Goal: Use online tool/utility: Utilize a website feature to perform a specific function

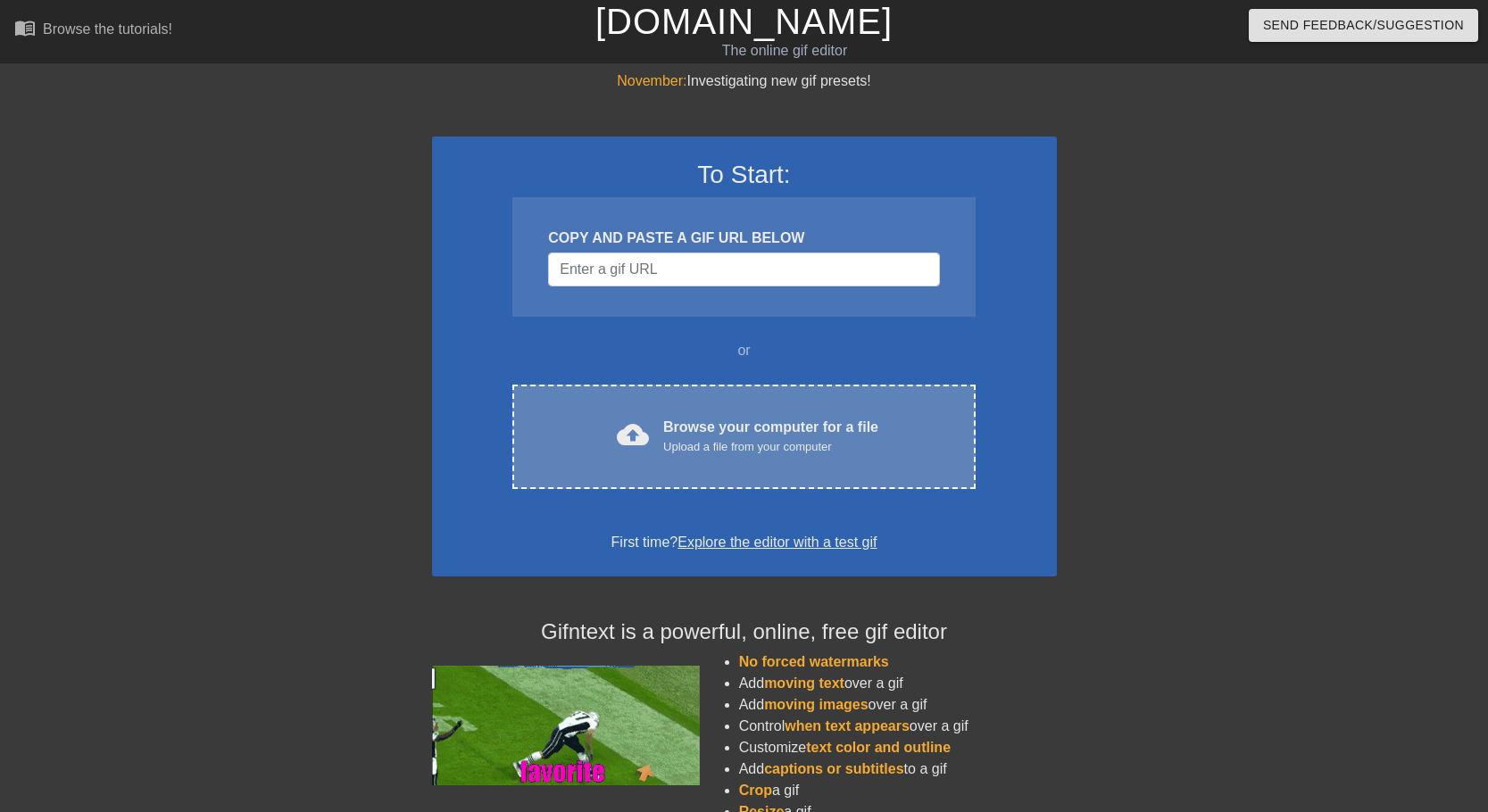
click at [699, 436] on div "Browse your computer for a file Upload a file from your computer" at bounding box center [770, 437] width 215 height 40
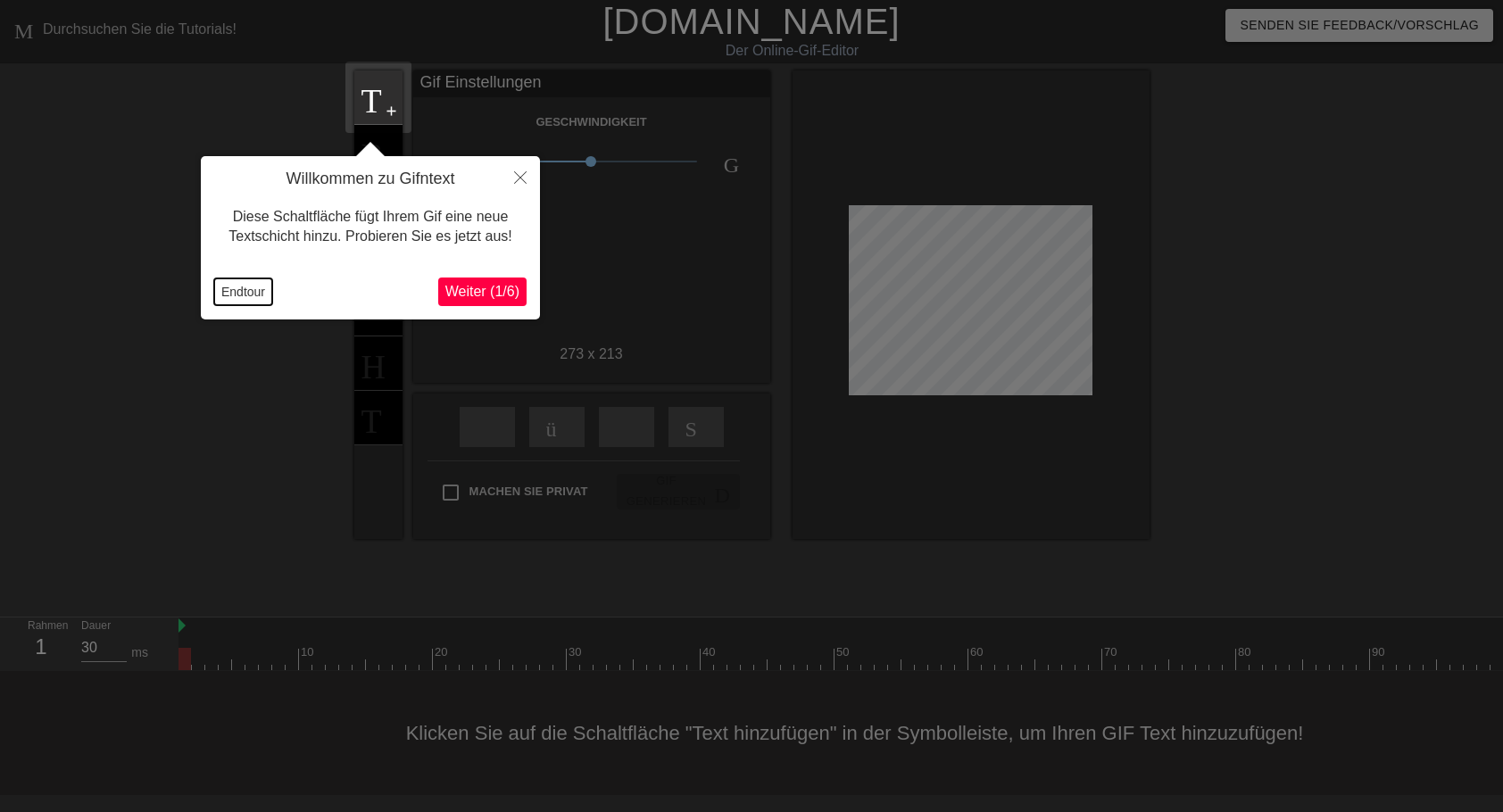
click at [248, 290] on button "Endtour" at bounding box center [243, 292] width 58 height 27
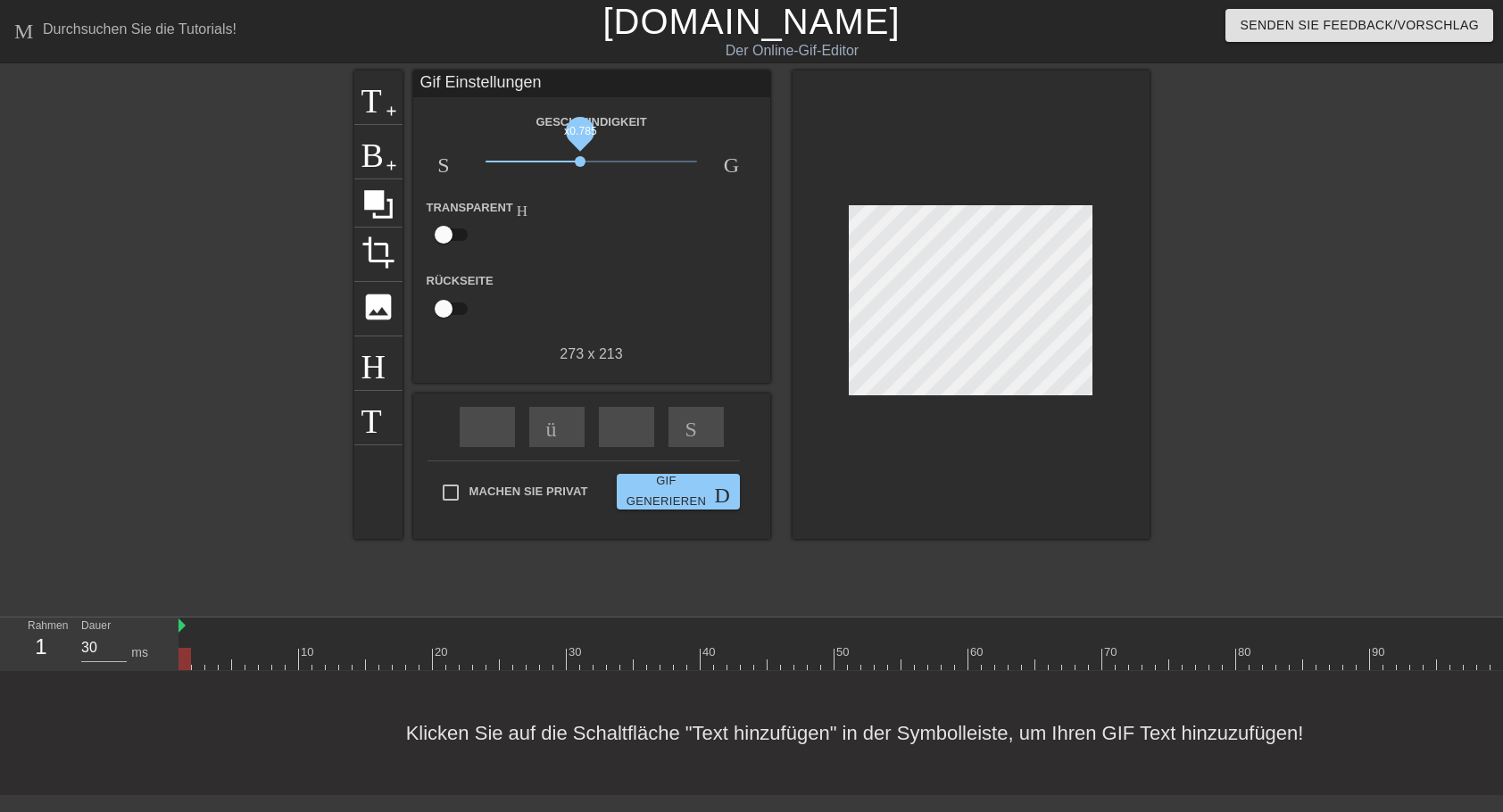
drag, startPoint x: 593, startPoint y: 162, endPoint x: 580, endPoint y: 163, distance: 13.0
click at [580, 163] on span "x0.785" at bounding box center [580, 161] width 11 height 11
click at [382, 104] on span "Titel" at bounding box center [378, 95] width 34 height 34
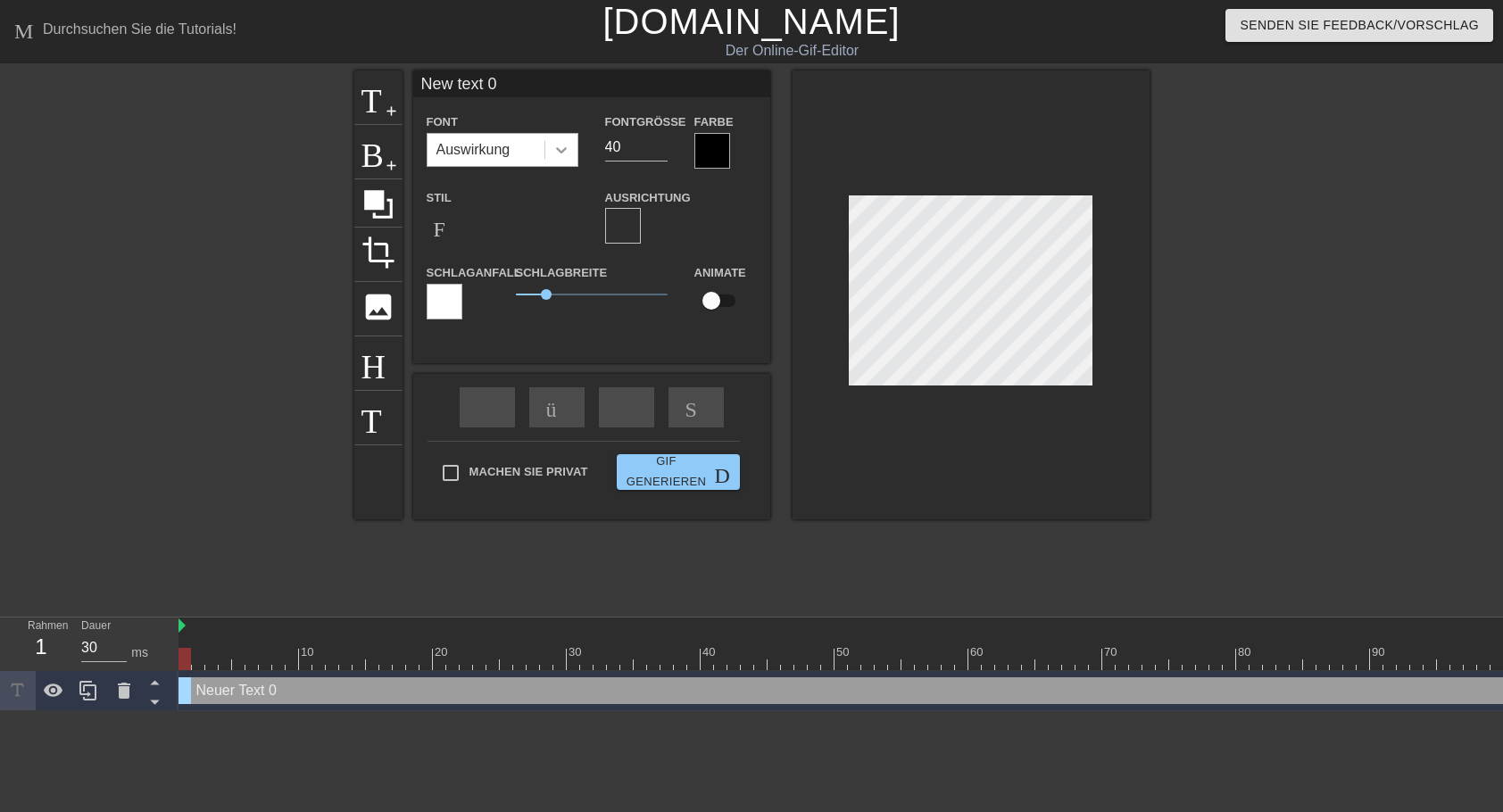
click at [561, 143] on icon at bounding box center [561, 150] width 18 height 18
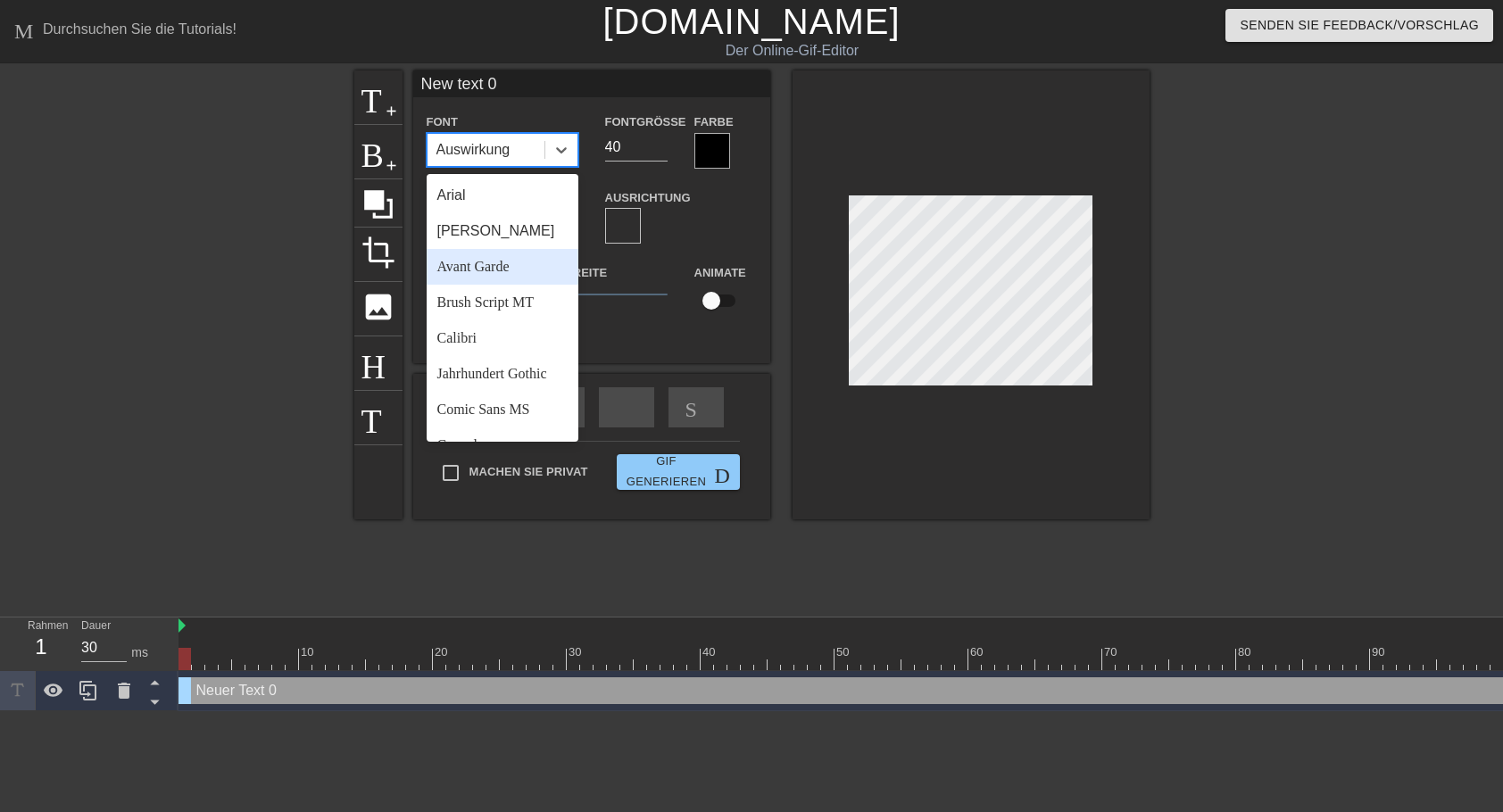
click at [479, 267] on div "Avant Garde" at bounding box center [503, 266] width 151 height 36
click at [558, 147] on icon at bounding box center [561, 150] width 18 height 18
click at [464, 370] on div "Jahrhundert Gothic" at bounding box center [503, 374] width 151 height 36
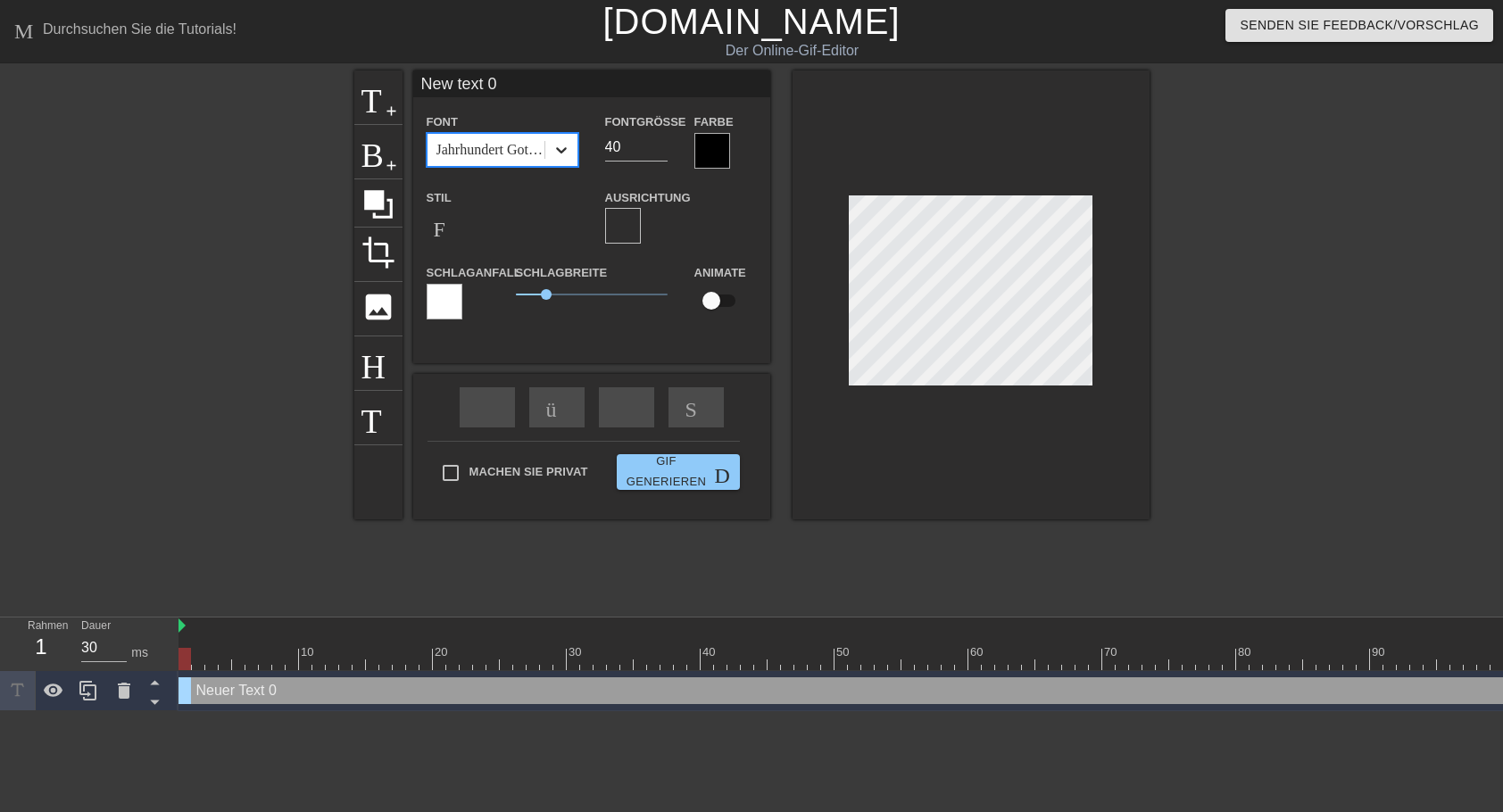
click at [558, 147] on icon at bounding box center [561, 150] width 18 height 18
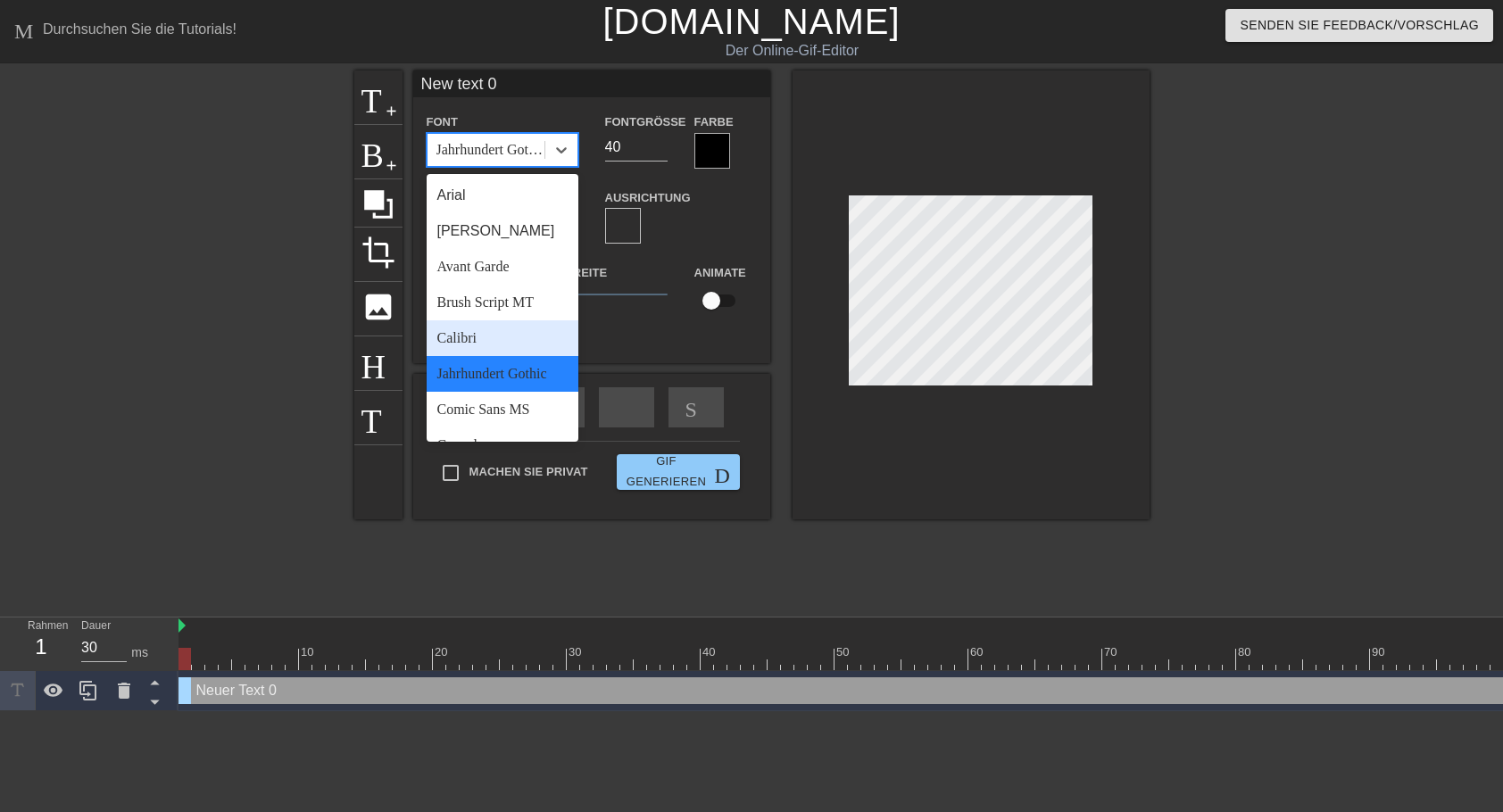
click at [477, 333] on div "Calibri" at bounding box center [503, 338] width 151 height 36
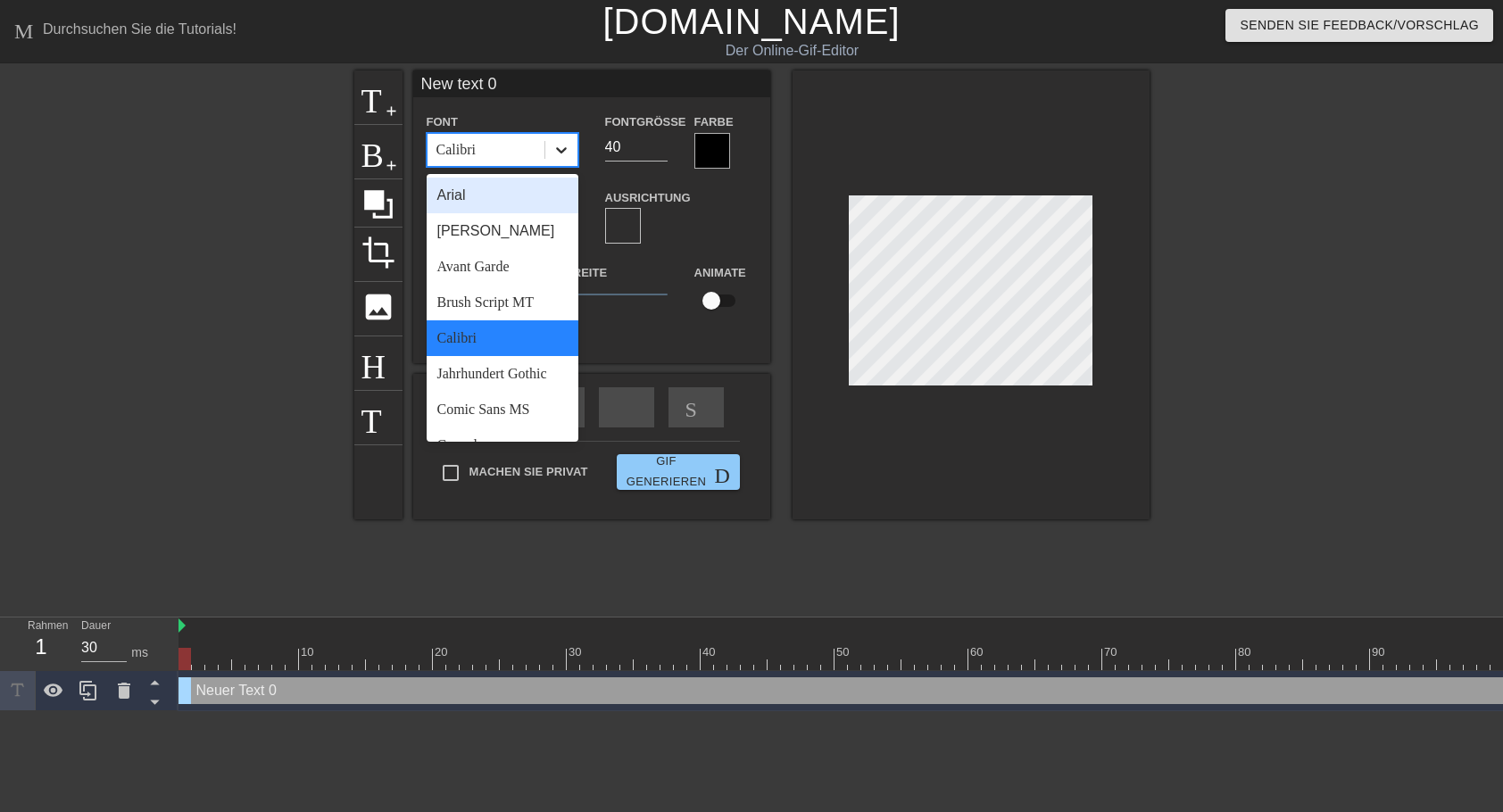
click at [554, 147] on icon at bounding box center [561, 150] width 18 height 18
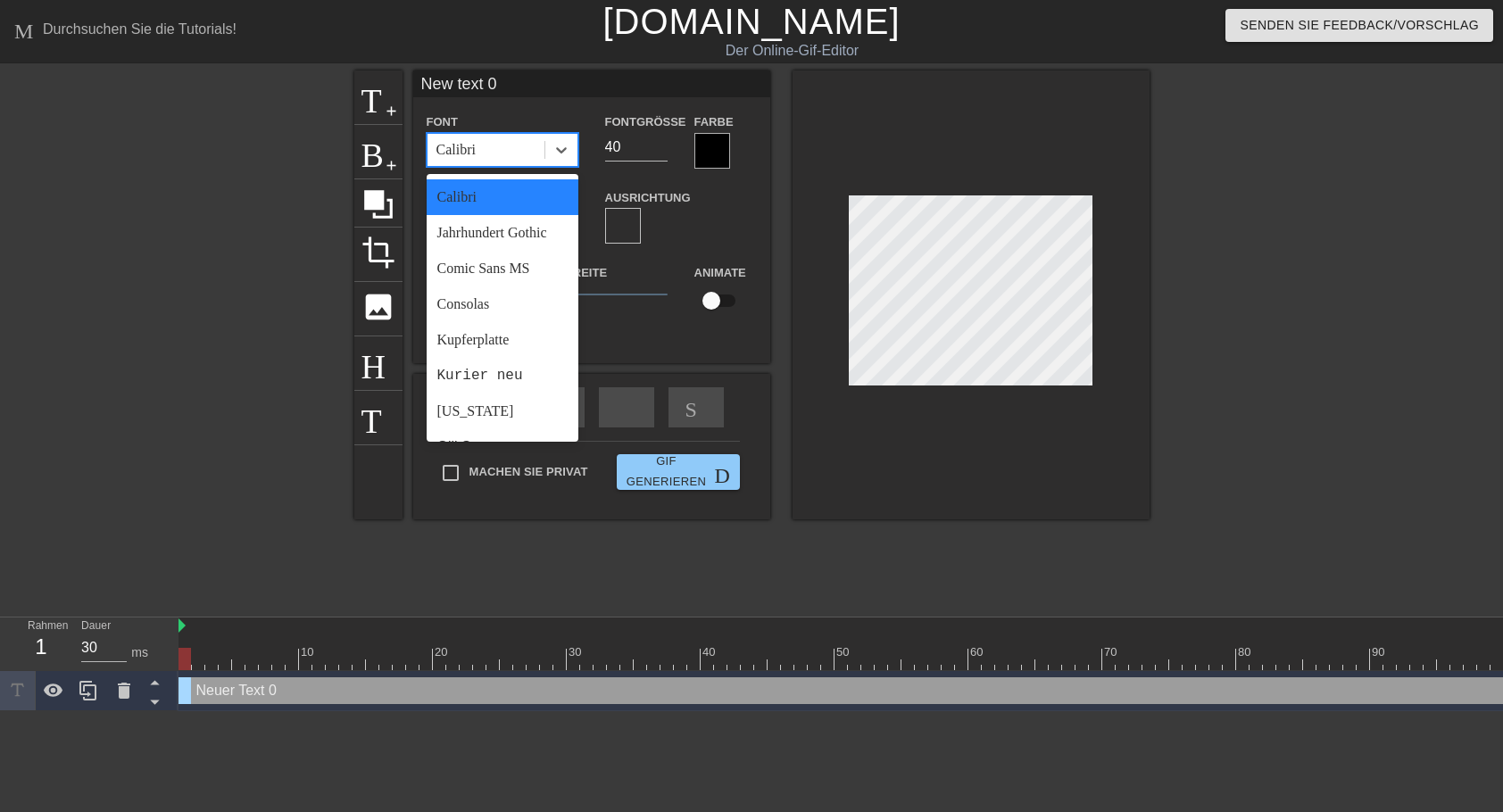
scroll to position [158, 0]
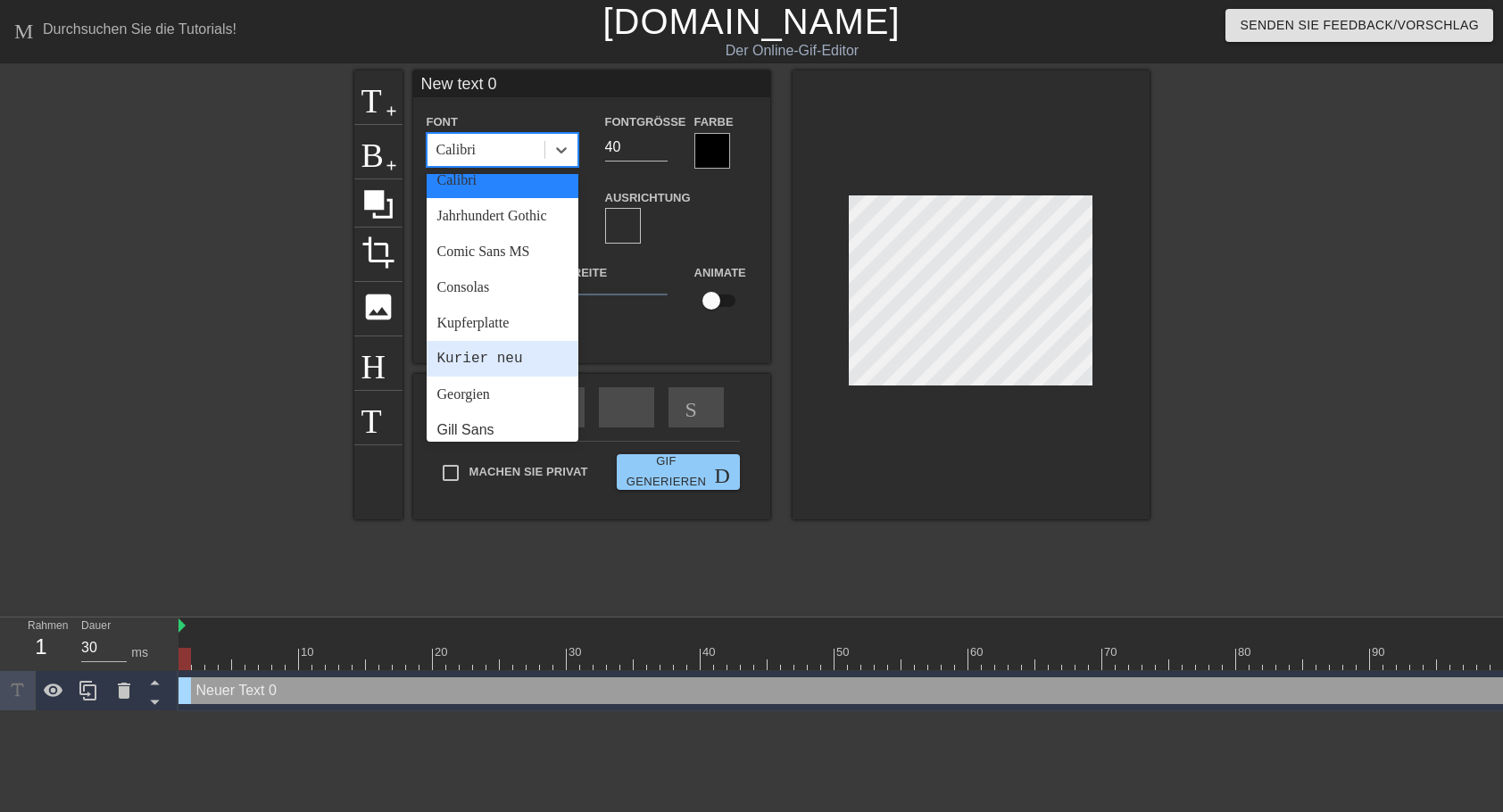
click at [491, 376] on div "Kurier neu" at bounding box center [503, 359] width 151 height 36
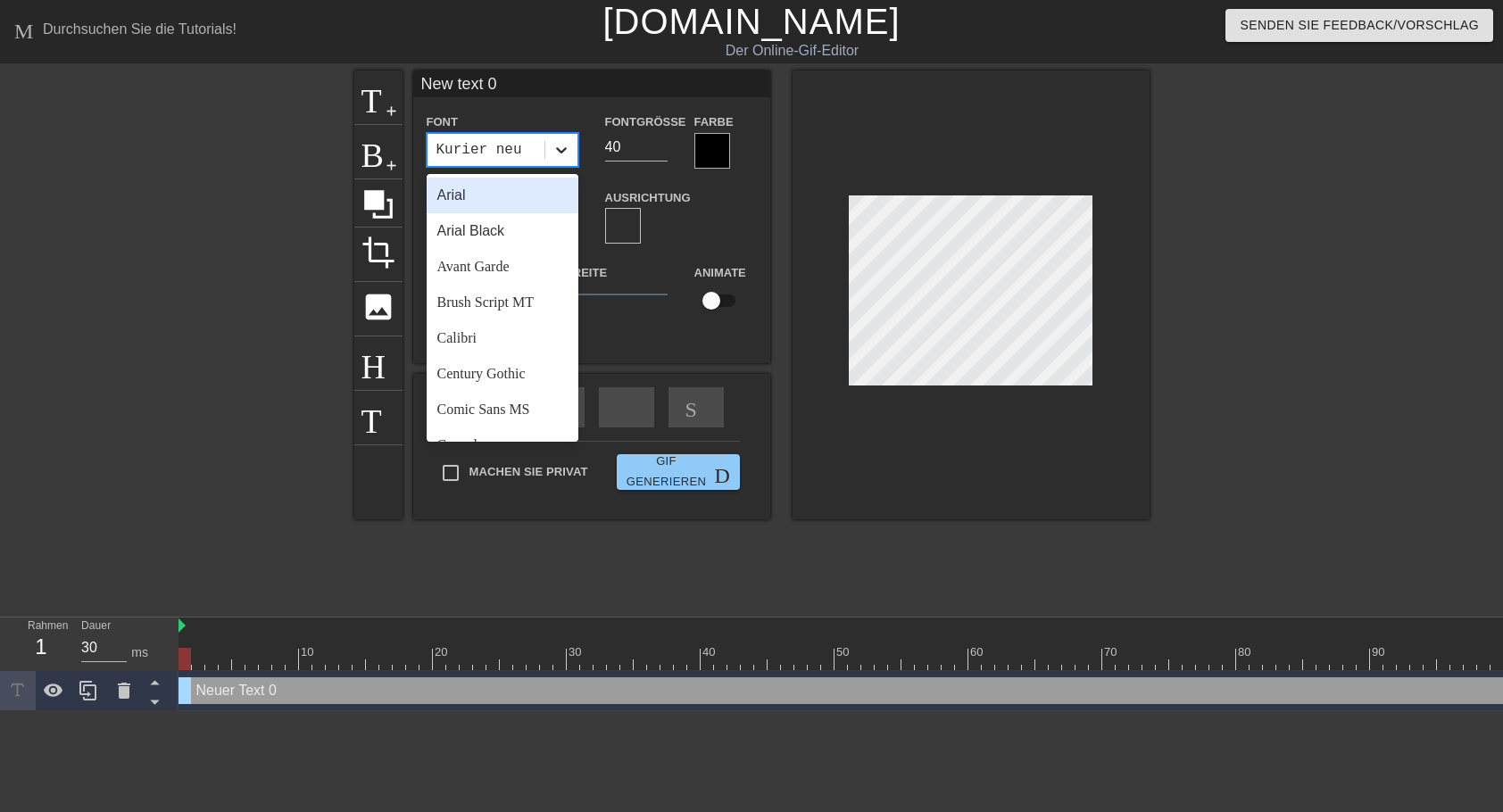
click at [558, 149] on icon at bounding box center [561, 149] width 11 height 6
click at [458, 247] on div "Papyrus" at bounding box center [503, 230] width 151 height 36
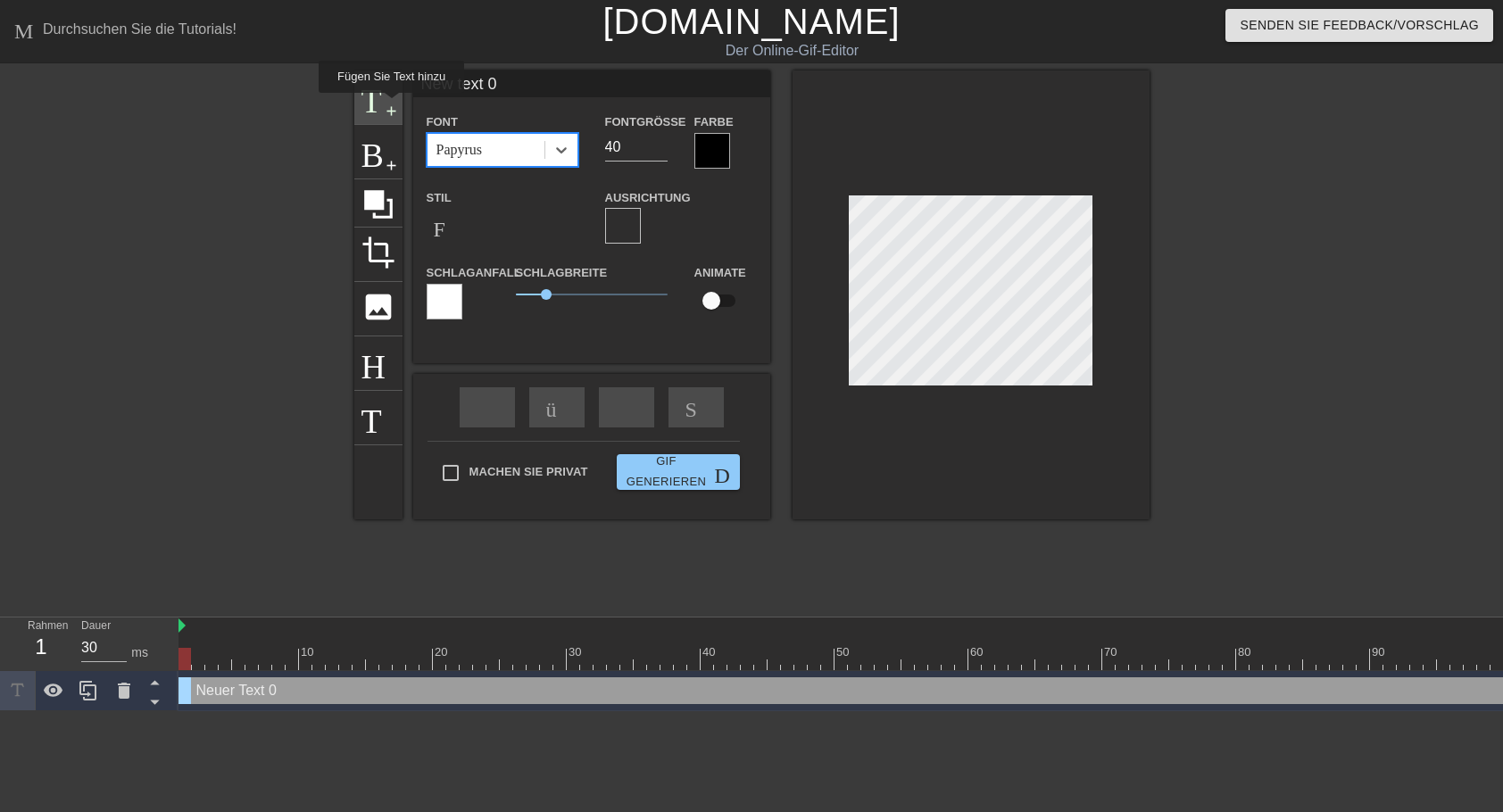
click at [389, 105] on span "add-circle" at bounding box center [391, 111] width 15 height 15
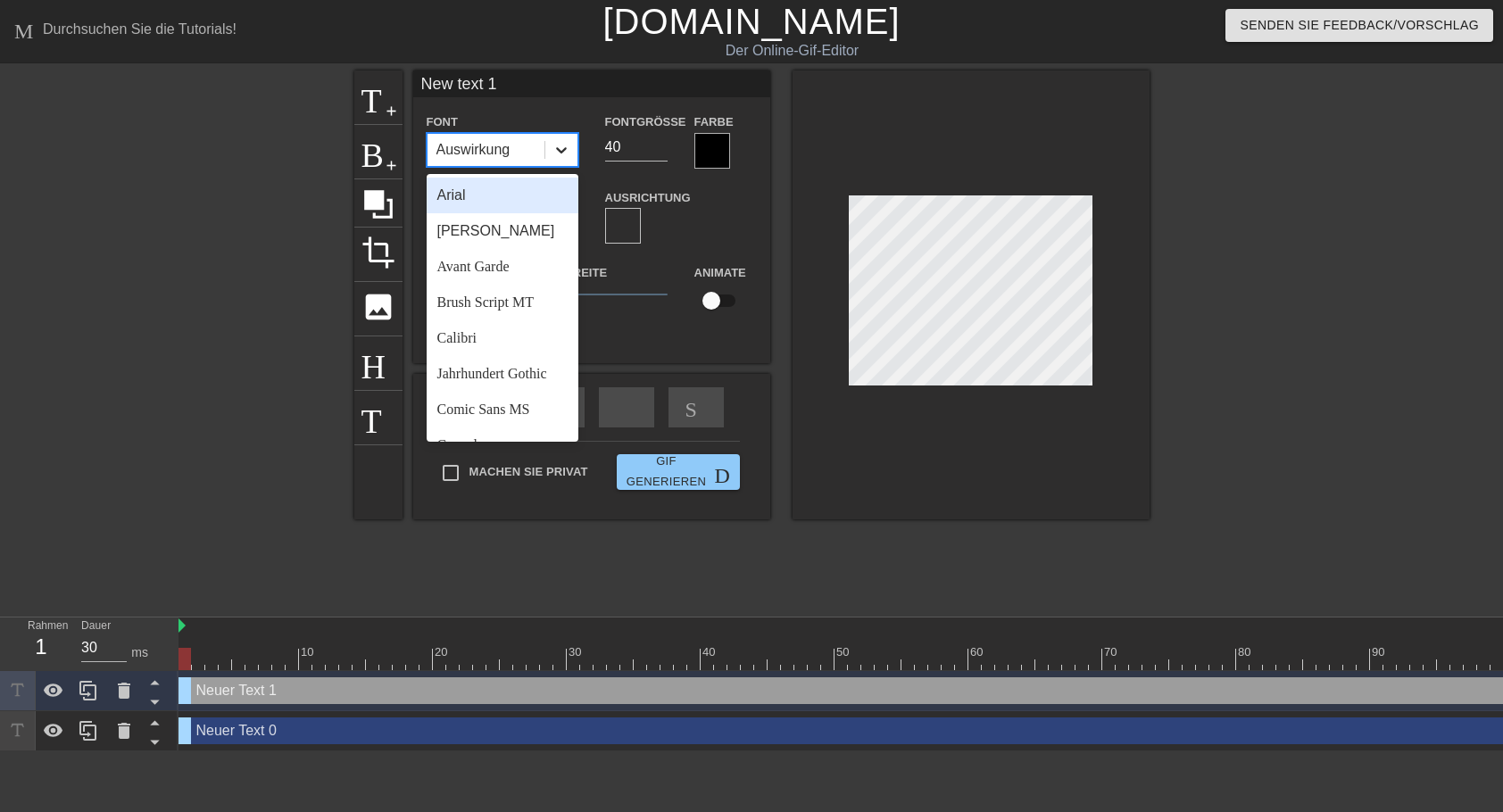
click at [557, 150] on icon at bounding box center [561, 150] width 18 height 18
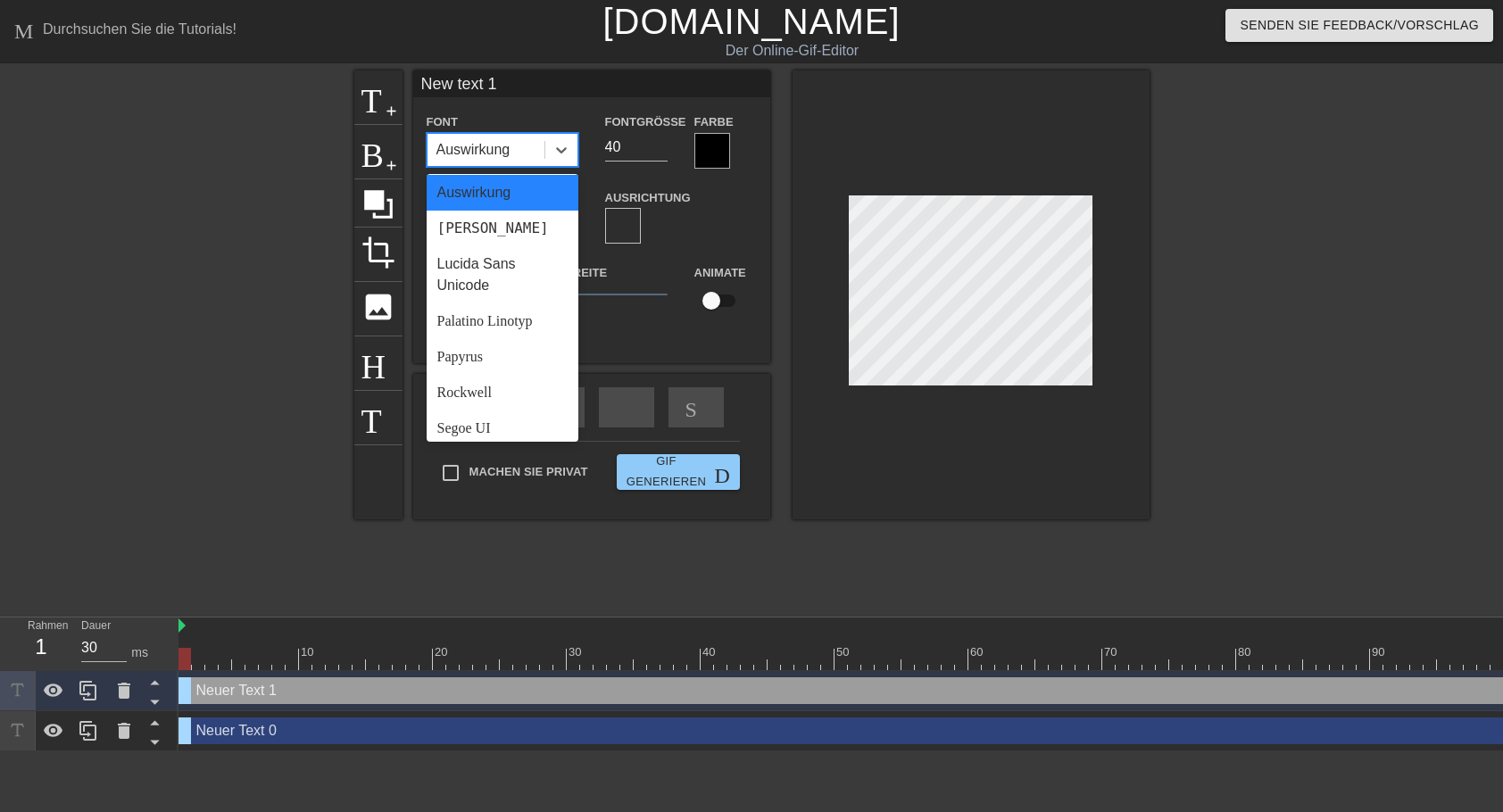
scroll to position [601, 0]
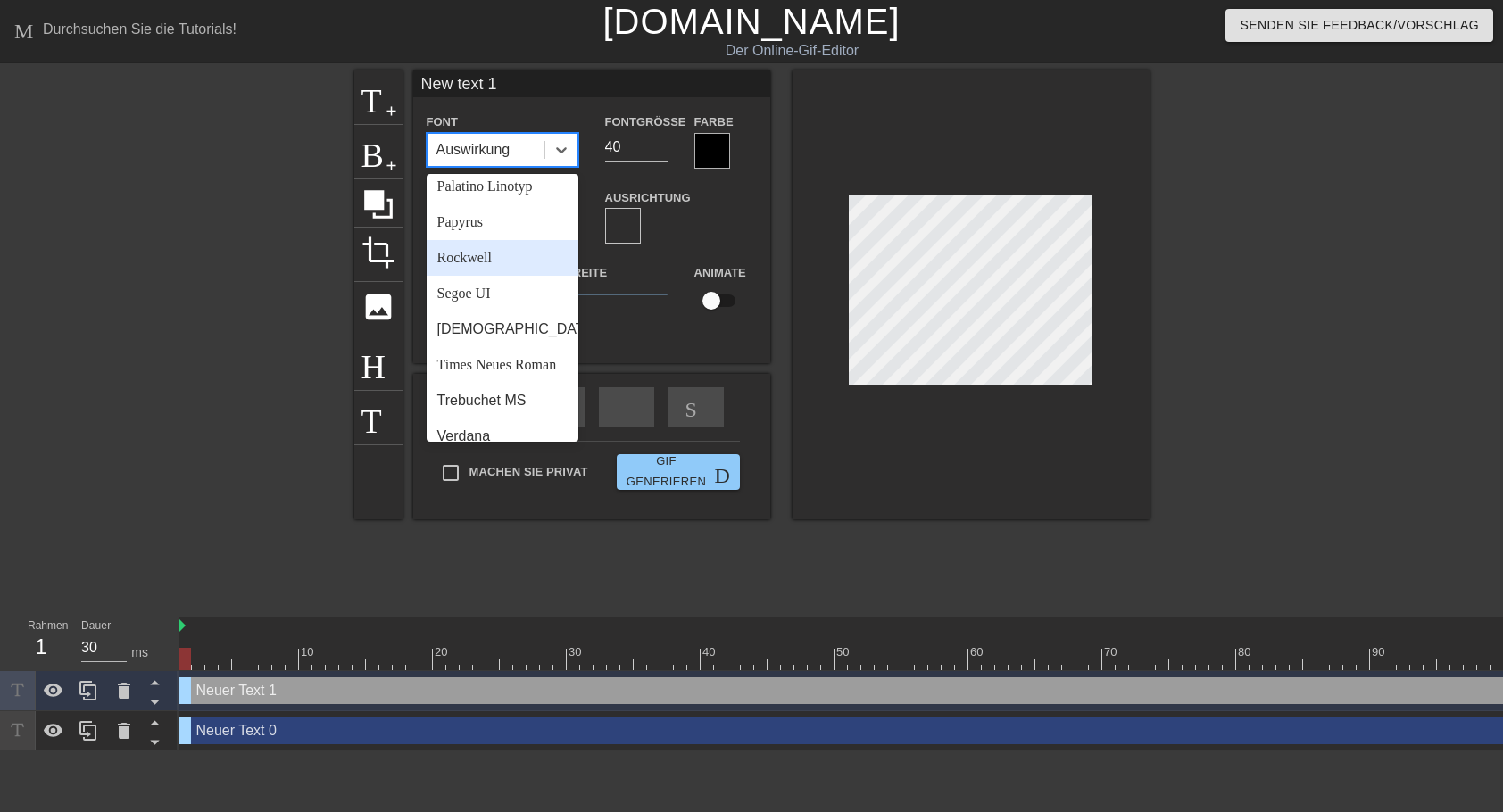
click at [467, 275] on div "Rockwell" at bounding box center [503, 258] width 151 height 36
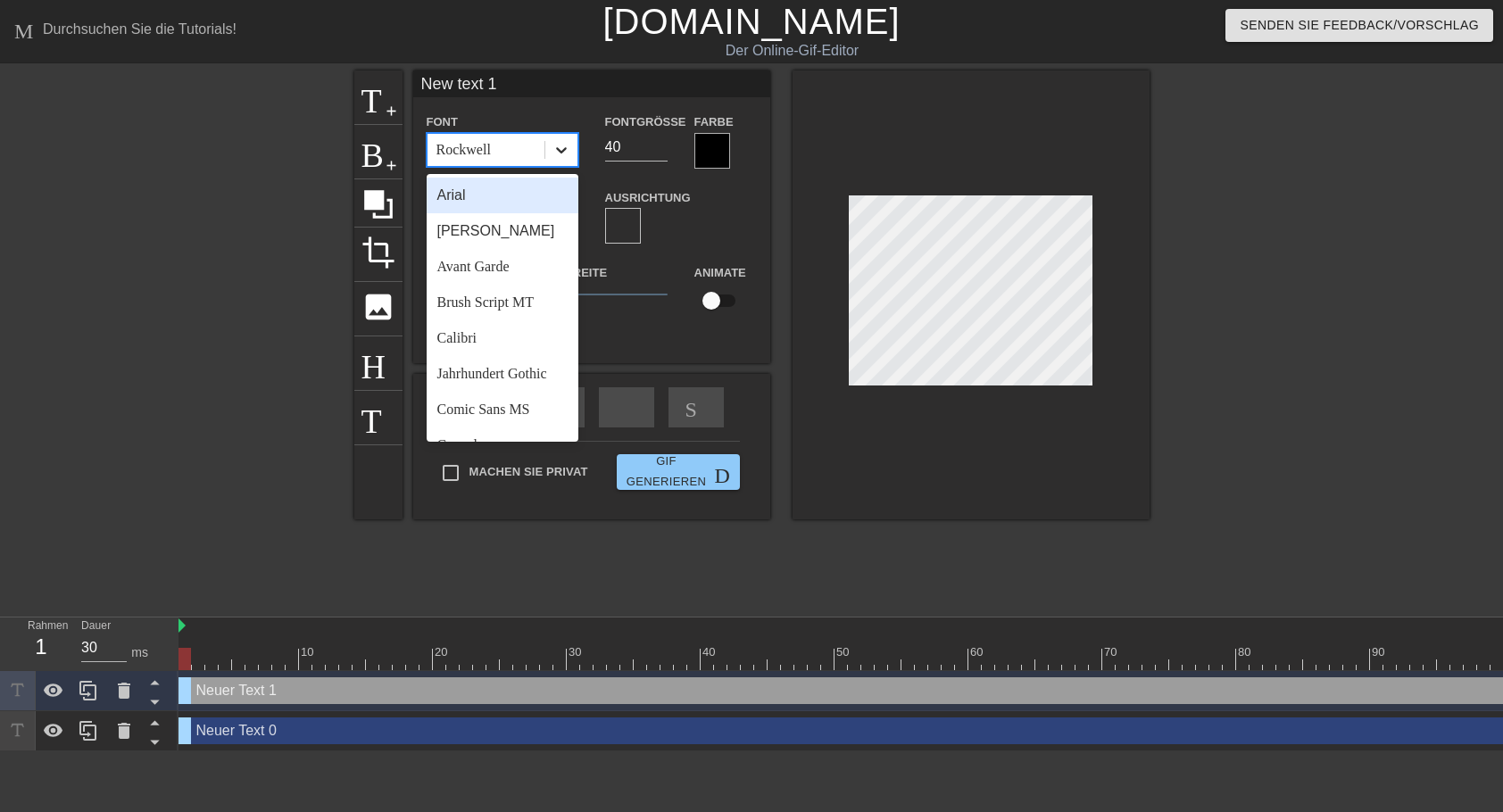
click at [558, 147] on icon at bounding box center [561, 150] width 18 height 18
click at [492, 308] on div "Brush Script MT" at bounding box center [503, 302] width 151 height 36
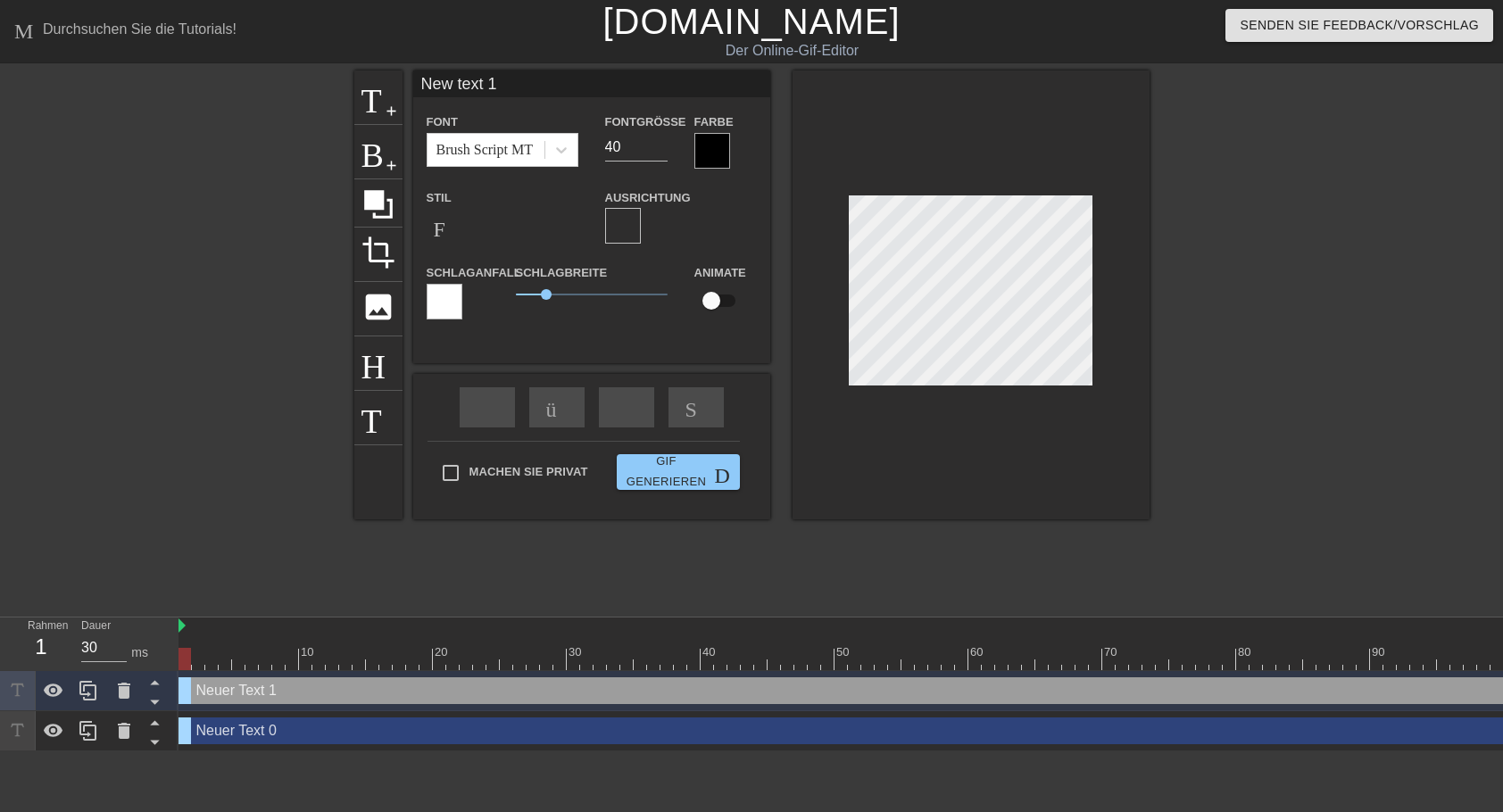
drag, startPoint x: 494, startPoint y: 86, endPoint x: 403, endPoint y: 82, distance: 91.1
click at [413, 82] on input "New text 1" at bounding box center [592, 84] width 357 height 27
drag, startPoint x: 447, startPoint y: 88, endPoint x: 456, endPoint y: 87, distance: 9.1
click at [456, 87] on input "Schgönen [DATE]" at bounding box center [592, 84] width 357 height 27
type input "New text 0"
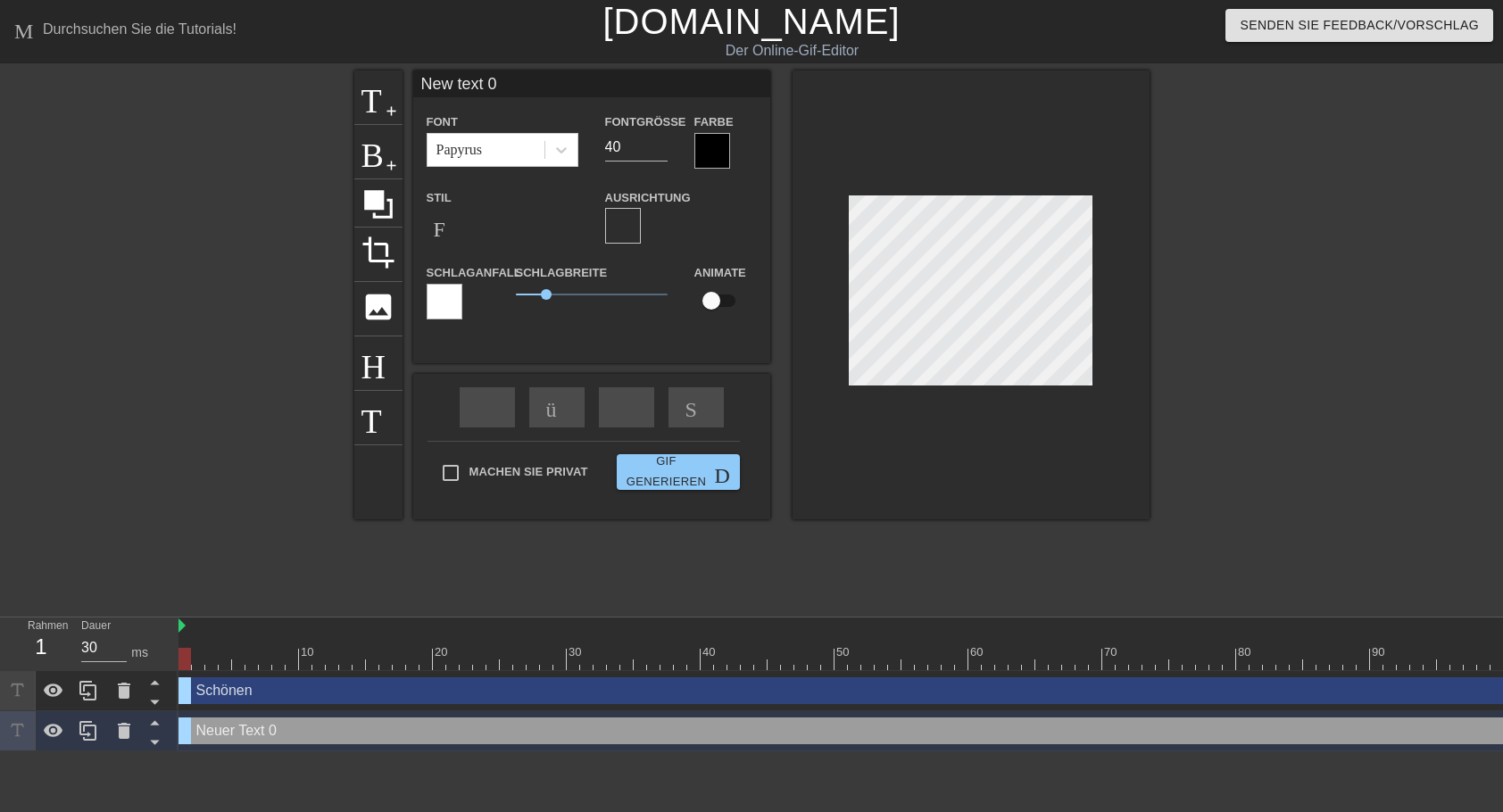
drag, startPoint x: 505, startPoint y: 82, endPoint x: 394, endPoint y: 83, distance: 111.0
click at [413, 83] on input "New text 0" at bounding box center [592, 84] width 357 height 27
type input "Schönen [DATE]"
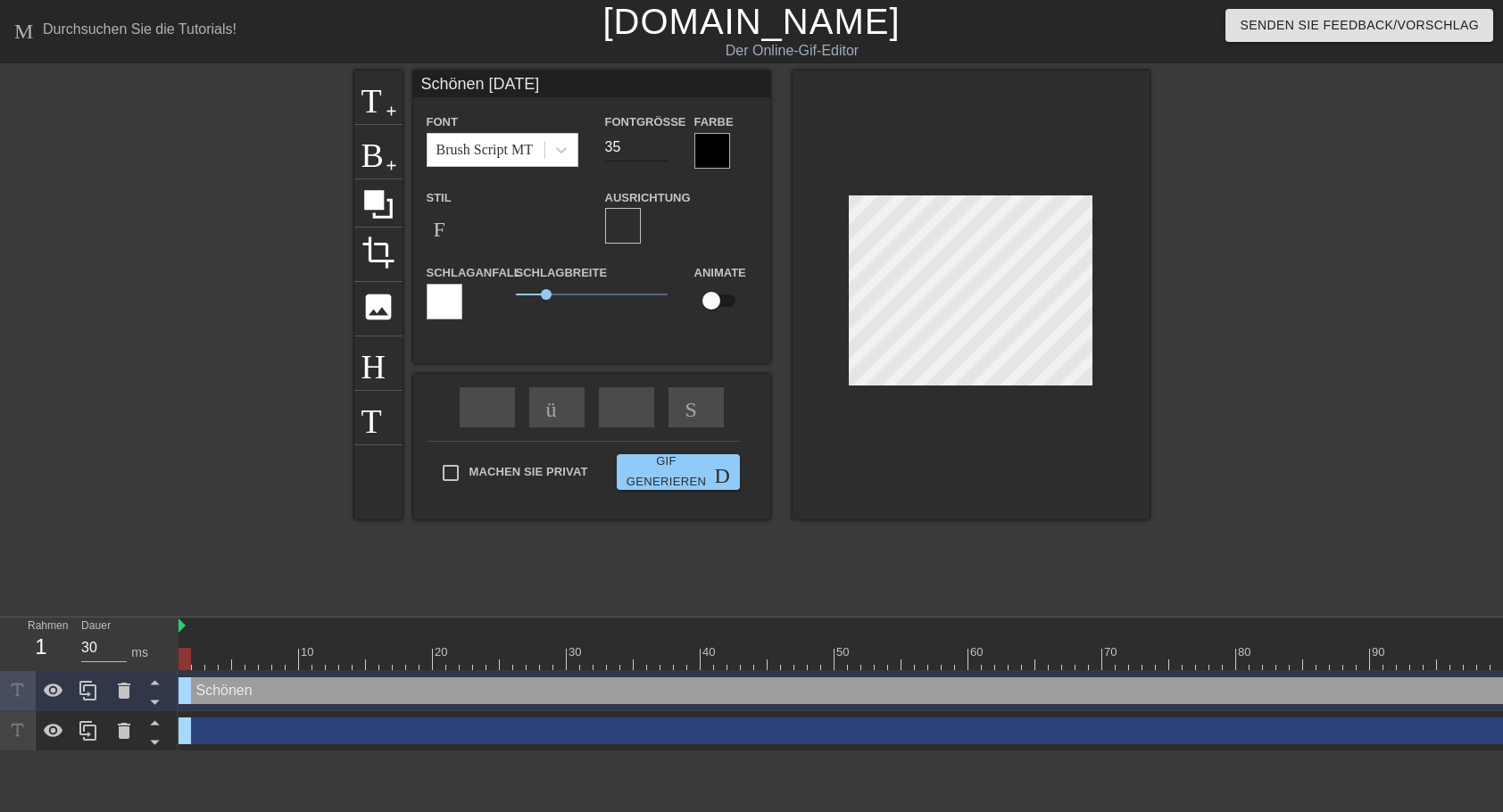
click at [656, 149] on input "35" at bounding box center [636, 148] width 62 height 29
click at [656, 149] on input "34" at bounding box center [636, 148] width 62 height 29
click at [659, 150] on input "33" at bounding box center [636, 148] width 62 height 29
click at [659, 150] on input "32" at bounding box center [636, 148] width 62 height 29
click at [659, 150] on input "31" at bounding box center [636, 148] width 62 height 29
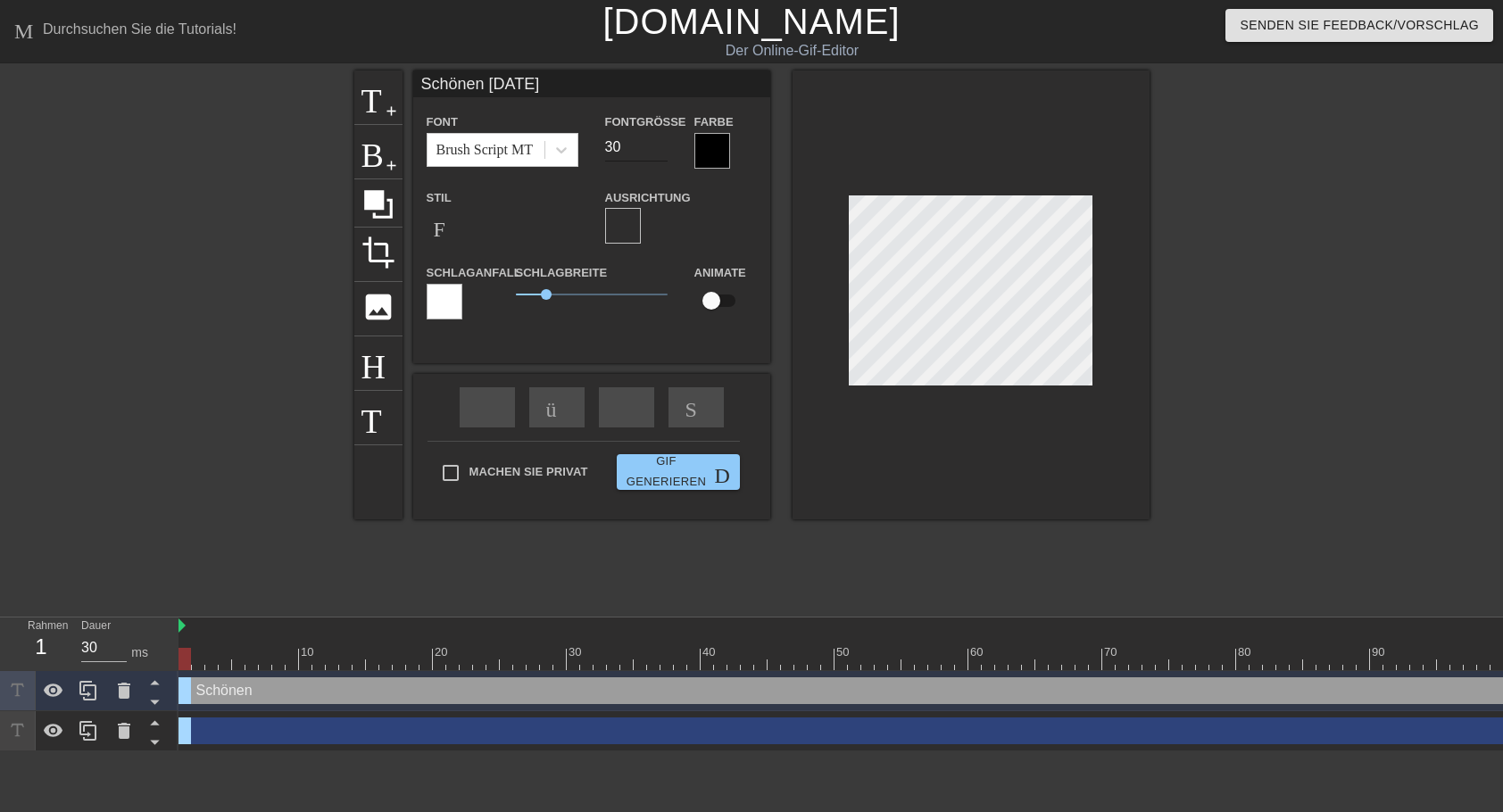
type input "30"
click at [659, 150] on input "30" at bounding box center [636, 148] width 62 height 29
click at [713, 153] on div at bounding box center [712, 151] width 36 height 36
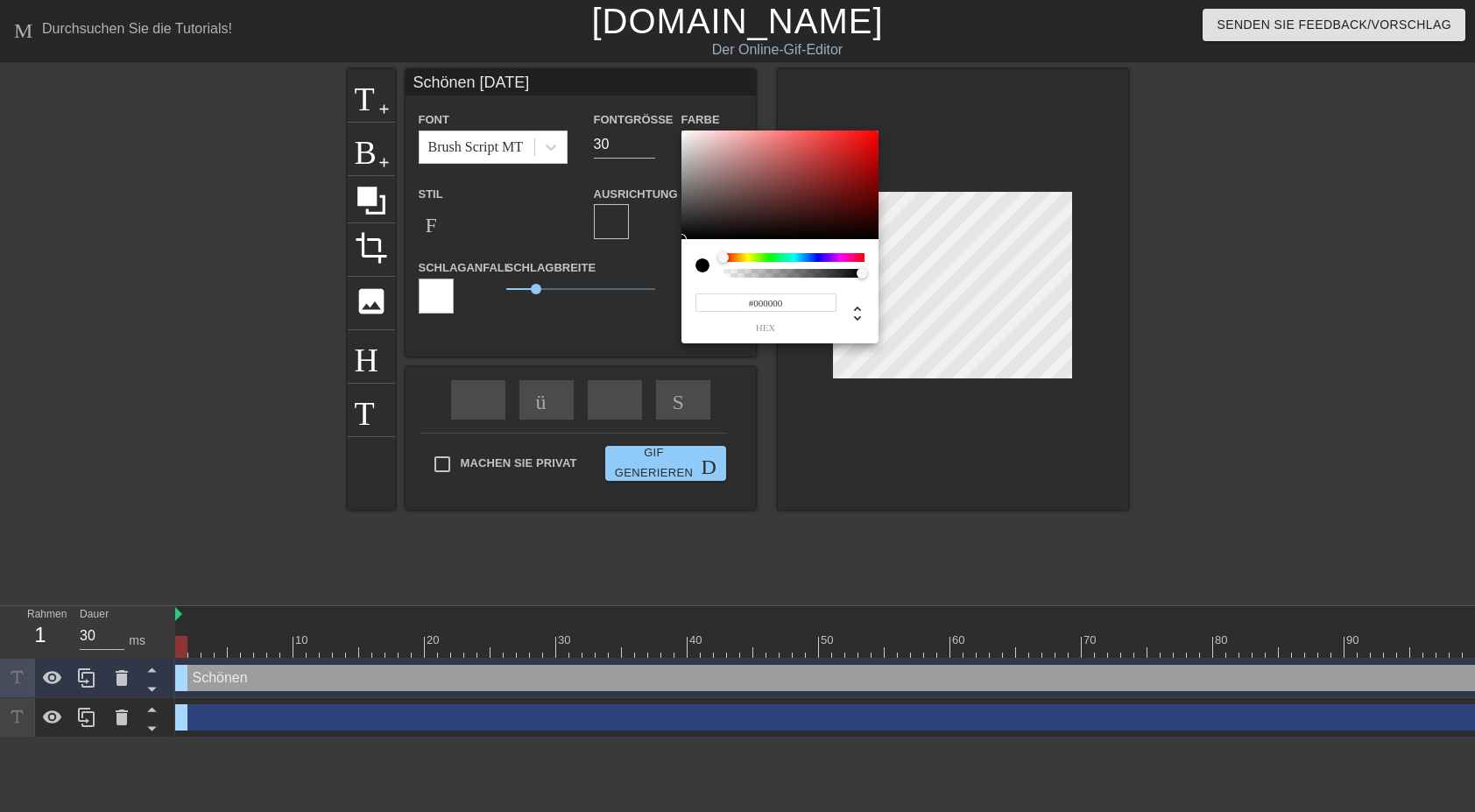
type input "#F4F0F0"
click at [684, 135] on div at bounding box center [779, 185] width 197 height 109
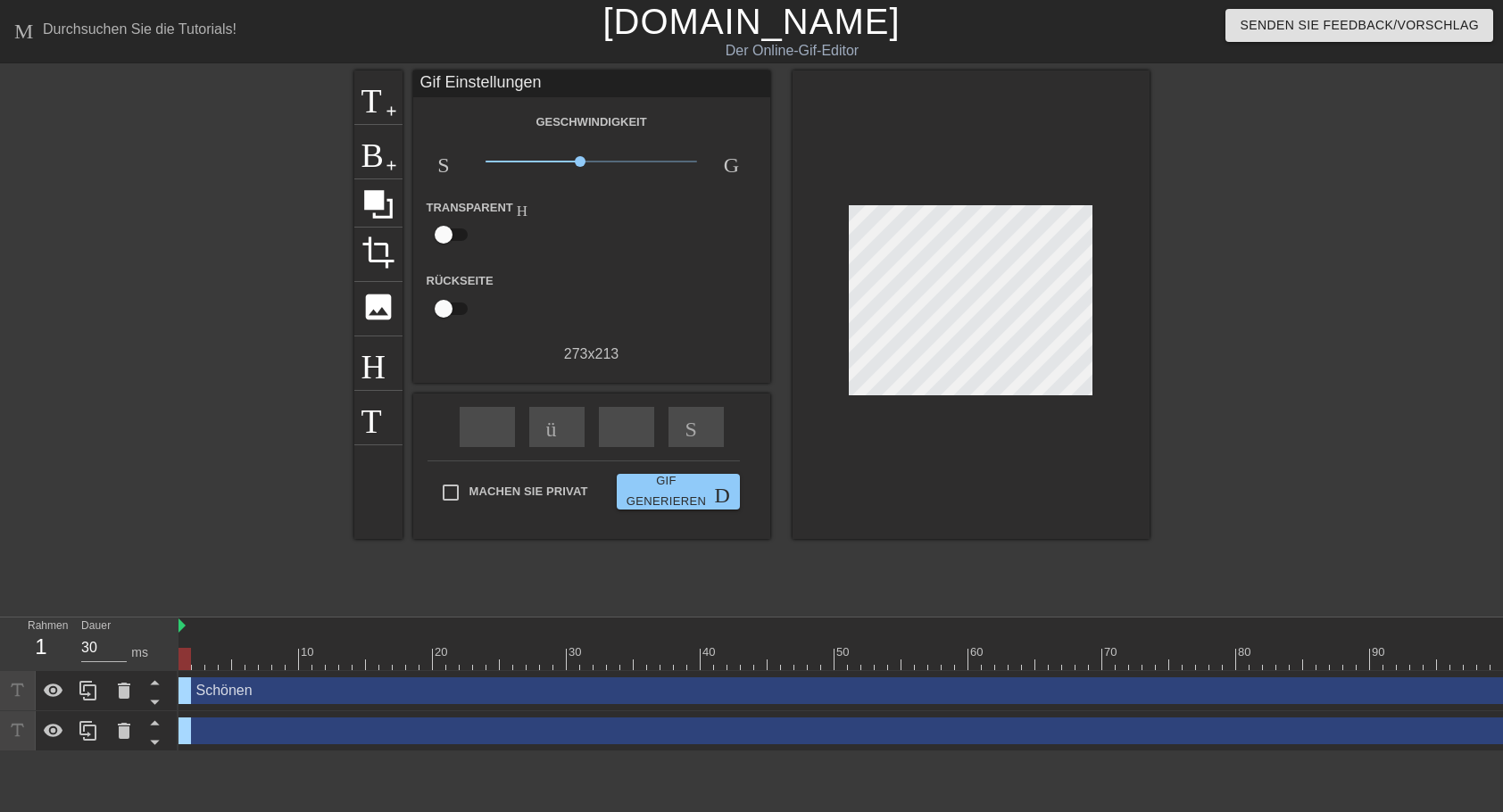
drag, startPoint x: 545, startPoint y: 292, endPoint x: 531, endPoint y: 292, distance: 14.0
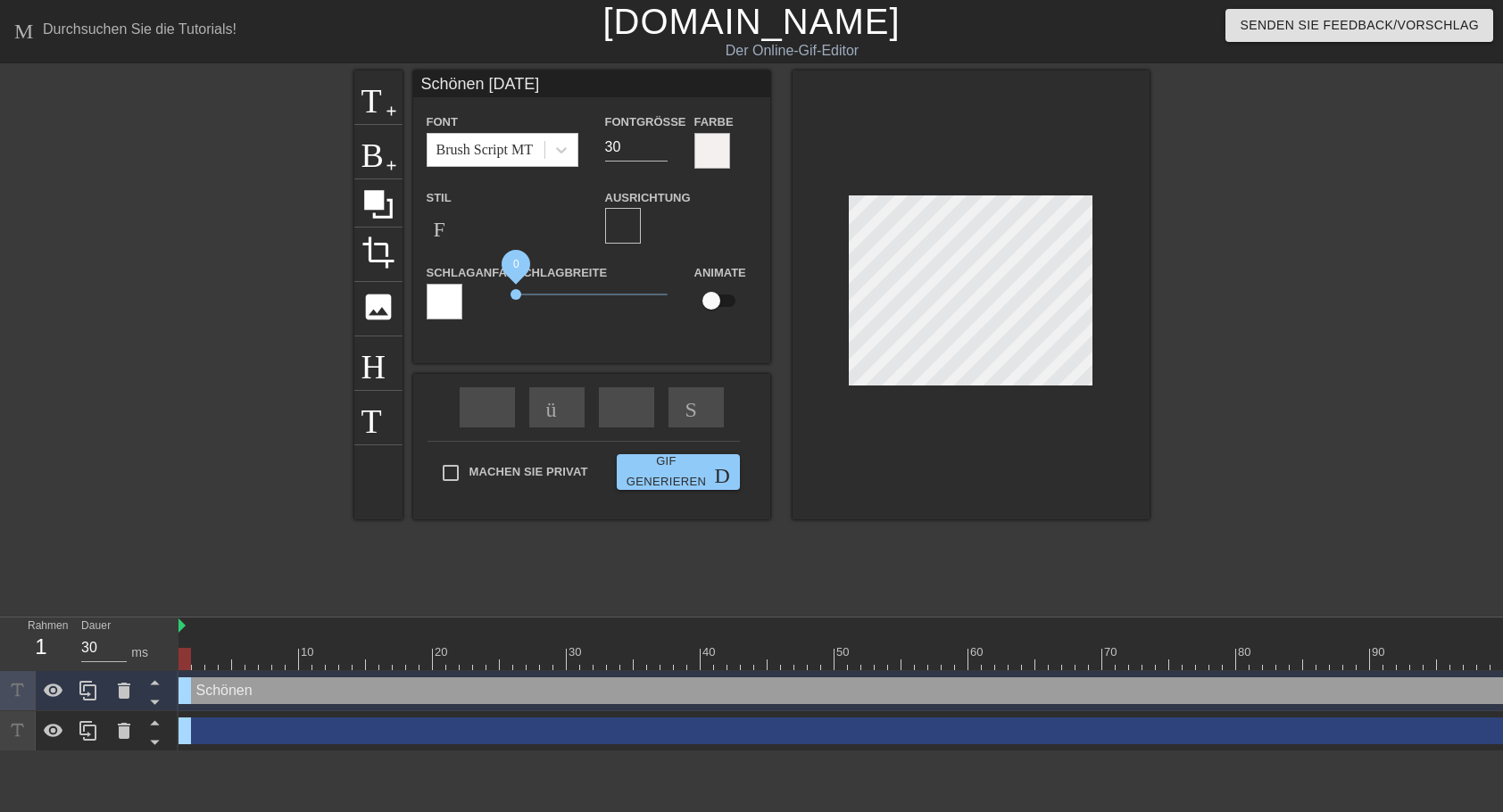
drag, startPoint x: 542, startPoint y: 291, endPoint x: 516, endPoint y: 291, distance: 26.0
click at [516, 291] on span "0" at bounding box center [516, 294] width 11 height 11
click at [440, 695] on div "Schönen drag-handle drag_handle" at bounding box center [1101, 690] width 1847 height 27
click at [194, 693] on div "Schönen drag-handle drag_handle" at bounding box center [1101, 690] width 1847 height 27
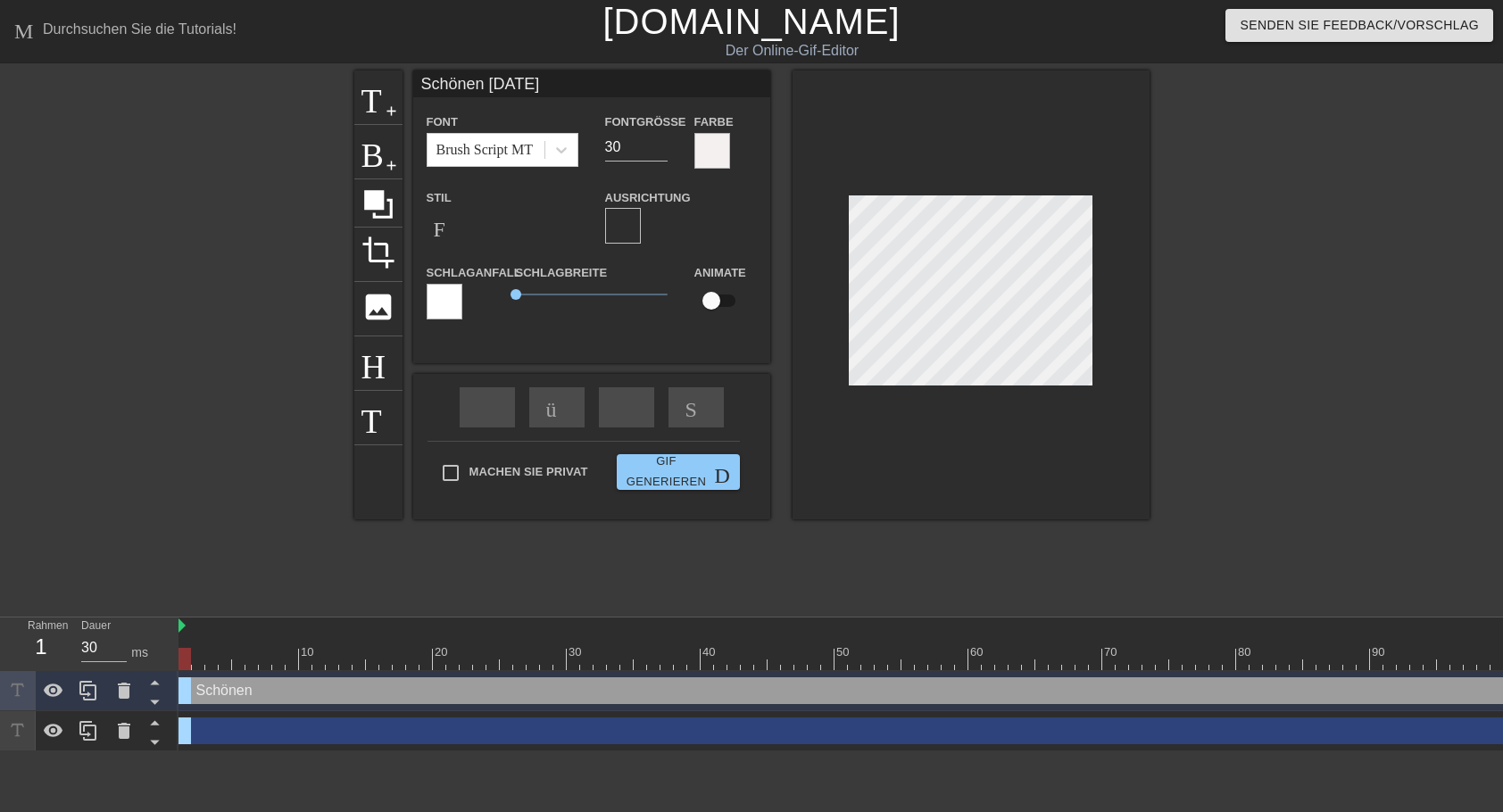
click at [588, 687] on div "Schönen drag-handle drag_handle" at bounding box center [1101, 690] width 1847 height 27
click at [122, 733] on icon at bounding box center [124, 731] width 13 height 16
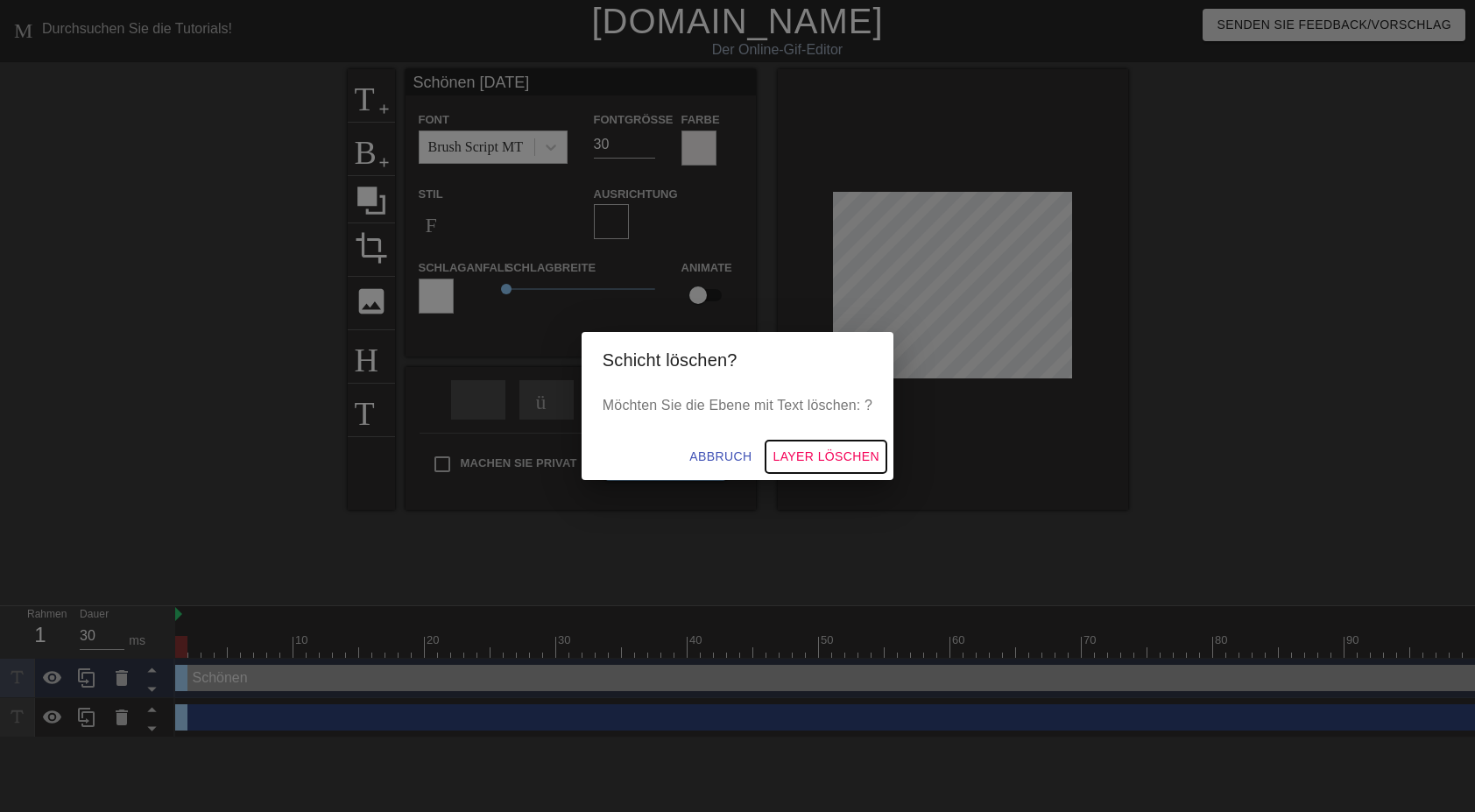
click at [854, 461] on span "Layer löschen" at bounding box center [825, 456] width 107 height 22
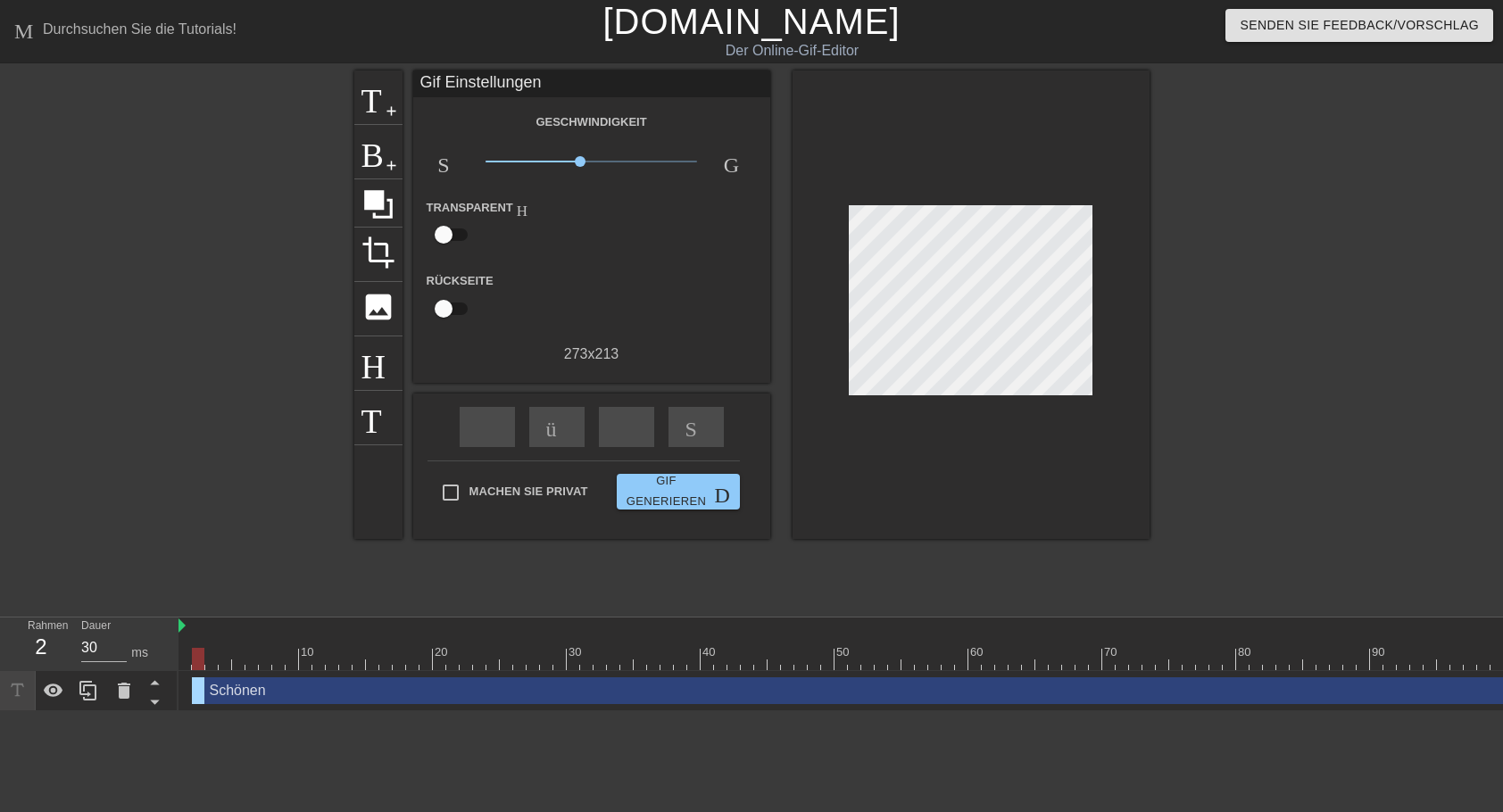
drag, startPoint x: 186, startPoint y: 691, endPoint x: 199, endPoint y: 690, distance: 13.0
click at [199, 690] on div "Schönen drag-handle drag_handle" at bounding box center [1109, 690] width 1833 height 27
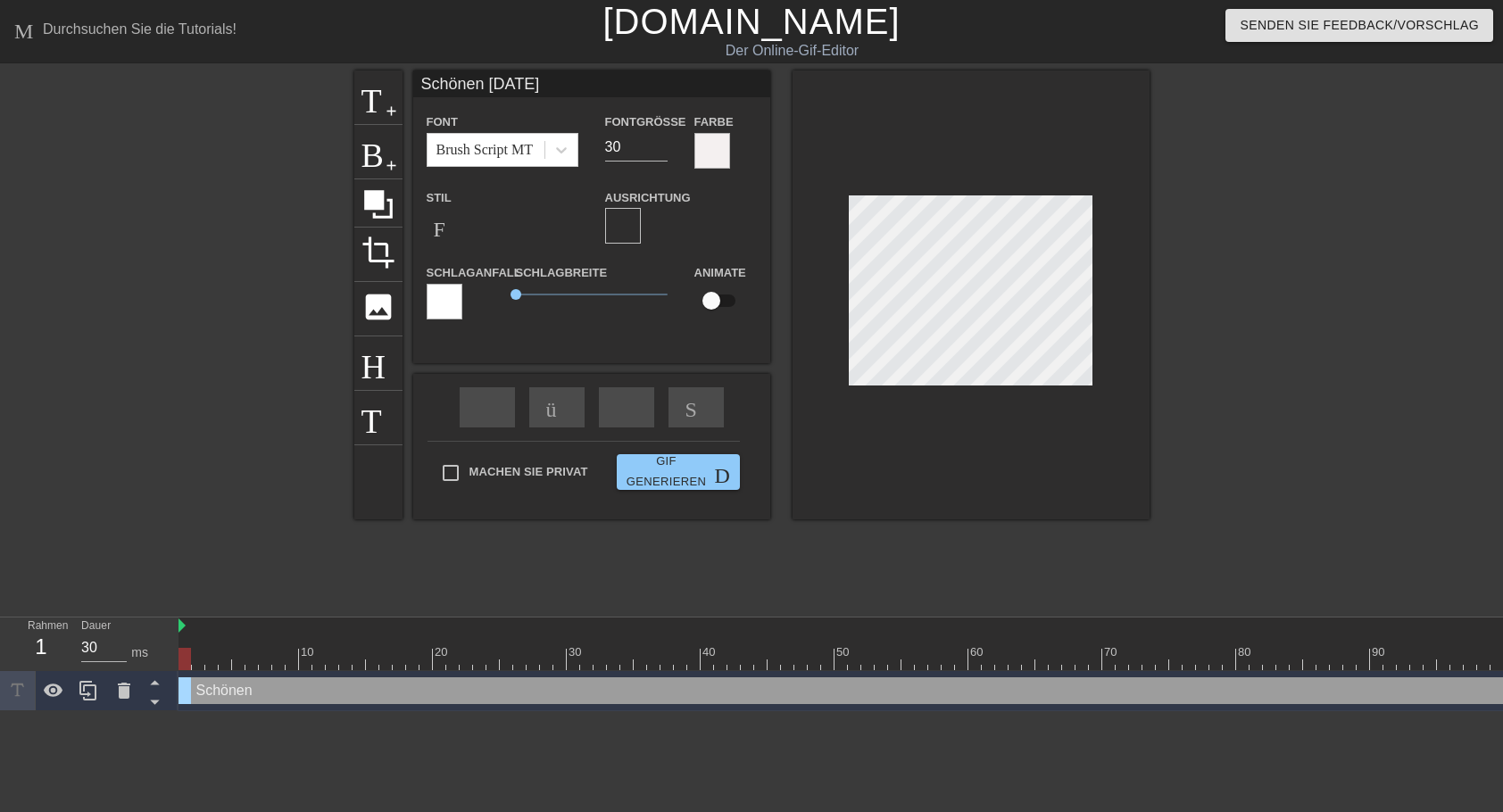
drag, startPoint x: 1440, startPoint y: 692, endPoint x: 1225, endPoint y: 684, distance: 215.1
click at [1225, 684] on div "Schönen drag-handle drag_handle" at bounding box center [1095, 690] width 1833 height 27
drag, startPoint x: 185, startPoint y: 654, endPoint x: 168, endPoint y: 619, distance: 38.9
click at [168, 619] on div "Rahmen 1 Dauer 30 ms 10 20 30 40 50 60 70 80 90 100 110 120 130 Schönen drag-ha…" at bounding box center [751, 664] width 1503 height 94
click at [187, 686] on div "Schönen drag-handle drag_handle" at bounding box center [1095, 690] width 1833 height 27
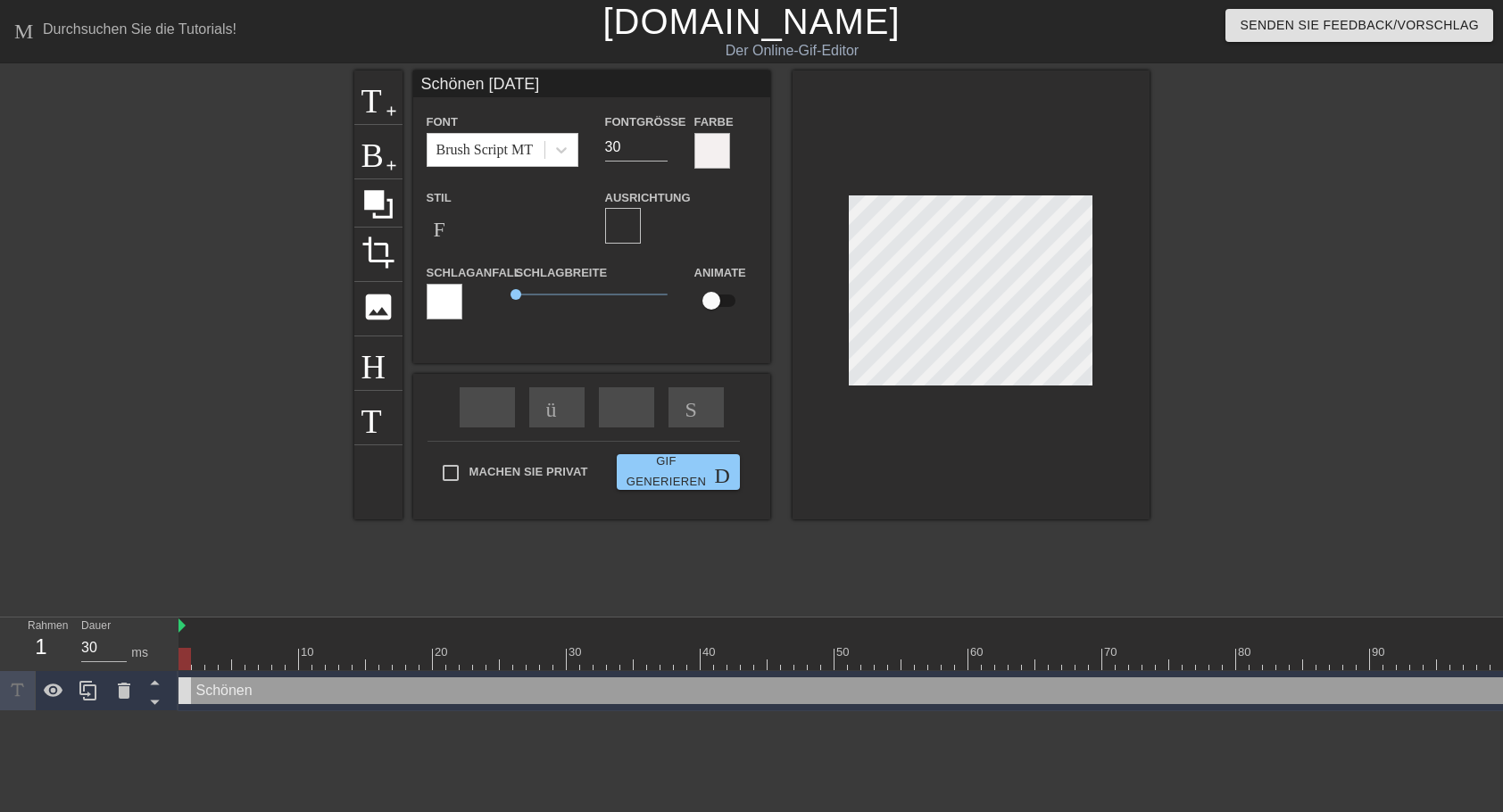
click at [187, 686] on div "Schönen drag-handle drag_handle" at bounding box center [1095, 690] width 1833 height 27
click at [213, 689] on div "Schönen drag-handle drag_handle" at bounding box center [1095, 690] width 1833 height 27
drag, startPoint x: 1450, startPoint y: 694, endPoint x: 1246, endPoint y: 690, distance: 204.0
click at [1246, 690] on div "Schönen drag-handle drag_handle" at bounding box center [1095, 690] width 1833 height 27
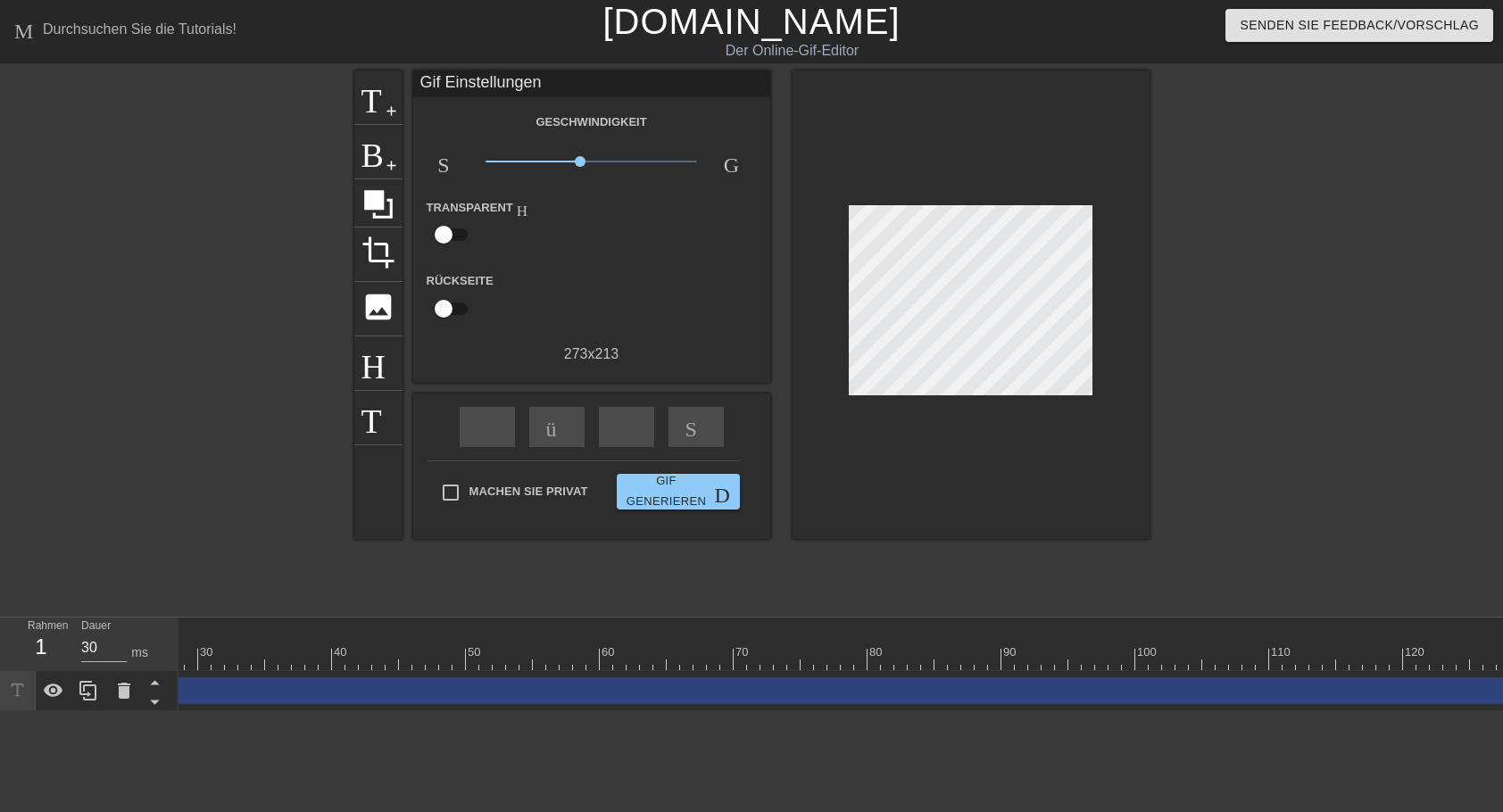
scroll to position [0, 528]
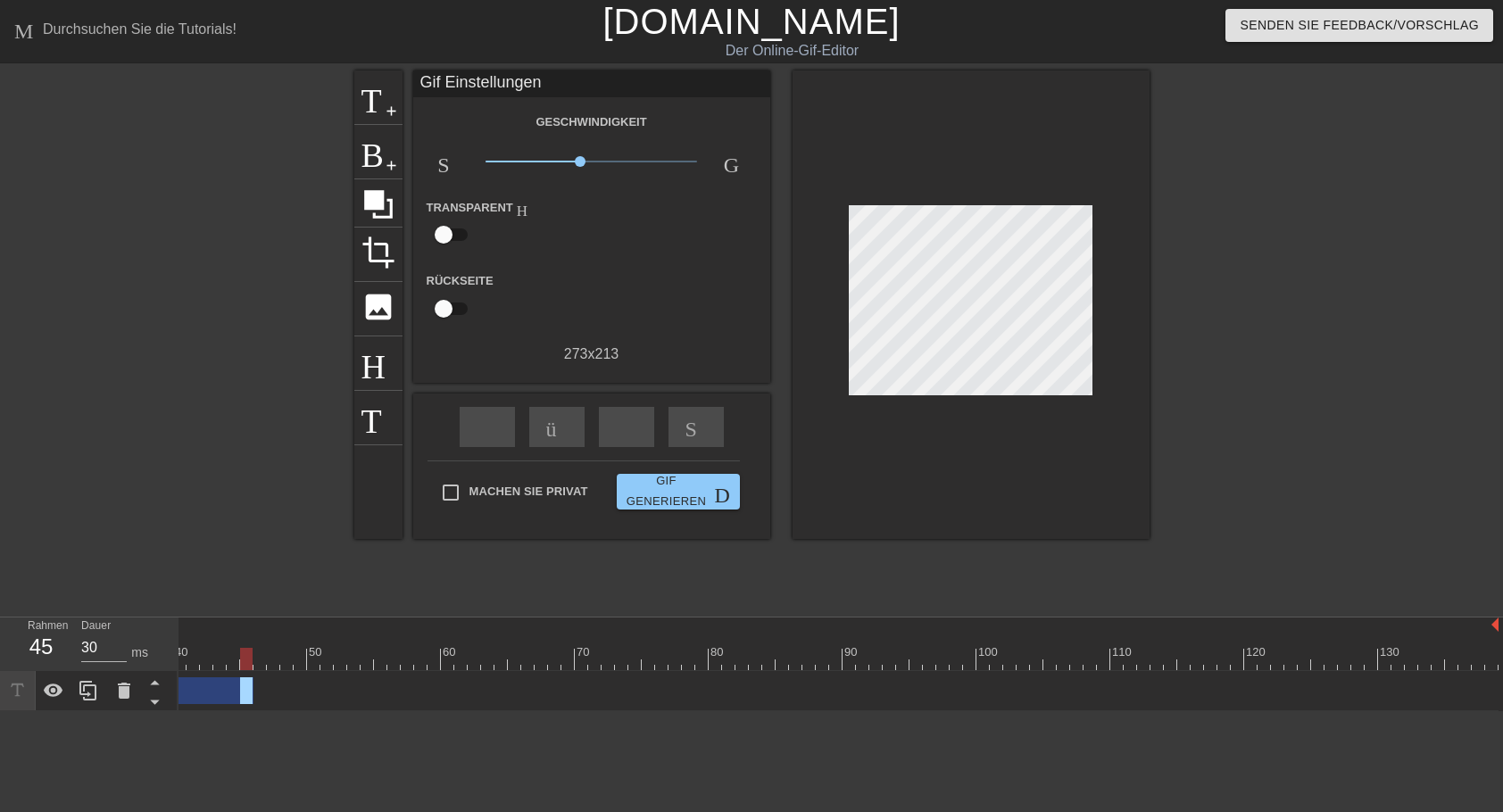
drag, startPoint x: 1474, startPoint y: 691, endPoint x: 249, endPoint y: 636, distance: 1226.2
click at [249, 636] on div "10 20 30 40 50 60 70 80 90 100 110 120 130 Schönen drag-handle drag-handle" at bounding box center [840, 664] width 1324 height 94
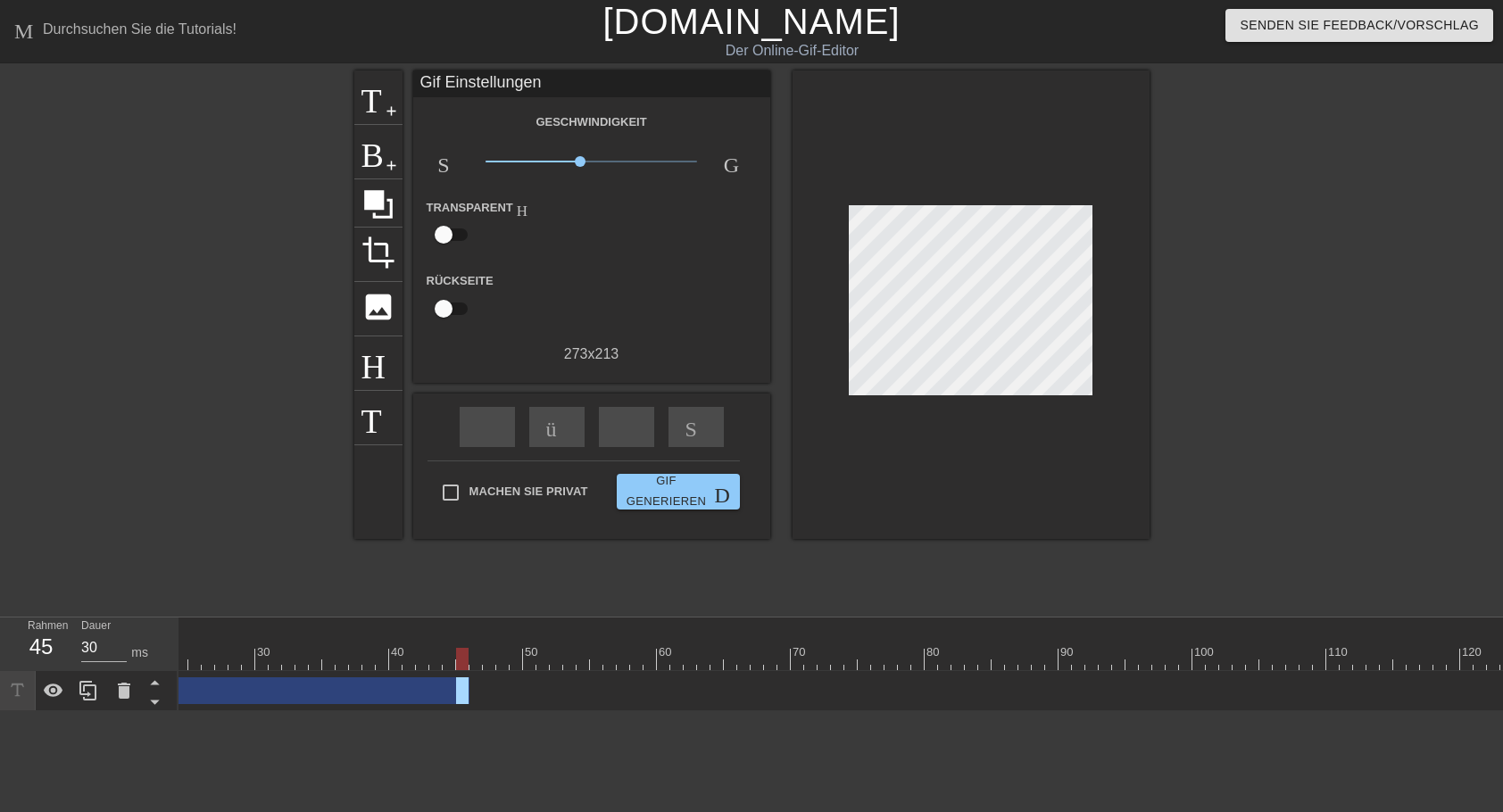
scroll to position [0, 165]
drag, startPoint x: 609, startPoint y: 686, endPoint x: 475, endPoint y: 674, distance: 134.5
click at [475, 674] on div "Schönen drag-handle drag-handle" at bounding box center [937, 690] width 1847 height 41
click at [385, 113] on span "add-circle" at bounding box center [391, 111] width 15 height 15
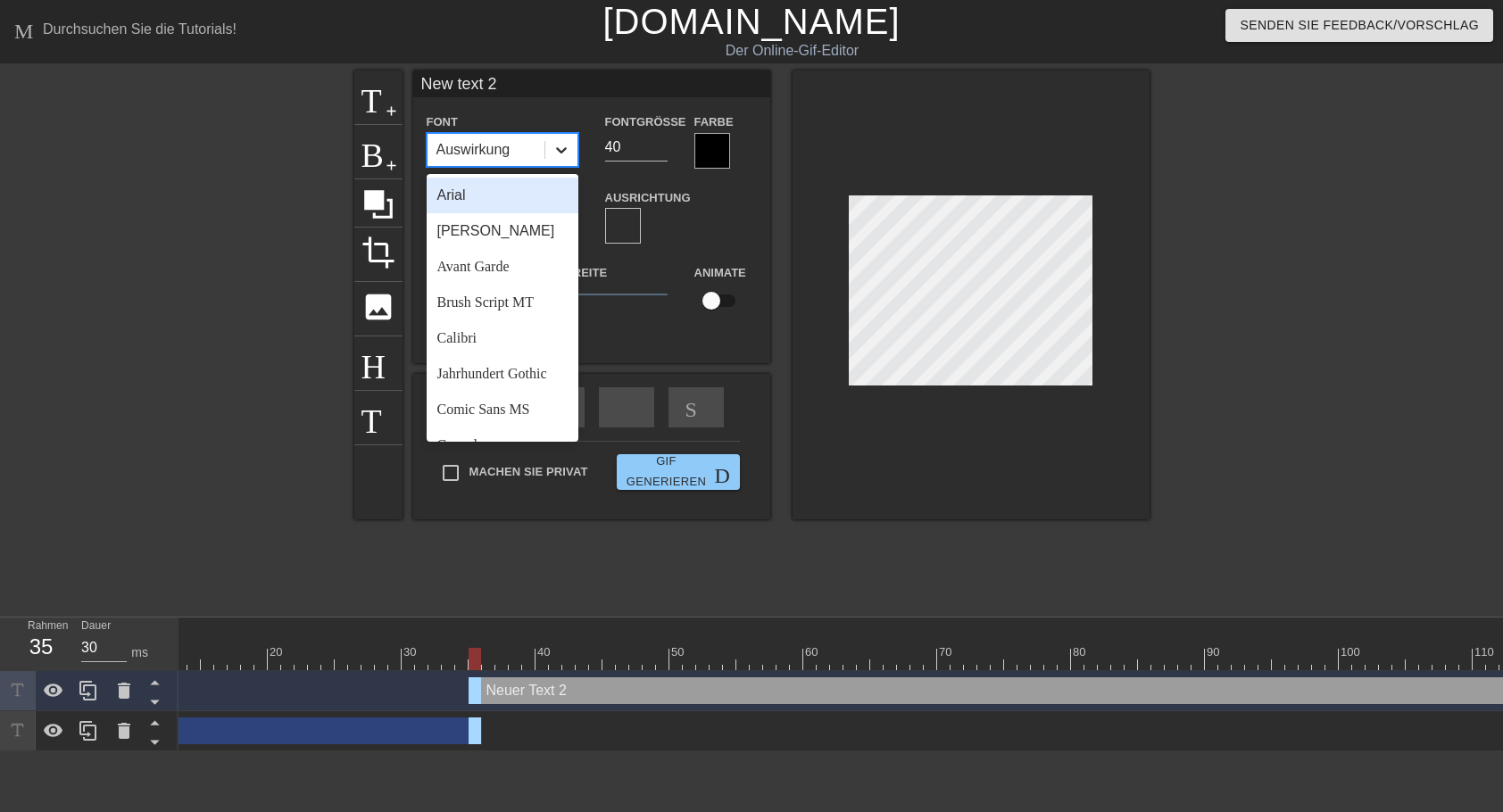
click at [557, 149] on icon at bounding box center [561, 150] width 18 height 18
click at [477, 296] on div "Brush Script MT" at bounding box center [503, 302] width 151 height 36
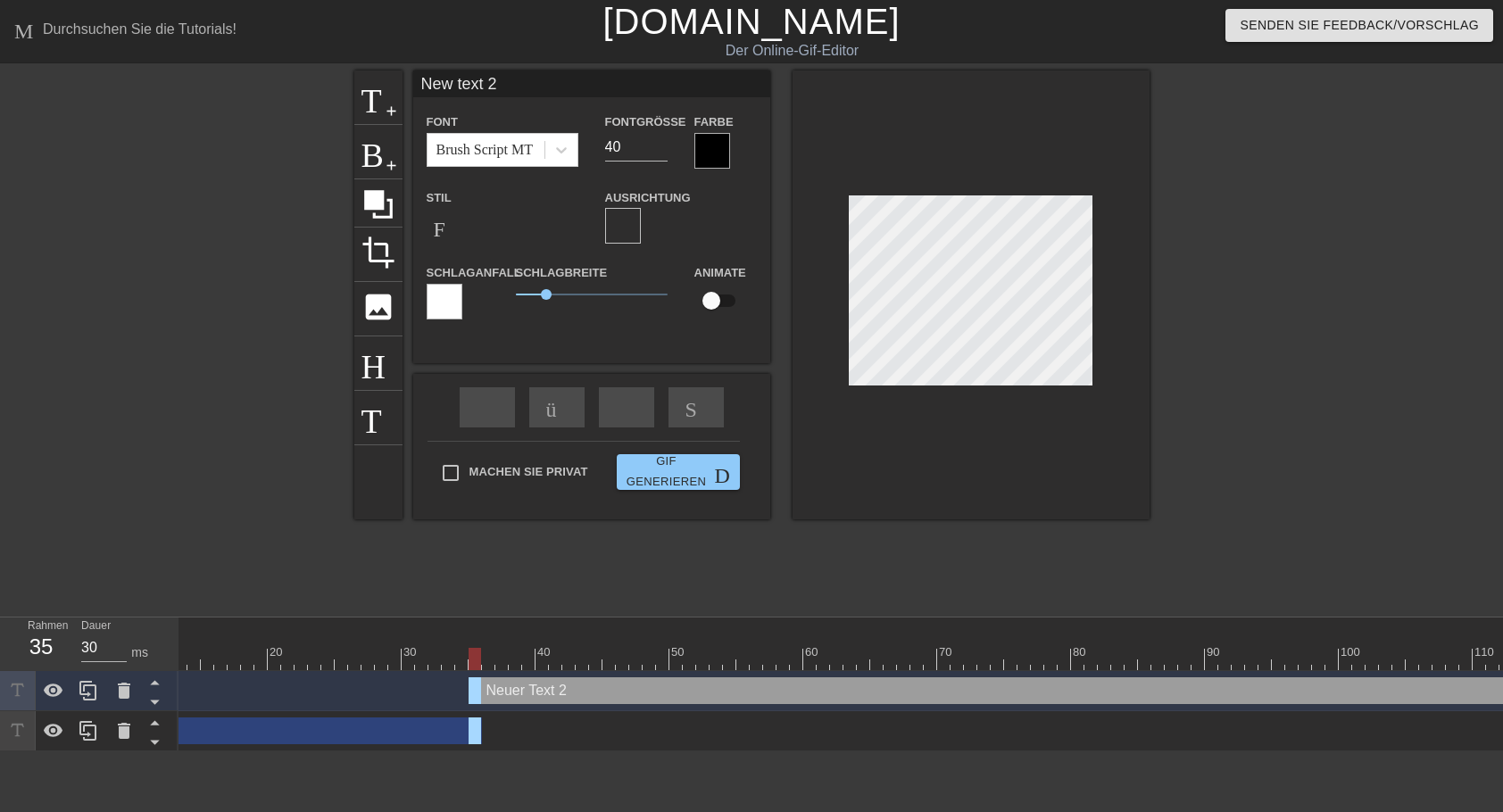
drag, startPoint x: 500, startPoint y: 81, endPoint x: 403, endPoint y: 87, distance: 97.2
click at [413, 87] on input "New text 2" at bounding box center [592, 84] width 357 height 27
type input "und ab ins Wochenende"
click at [721, 157] on div at bounding box center [712, 151] width 36 height 36
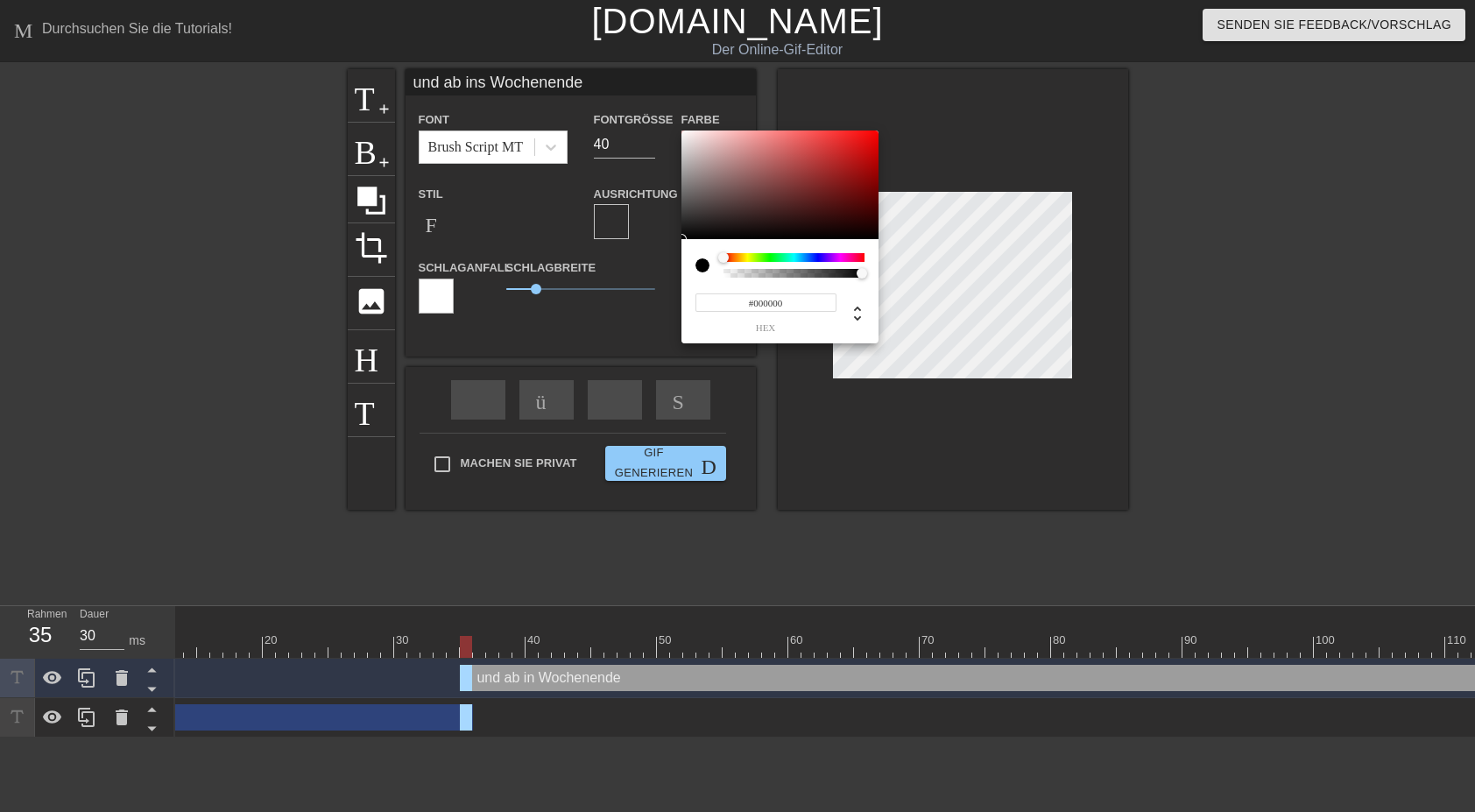
type input "#F0E4E4"
click at [691, 137] on div at bounding box center [779, 185] width 197 height 109
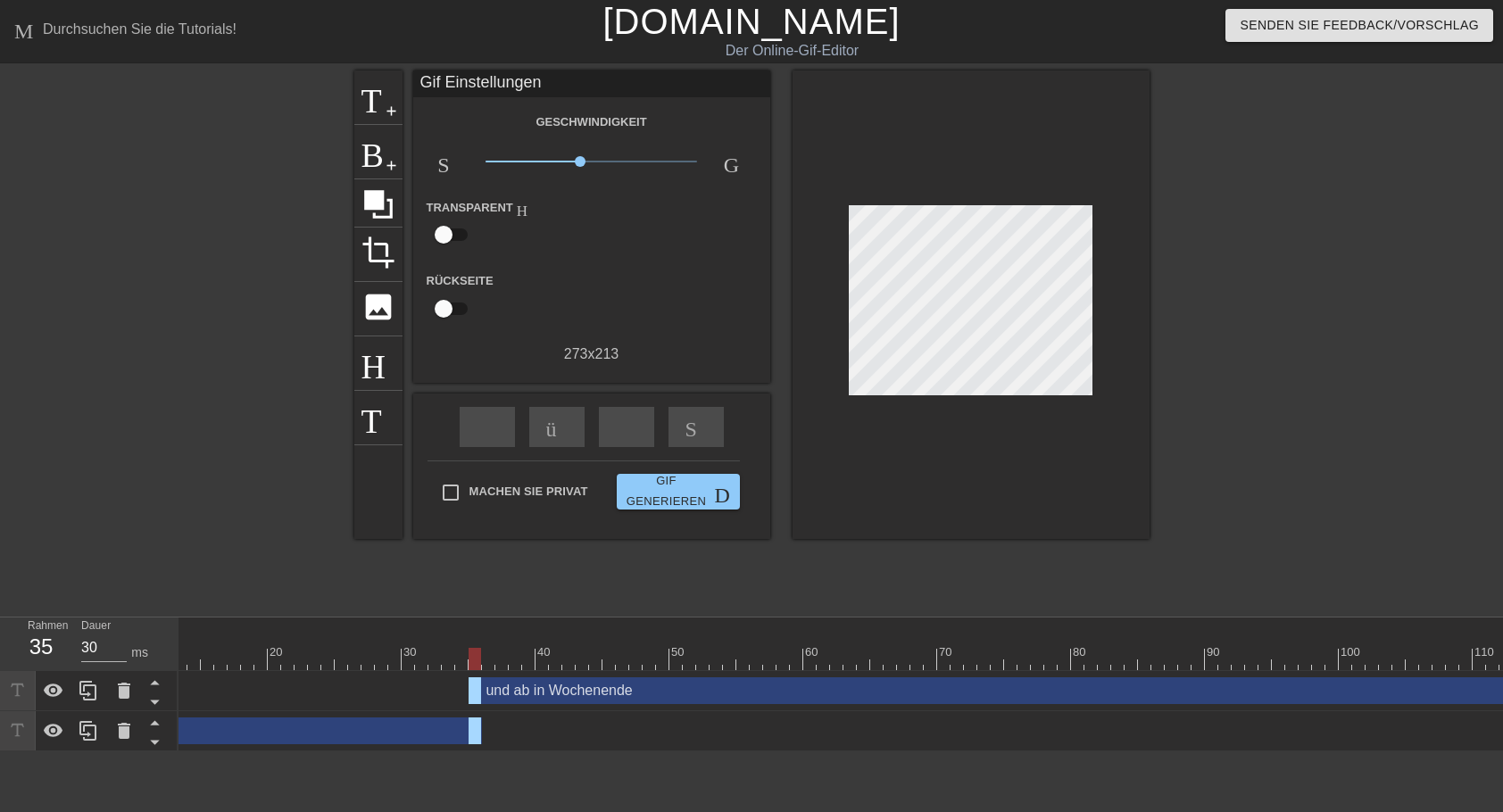
drag, startPoint x: 546, startPoint y: 293, endPoint x: 521, endPoint y: 293, distance: 25.0
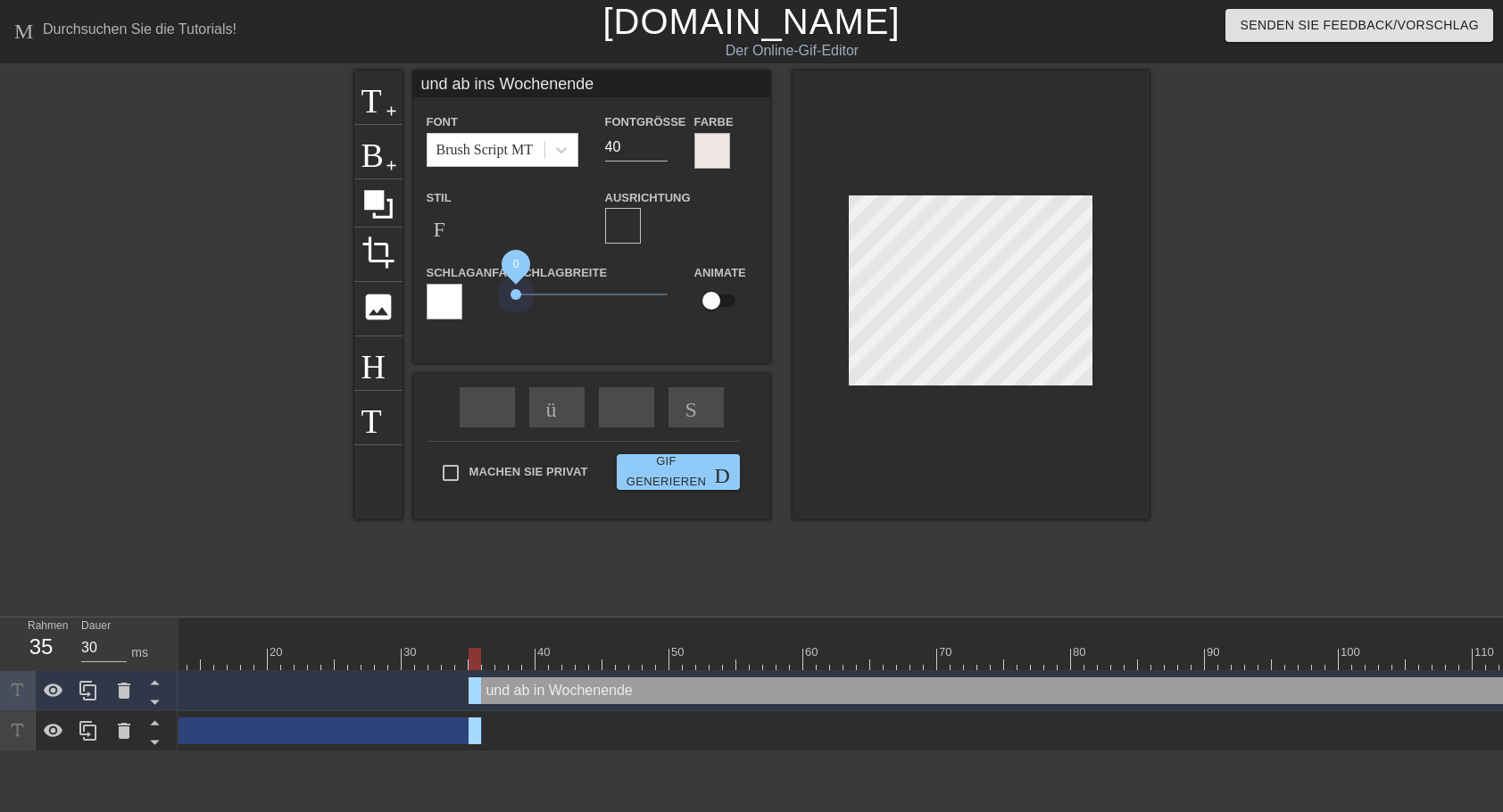
drag, startPoint x: 547, startPoint y: 294, endPoint x: 509, endPoint y: 290, distance: 38.2
click at [509, 290] on div "Schlagbreite 0" at bounding box center [592, 298] width 178 height 74
click at [659, 149] on input "39" at bounding box center [636, 148] width 62 height 29
click at [659, 149] on input "38" at bounding box center [636, 148] width 62 height 29
click at [659, 149] on input "37" at bounding box center [636, 148] width 62 height 29
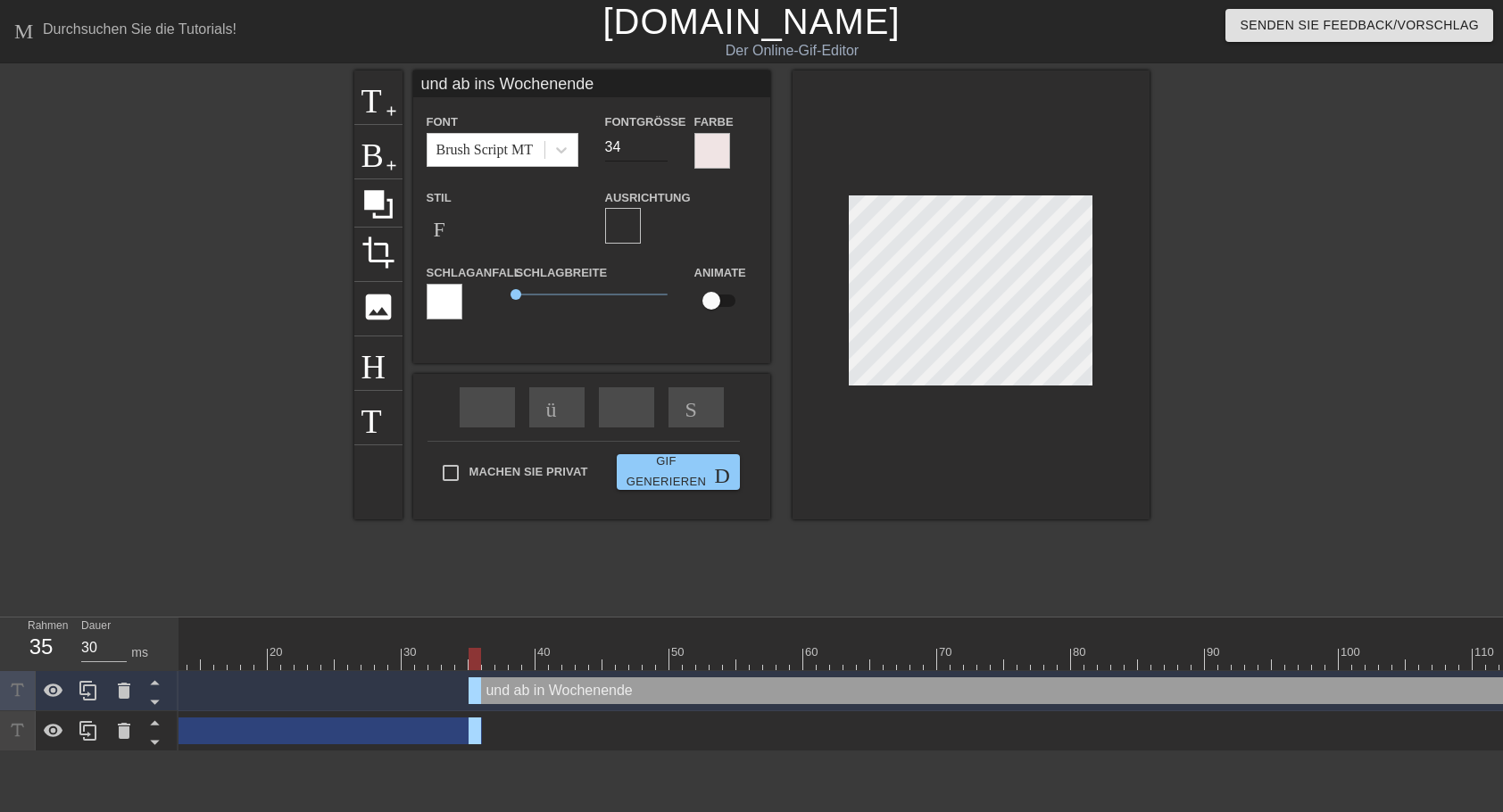
type input "34"
click at [659, 149] on input "34" at bounding box center [636, 148] width 62 height 29
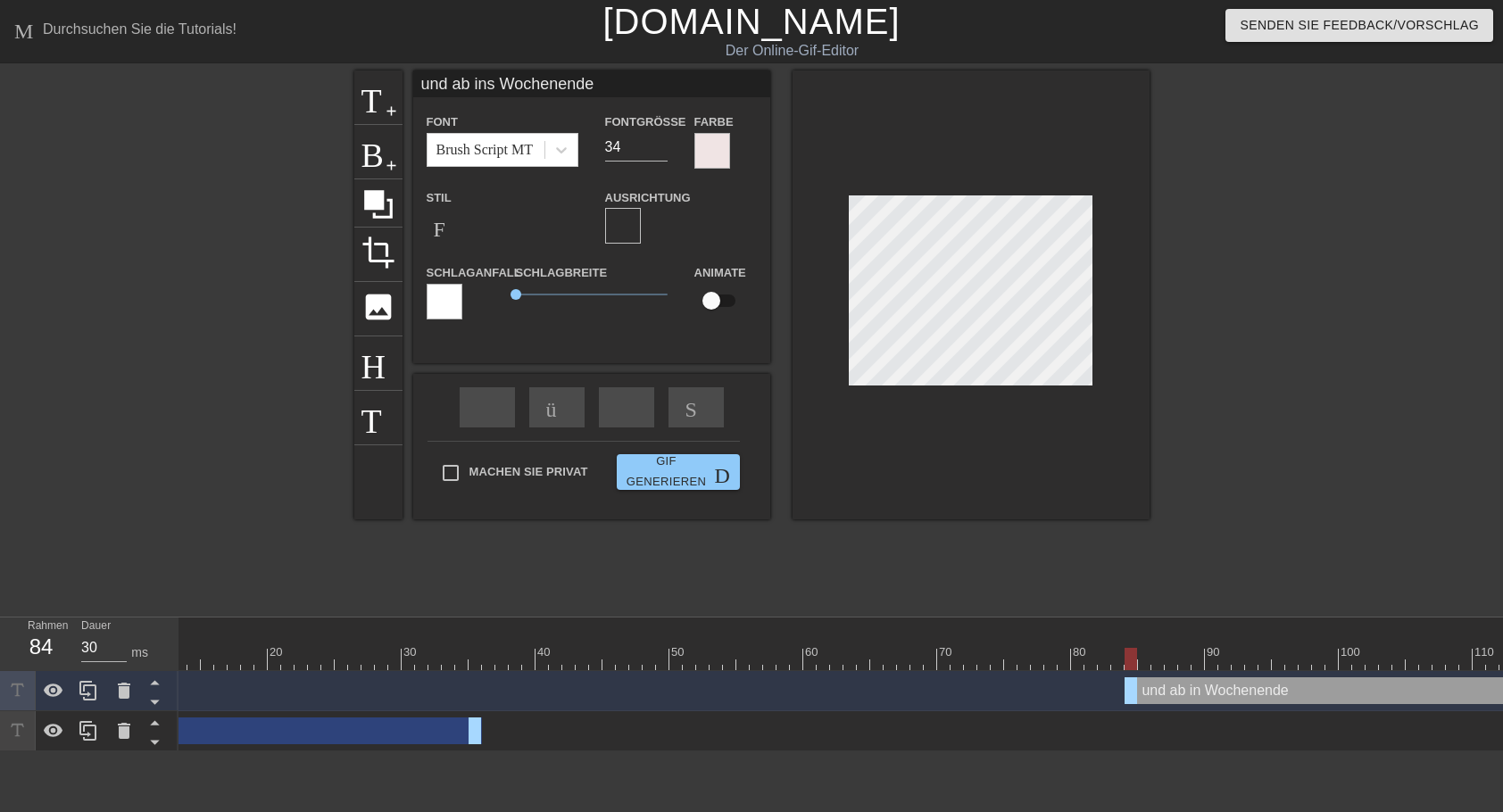
drag, startPoint x: 478, startPoint y: 688, endPoint x: 1127, endPoint y: 699, distance: 649.1
click at [1127, 699] on div "und ab in Wochenende drag-handle drag_handle" at bounding box center [1492, 690] width 736 height 27
click at [390, 115] on span "add-circle" at bounding box center [391, 111] width 15 height 15
type input "New text 3"
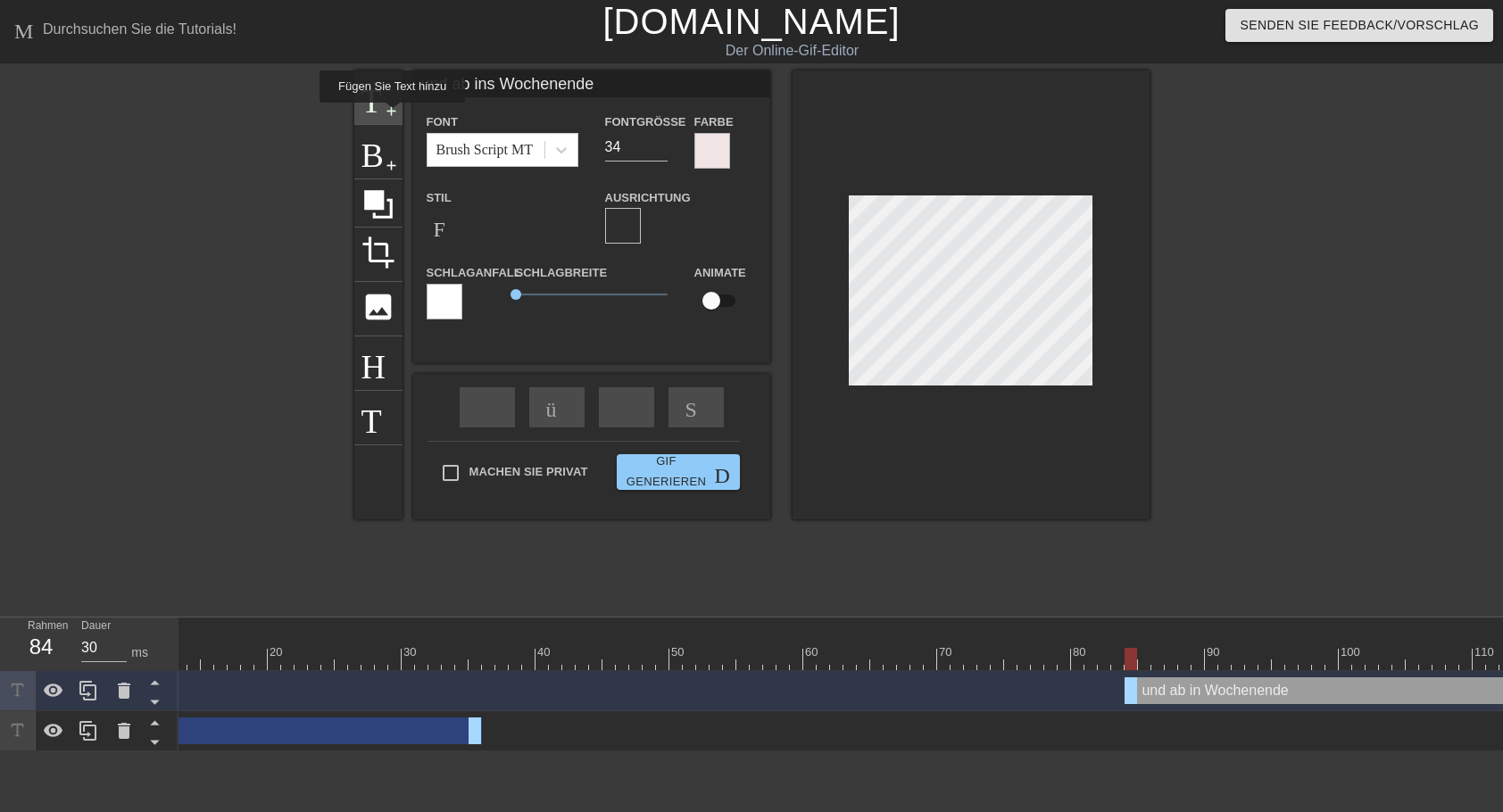
type input "40"
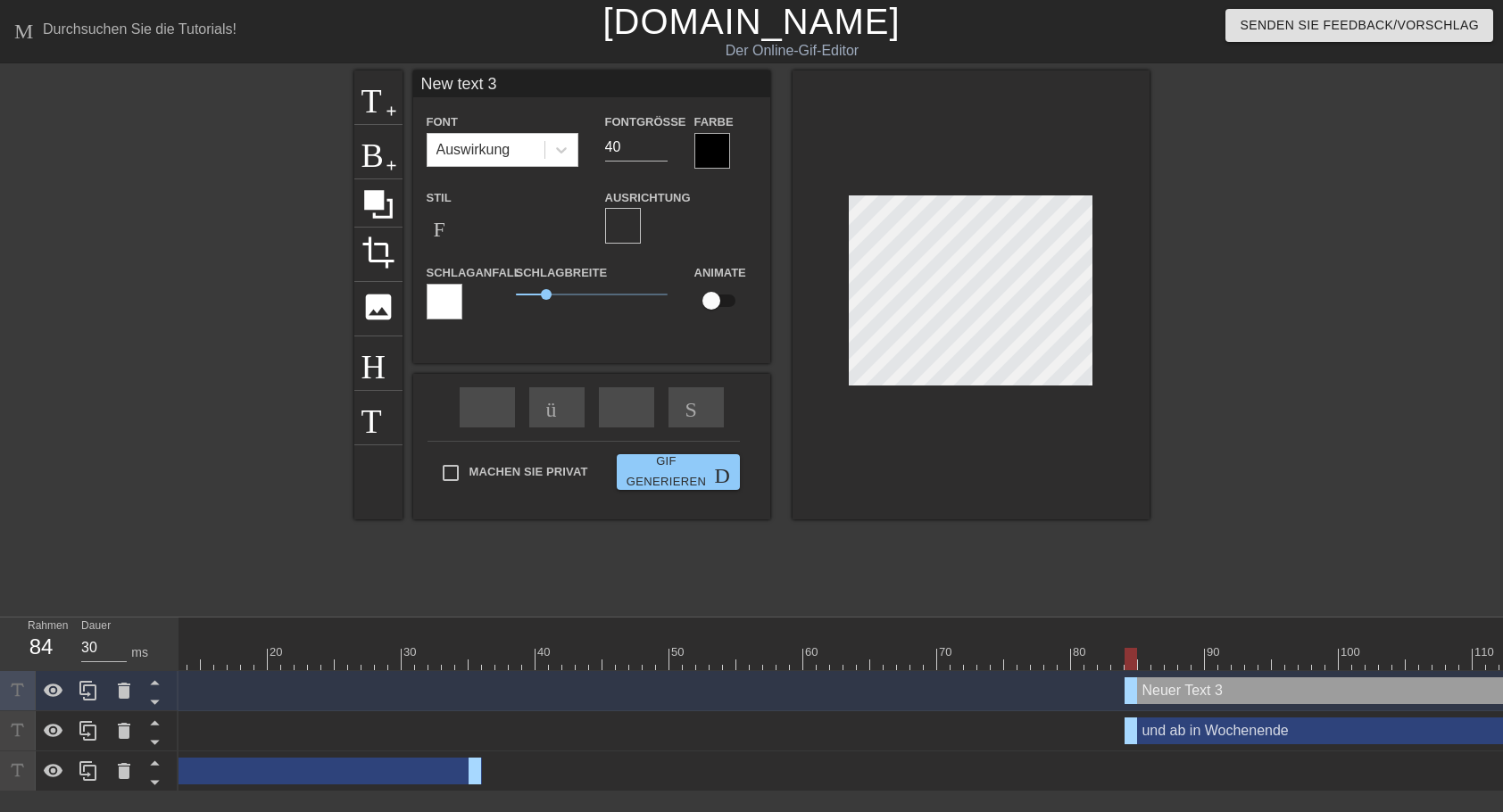
drag, startPoint x: 419, startPoint y: 85, endPoint x: 517, endPoint y: 94, distance: 98.4
click at [517, 94] on input "New text 3" at bounding box center [592, 84] width 357 height 27
drag, startPoint x: 485, startPoint y: 83, endPoint x: 421, endPoint y: 80, distance: 64.1
click at [421, 80] on input "([PERSON_NAME])" at bounding box center [592, 84] width 357 height 27
type input "([PERSON_NAME])"
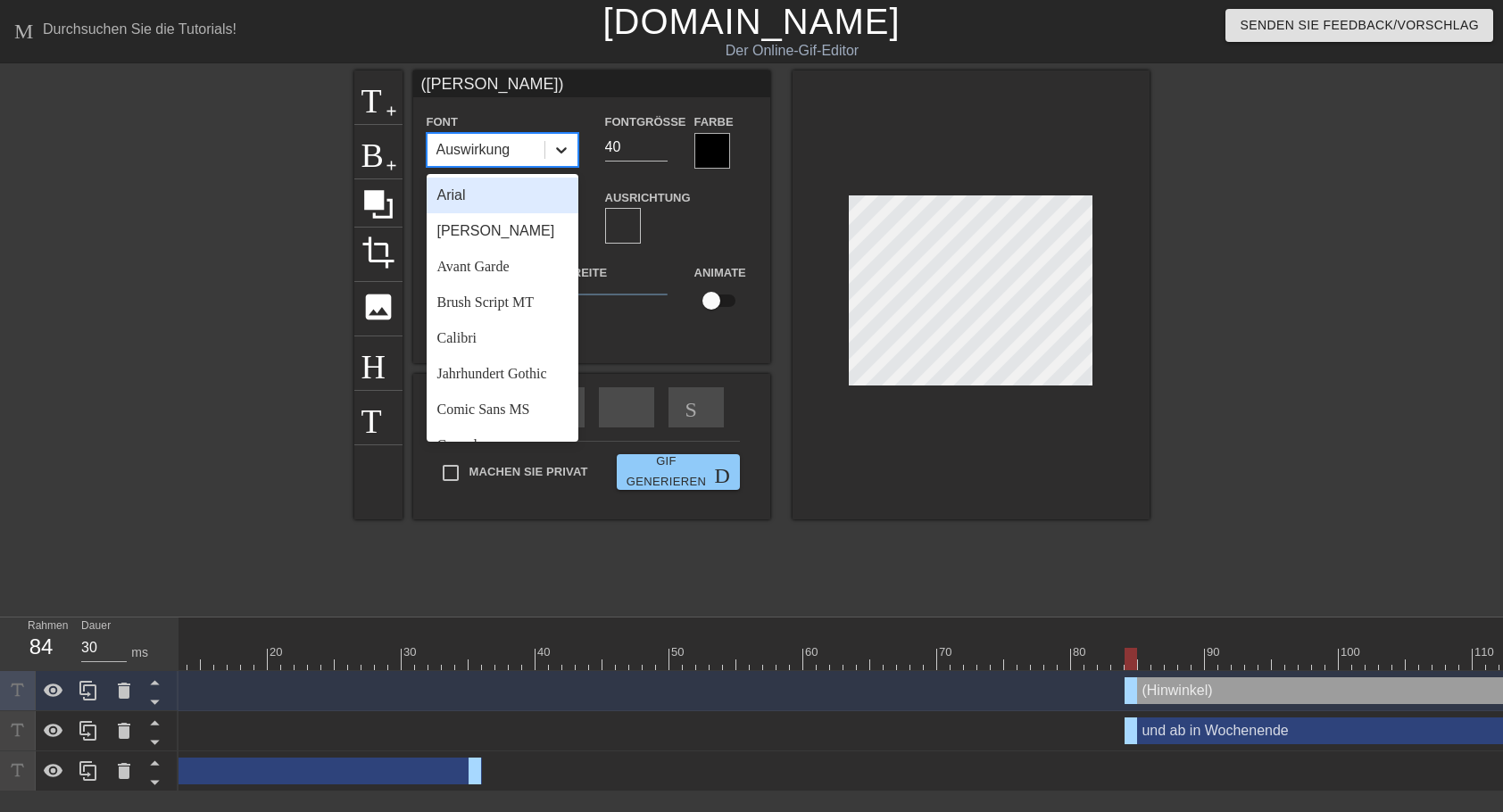
click at [559, 153] on icon at bounding box center [561, 150] width 18 height 18
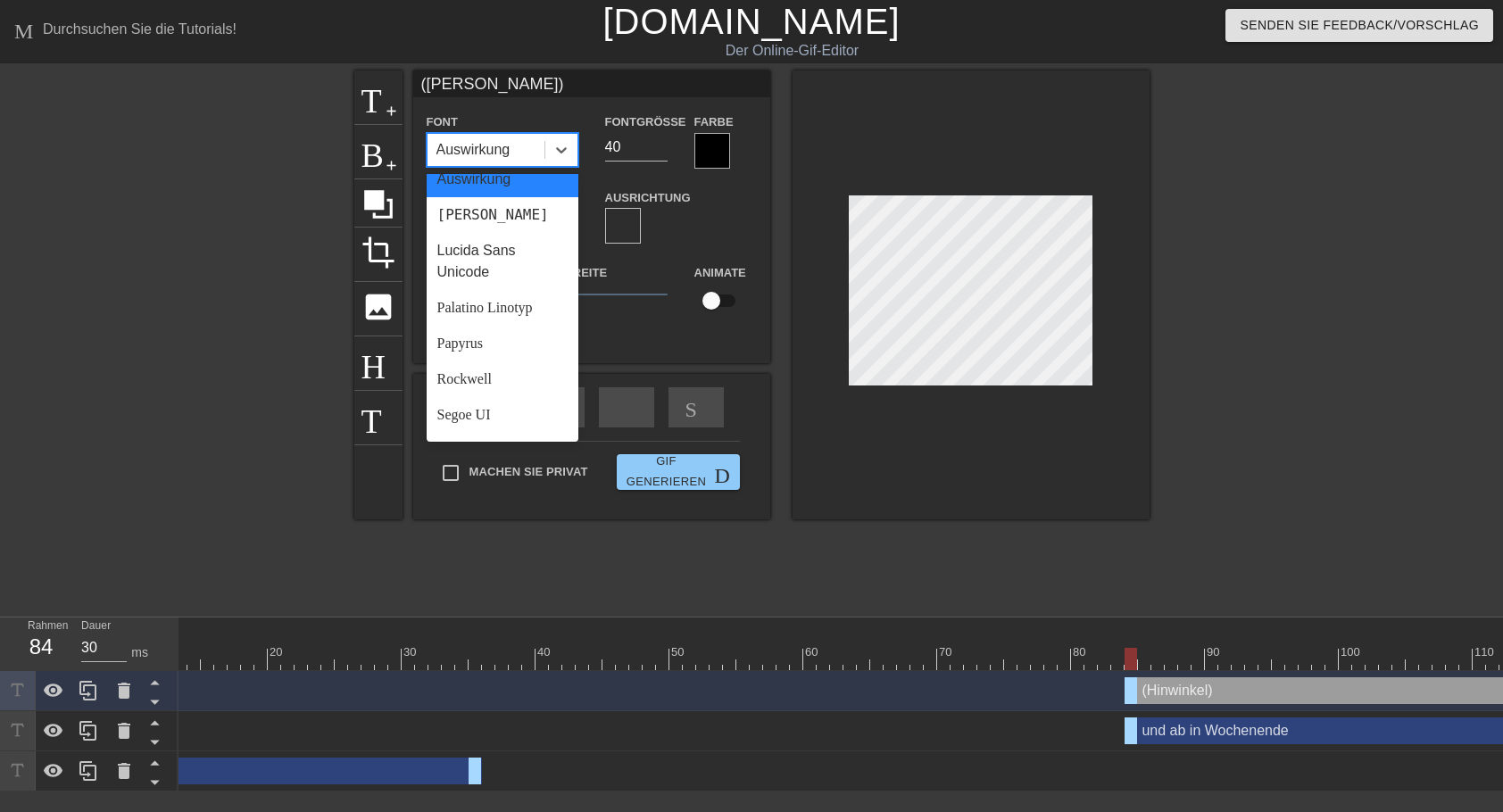
scroll to position [492, 0]
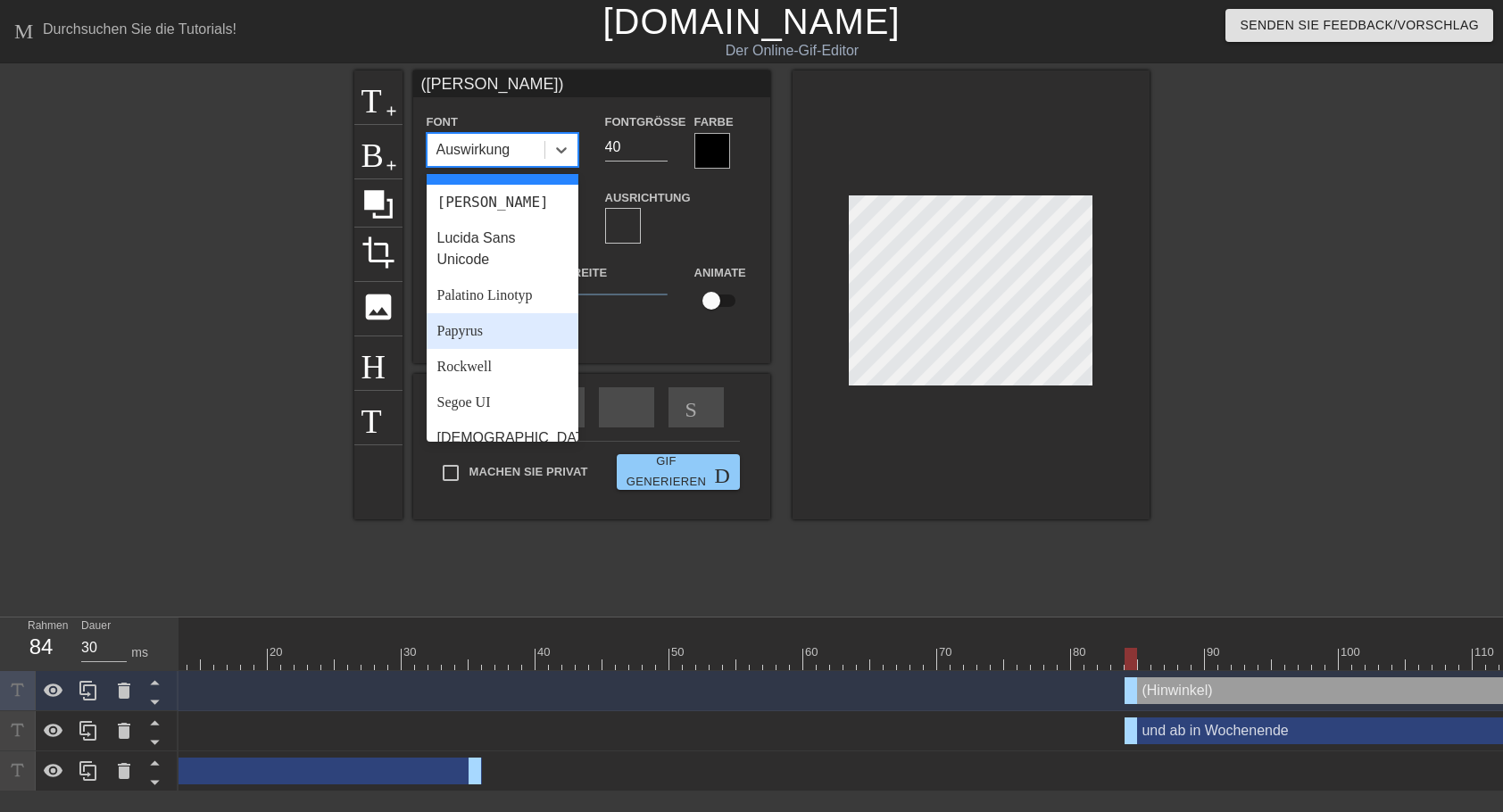
click at [502, 348] on div "Papyrus" at bounding box center [503, 331] width 151 height 36
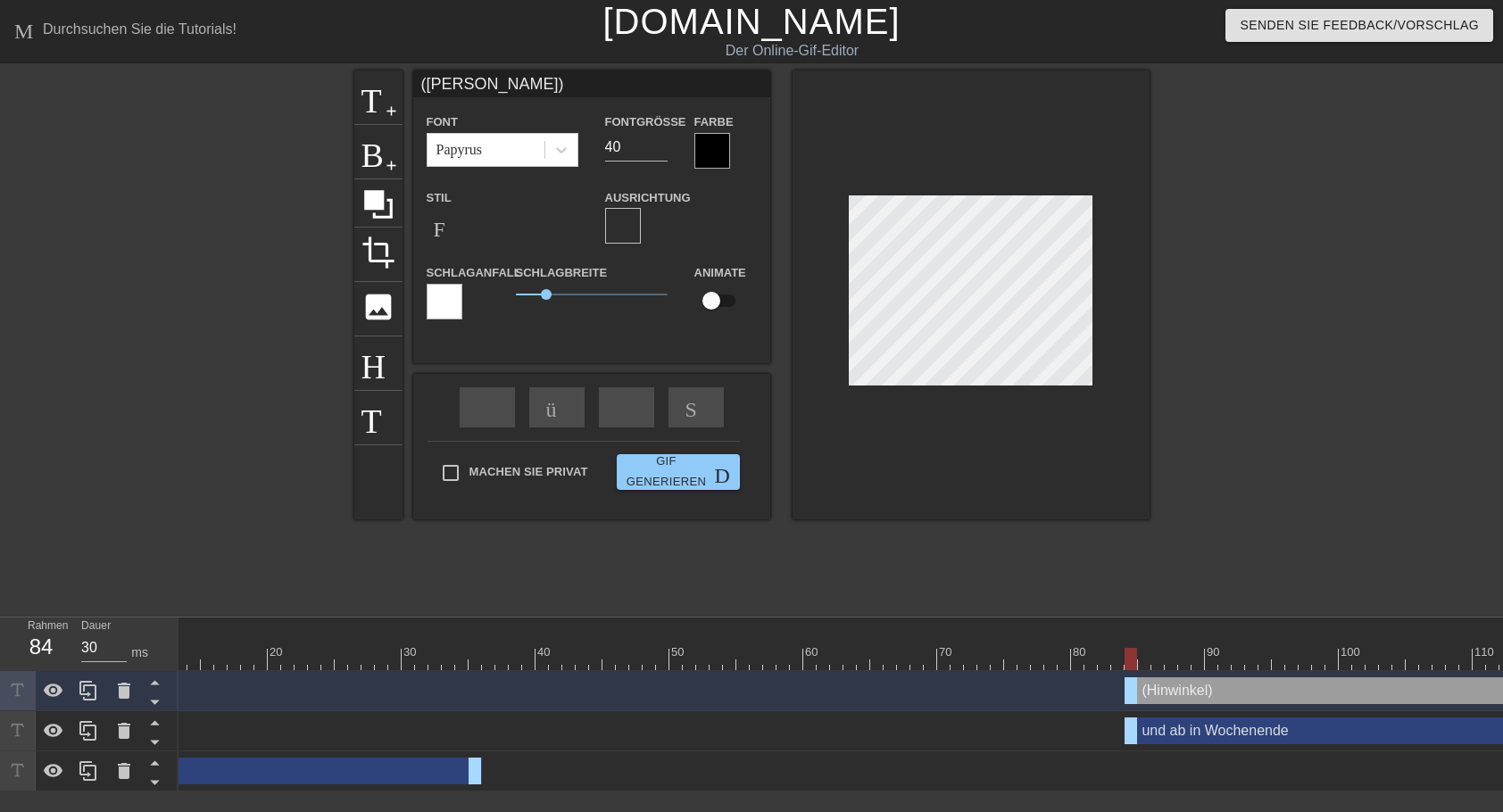
click at [717, 152] on div at bounding box center [712, 151] width 36 height 36
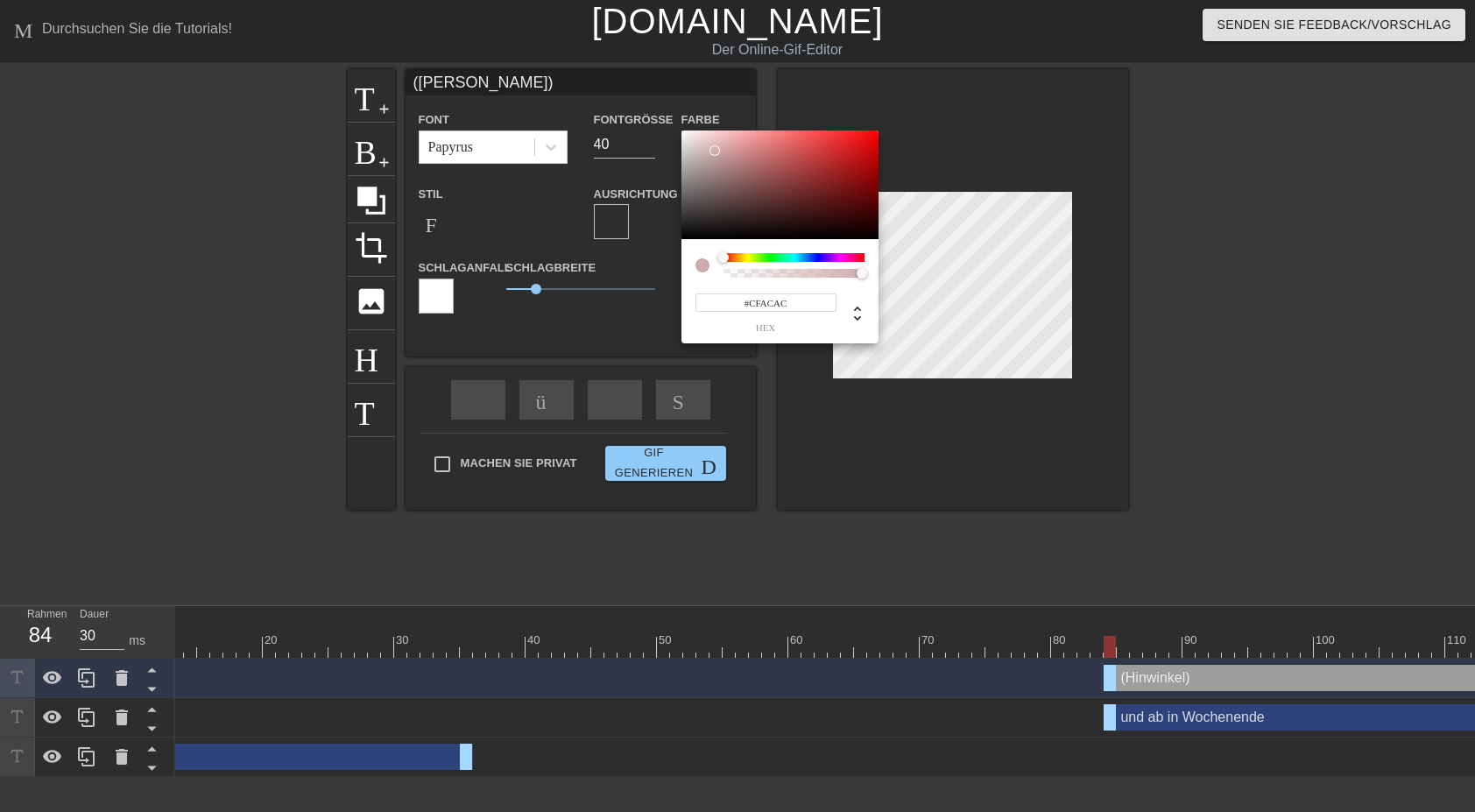
click at [714, 149] on div at bounding box center [779, 185] width 197 height 109
type input "#F6EDED"
click at [688, 134] on div at bounding box center [779, 185] width 197 height 109
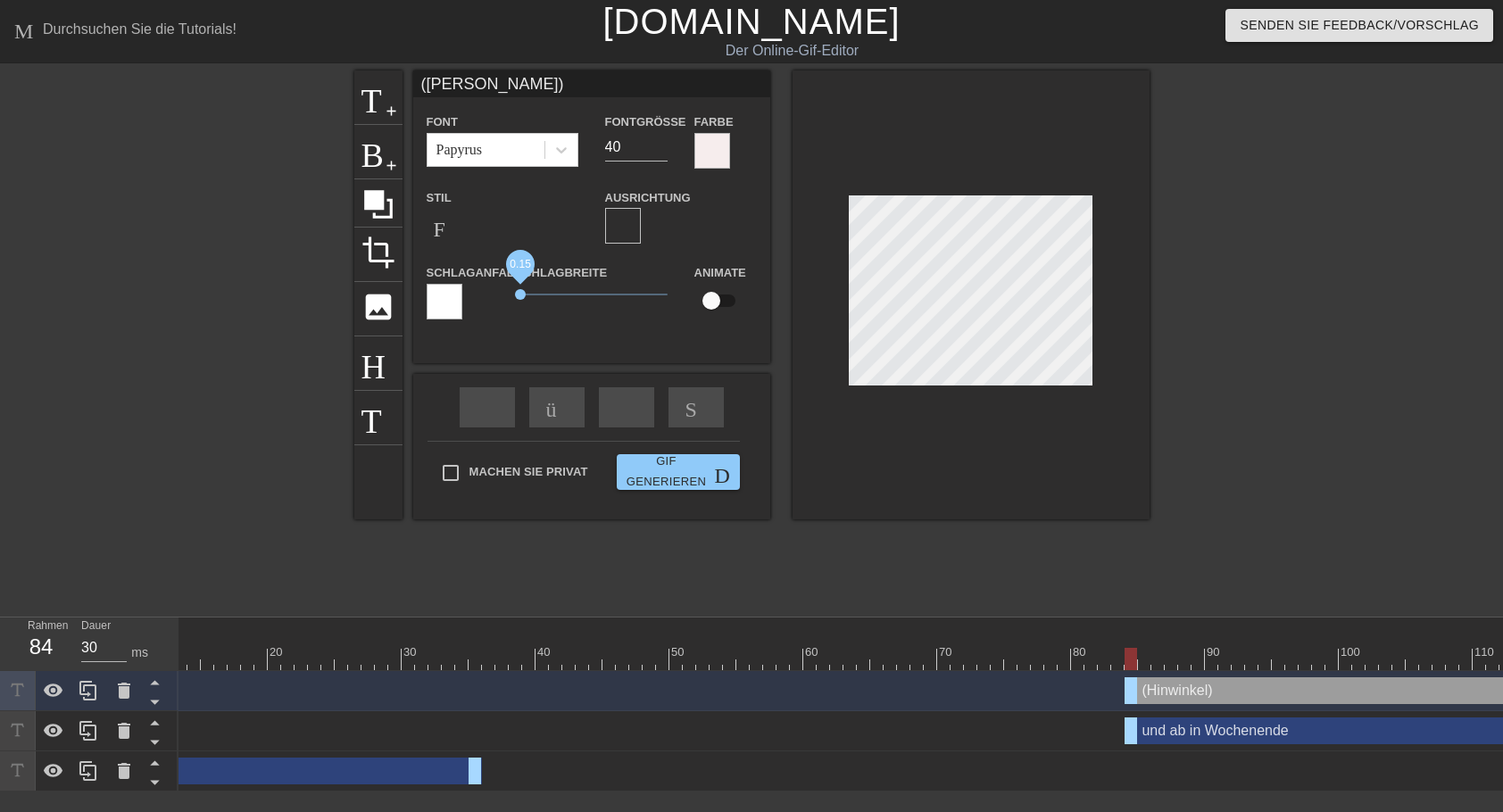
drag, startPoint x: 544, startPoint y: 294, endPoint x: 520, endPoint y: 291, distance: 24.2
click at [520, 291] on span "0.15" at bounding box center [521, 294] width 11 height 11
click at [658, 153] on input "15" at bounding box center [636, 148] width 62 height 29
click at [659, 142] on input "16" at bounding box center [636, 148] width 62 height 29
click at [659, 151] on input "15" at bounding box center [636, 148] width 62 height 29
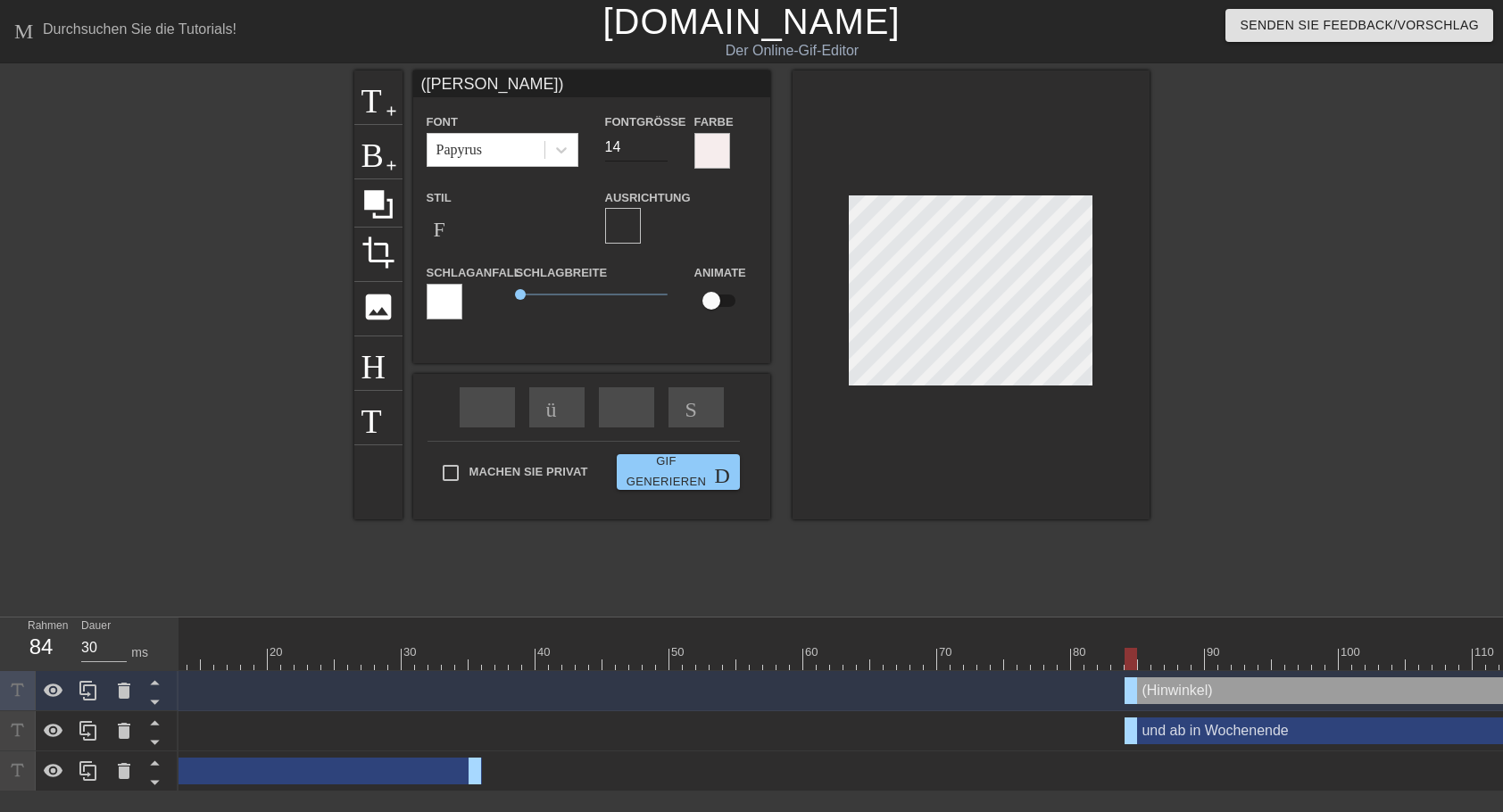
type input "14"
click at [659, 151] on input "14" at bounding box center [636, 148] width 62 height 29
drag, startPoint x: 476, startPoint y: 773, endPoint x: 519, endPoint y: 747, distance: 50.2
click at [519, 747] on div "(Hinwinkel) drag-handle drag_handle und ab in Wochenende drag-handle drag_handl…" at bounding box center [675, 731] width 1324 height 121
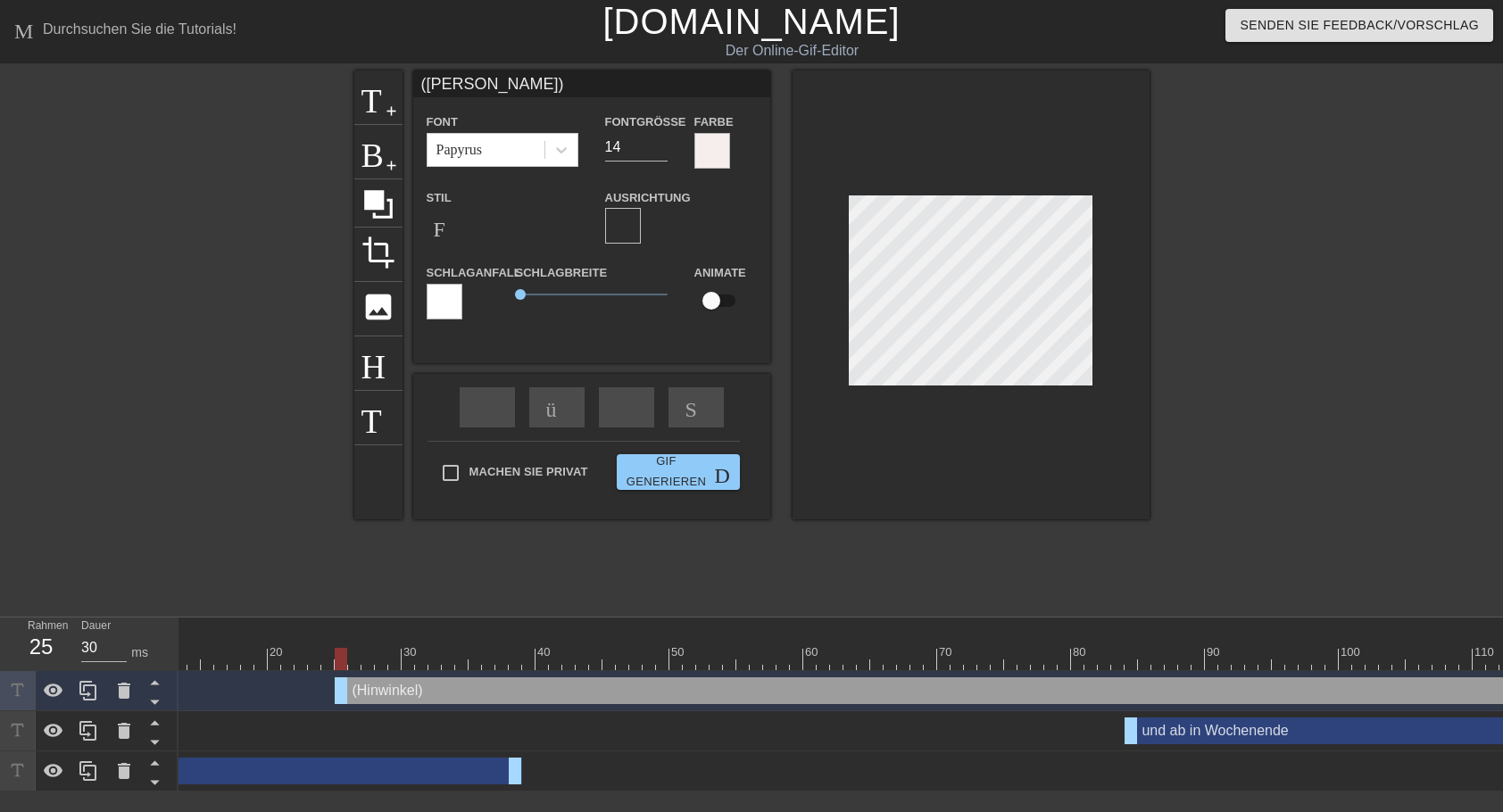
drag, startPoint x: 1131, startPoint y: 693, endPoint x: 337, endPoint y: 673, distance: 794.3
click at [337, 673] on div "(Hinwinkel) drag-handle drag_handle" at bounding box center [937, 690] width 1847 height 41
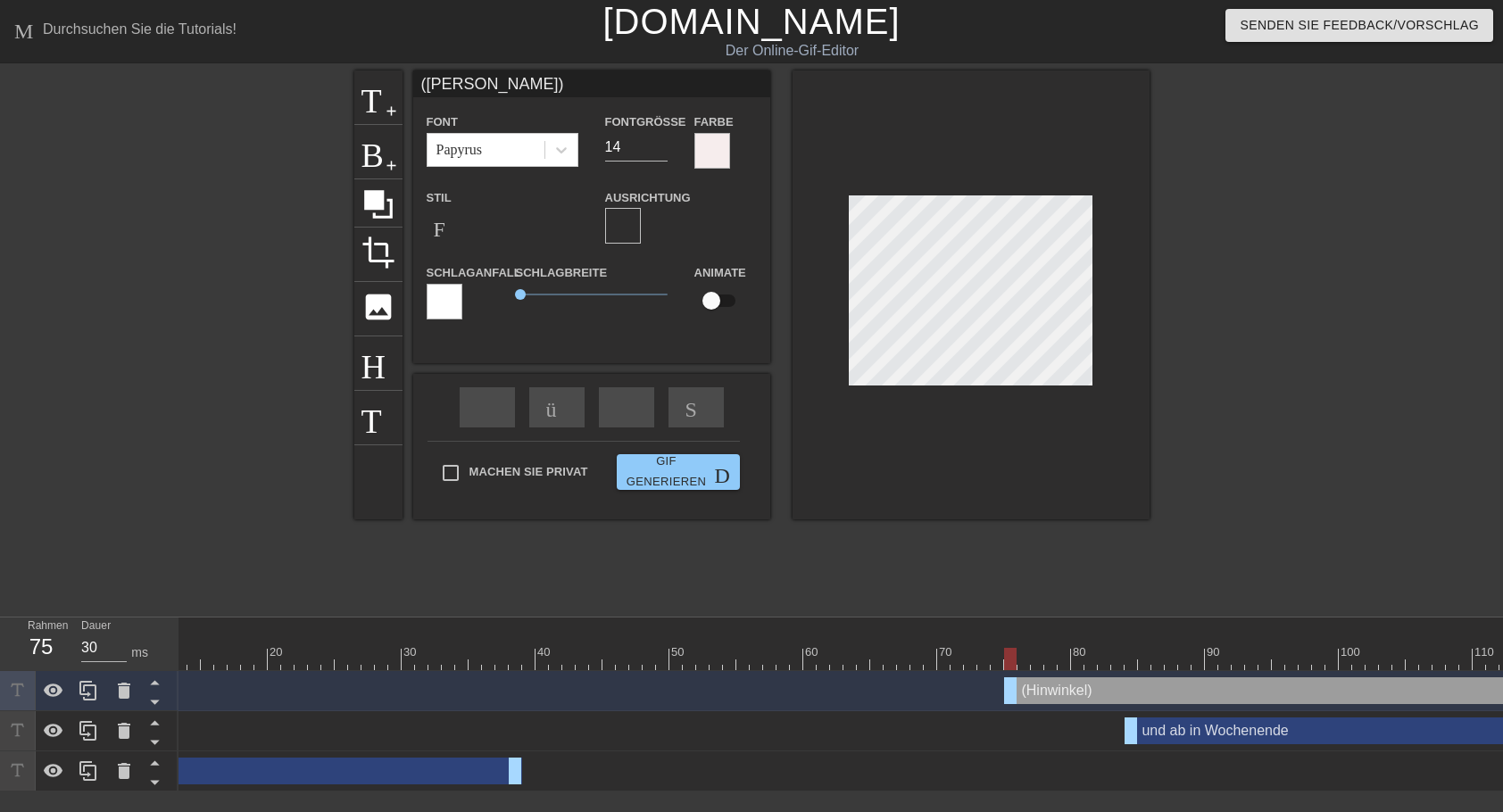
drag, startPoint x: 344, startPoint y: 692, endPoint x: 1017, endPoint y: 754, distance: 675.8
click at [1017, 754] on div "(Hinwinkel) drag-handle drag_handle und ab in Wochenende drag-handle drag_handl…" at bounding box center [675, 731] width 1324 height 121
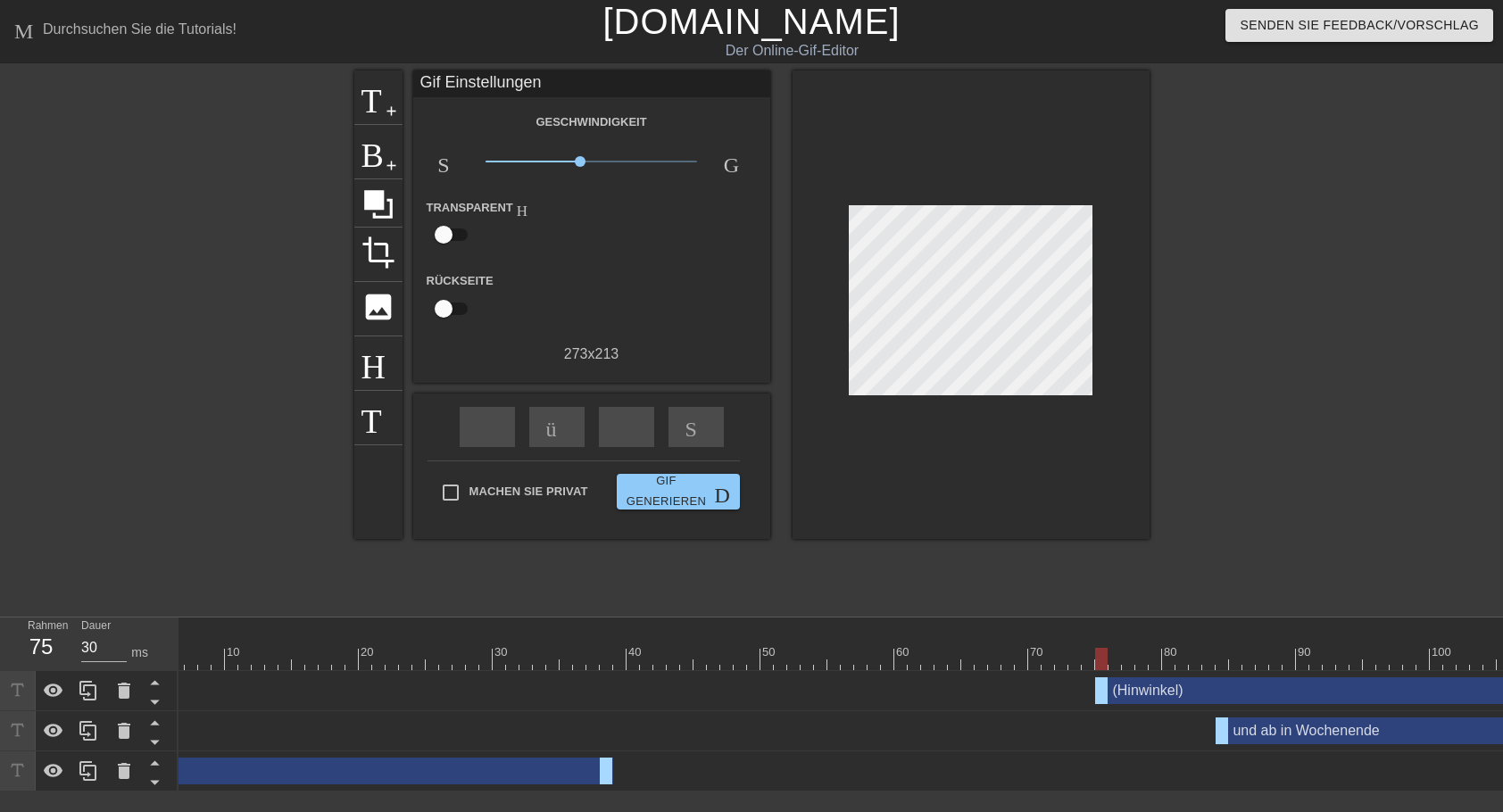
scroll to position [0, 0]
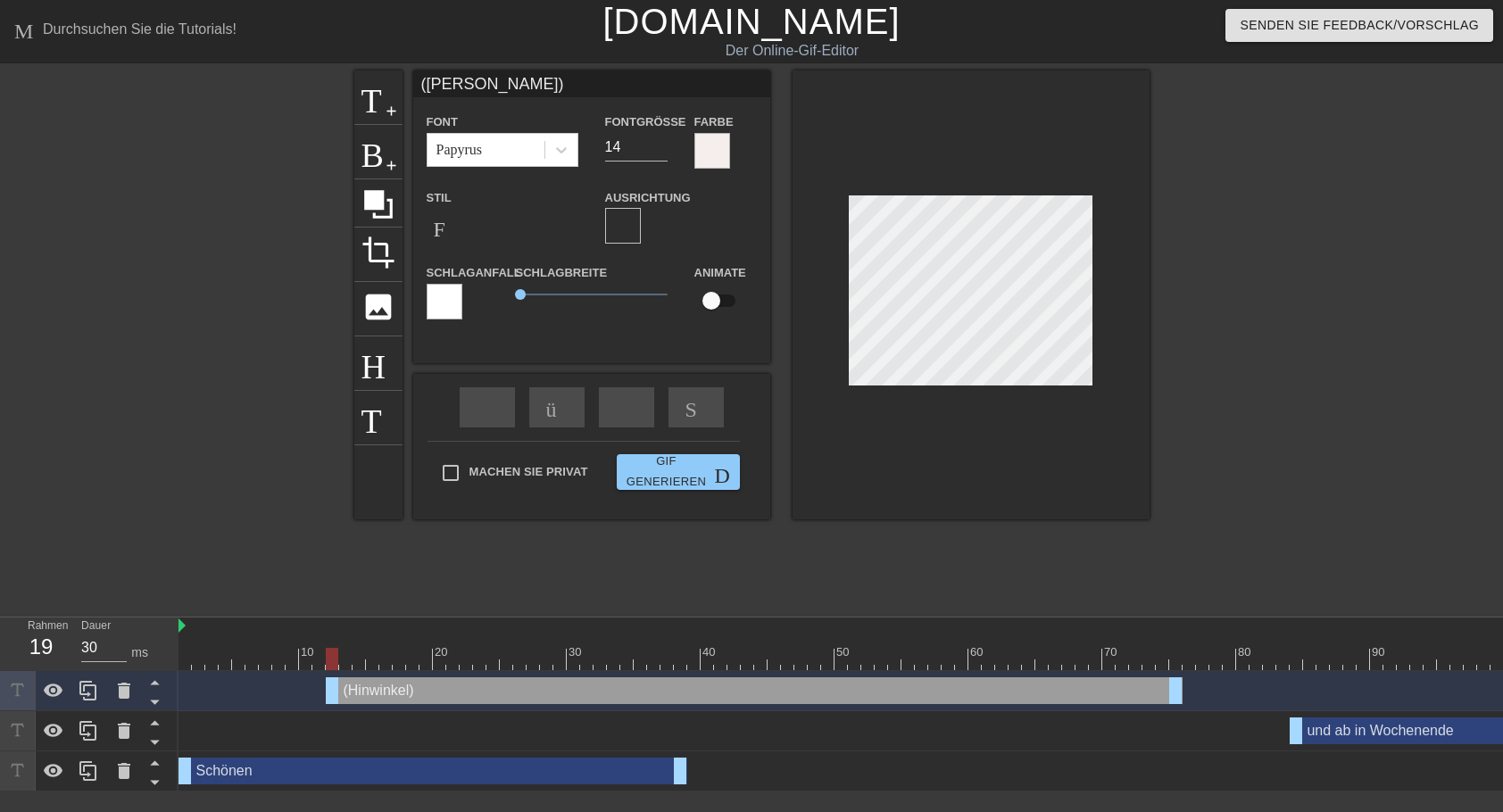
drag, startPoint x: 1344, startPoint y: 695, endPoint x: 503, endPoint y: 685, distance: 841.1
click at [503, 685] on div "(Hinwinkel) drag-handle drag-handle" at bounding box center [754, 690] width 856 height 27
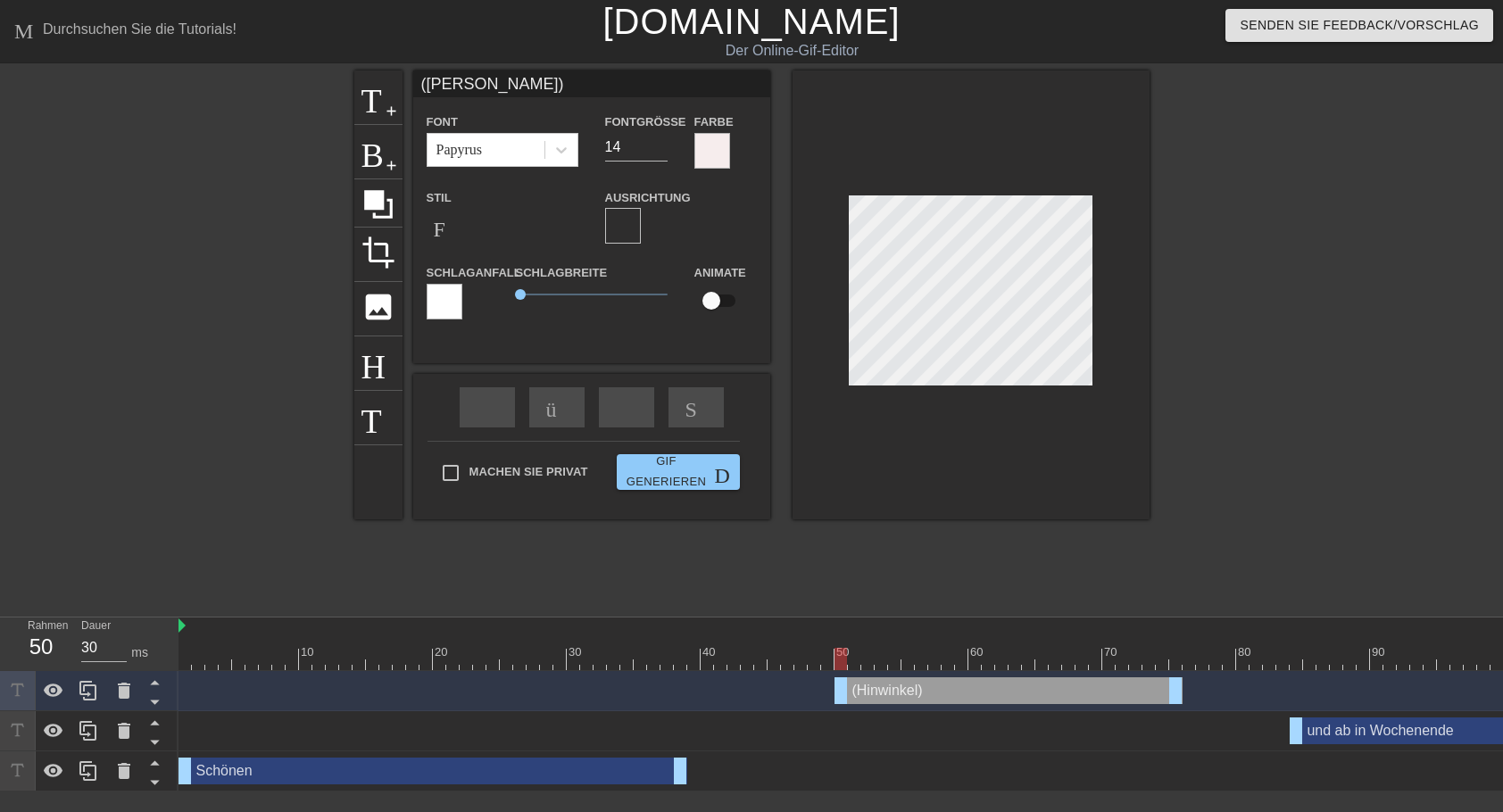
drag, startPoint x: 330, startPoint y: 687, endPoint x: 844, endPoint y: 737, distance: 516.4
click at [844, 737] on div "(Hinwinkel) drag-handle drag-handle und ab in Wochenende drag-handle drag_handl…" at bounding box center [840, 731] width 1324 height 121
drag, startPoint x: 1174, startPoint y: 690, endPoint x: 1509, endPoint y: 697, distance: 335.1
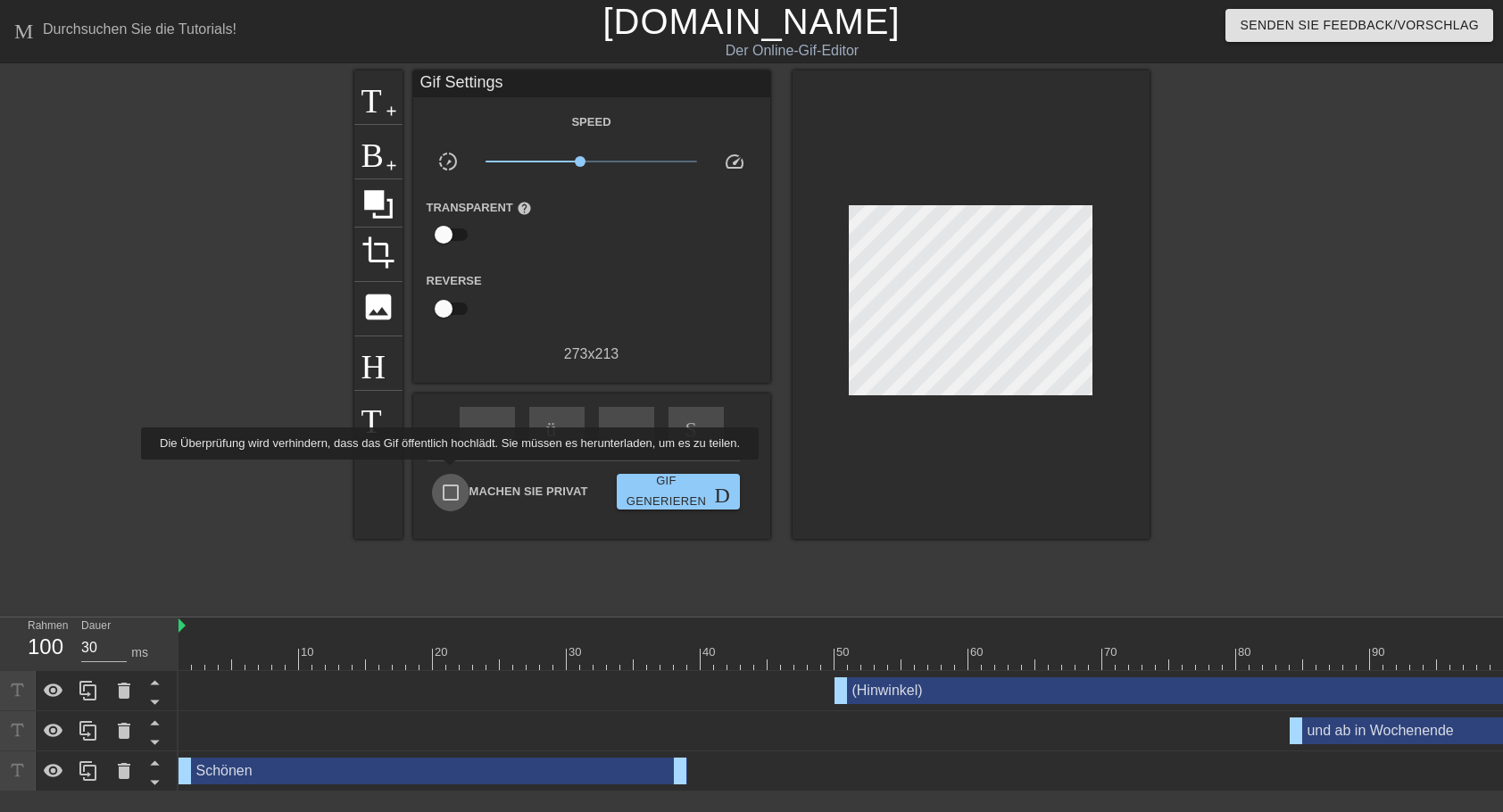
click at [446, 474] on input "Machen Sie privat" at bounding box center [451, 492] width 38 height 38
checkbox input "true"
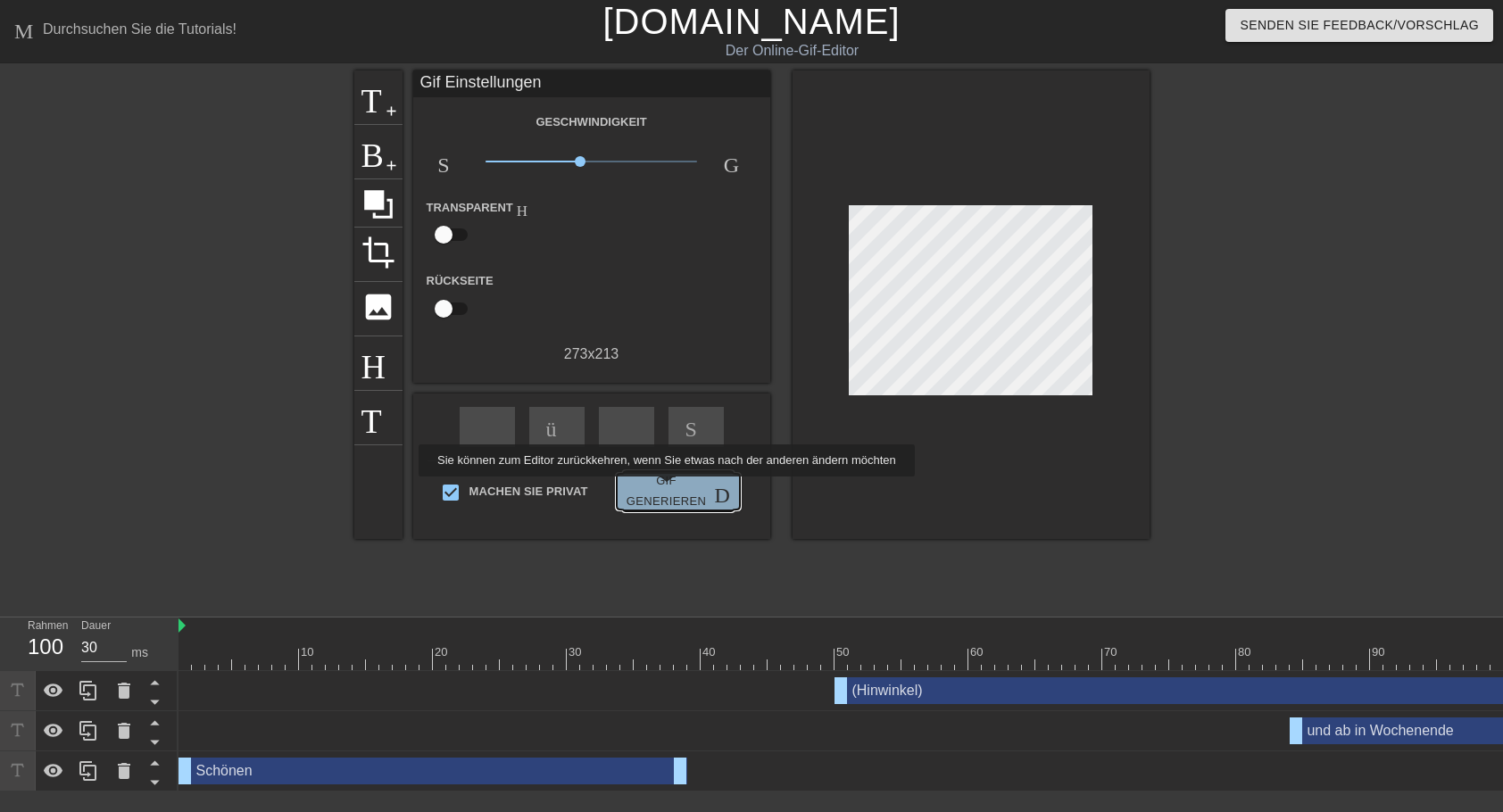
click at [663, 489] on span "Gif generieren Doppelpfeil" at bounding box center [678, 492] width 109 height 41
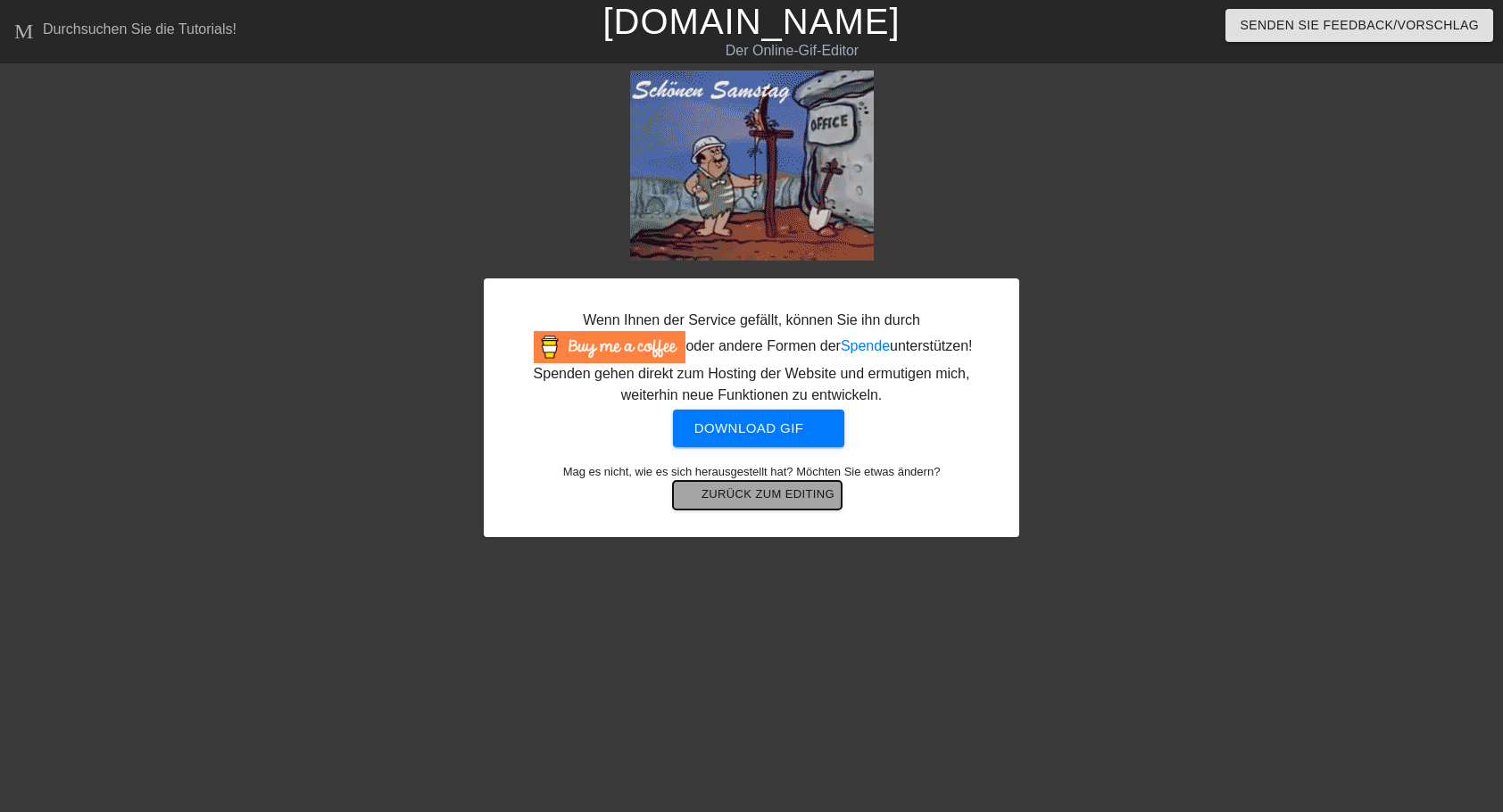
click at [776, 502] on span "arrow-back Zurück zum Editing" at bounding box center [756, 495] width 154 height 22
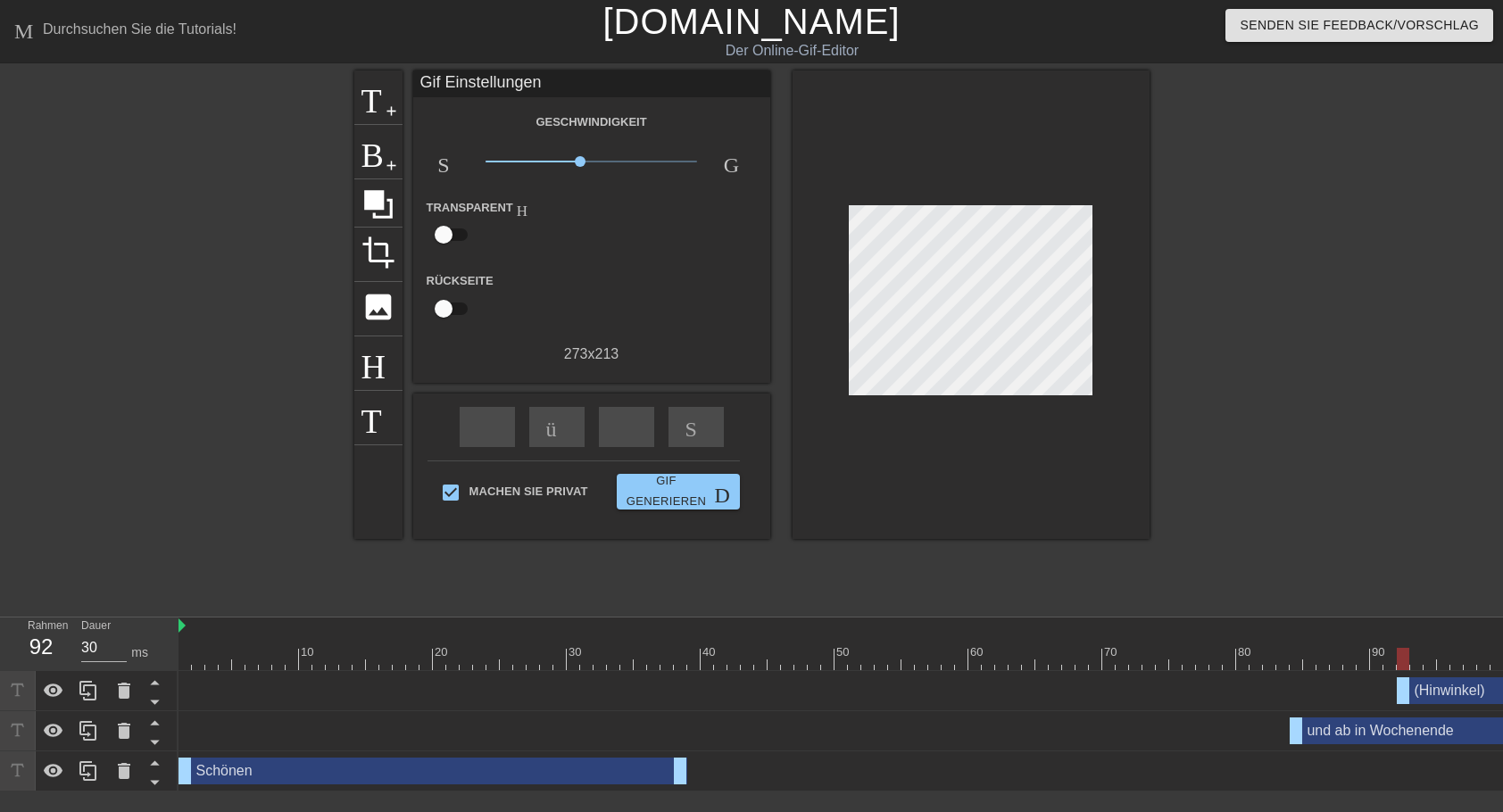
drag, startPoint x: 840, startPoint y: 686, endPoint x: 1408, endPoint y: 684, distance: 568.0
click at [1408, 684] on div "(Hinwinkel) drag-handle drag-handle" at bounding box center [1457, 690] width 121 height 27
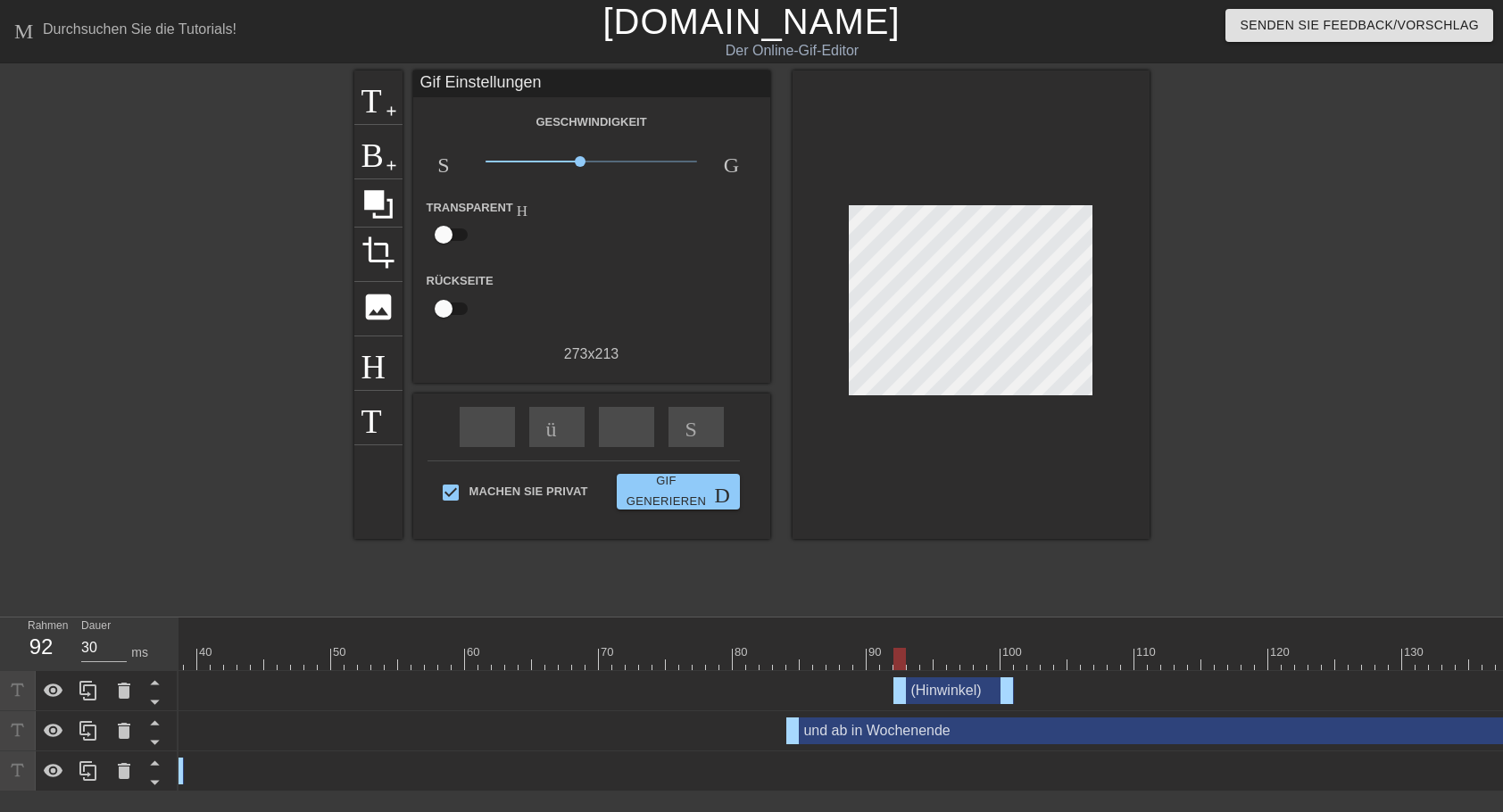
scroll to position [0, 528]
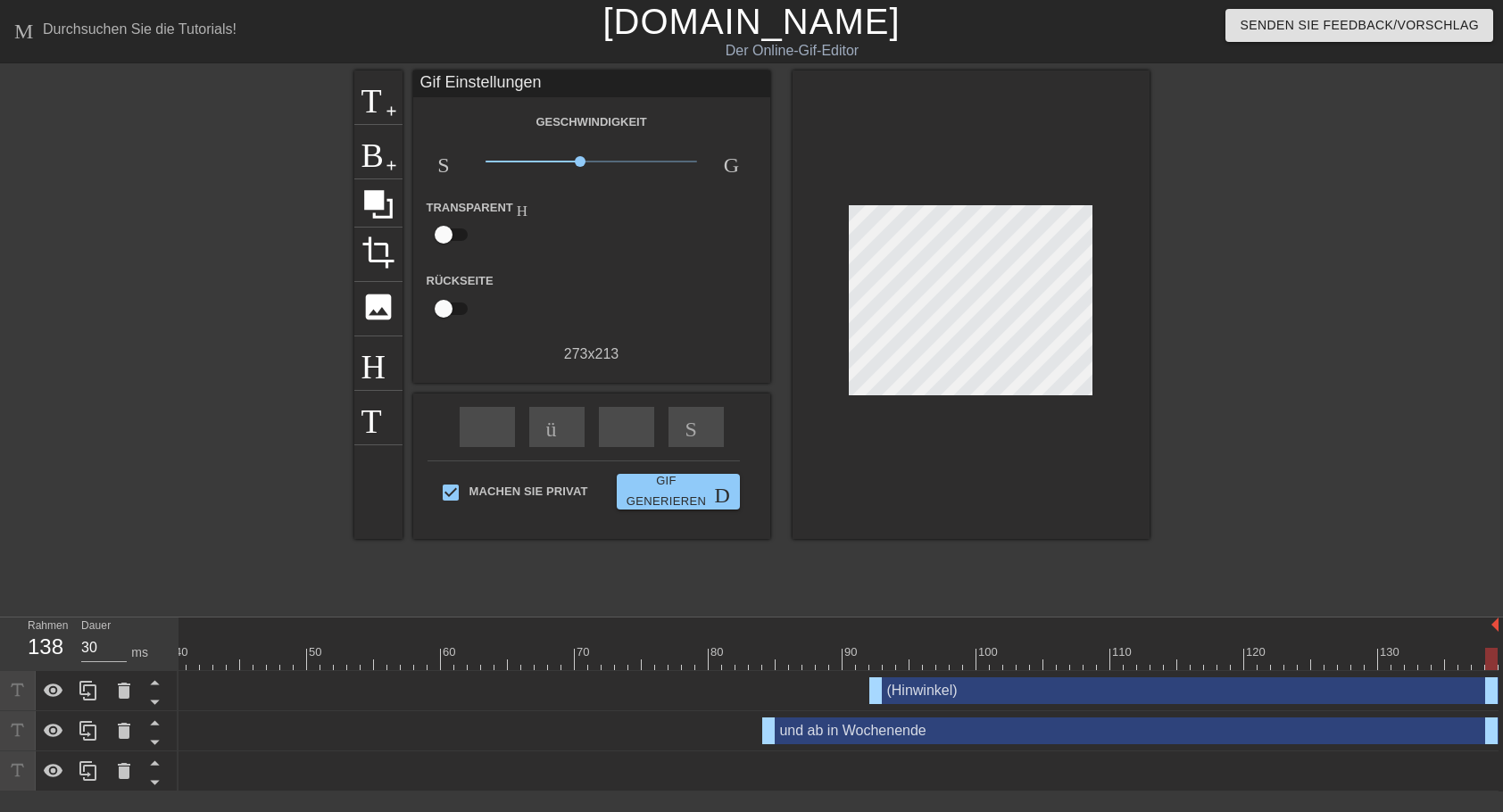
drag, startPoint x: 986, startPoint y: 693, endPoint x: 1501, endPoint y: 694, distance: 515.0
click at [1487, 694] on div "10 20 30 40 50 60 70 80 90 100 110 120 130 (Hinwinkel) drag-handle drag-handle …" at bounding box center [840, 704] width 1324 height 174
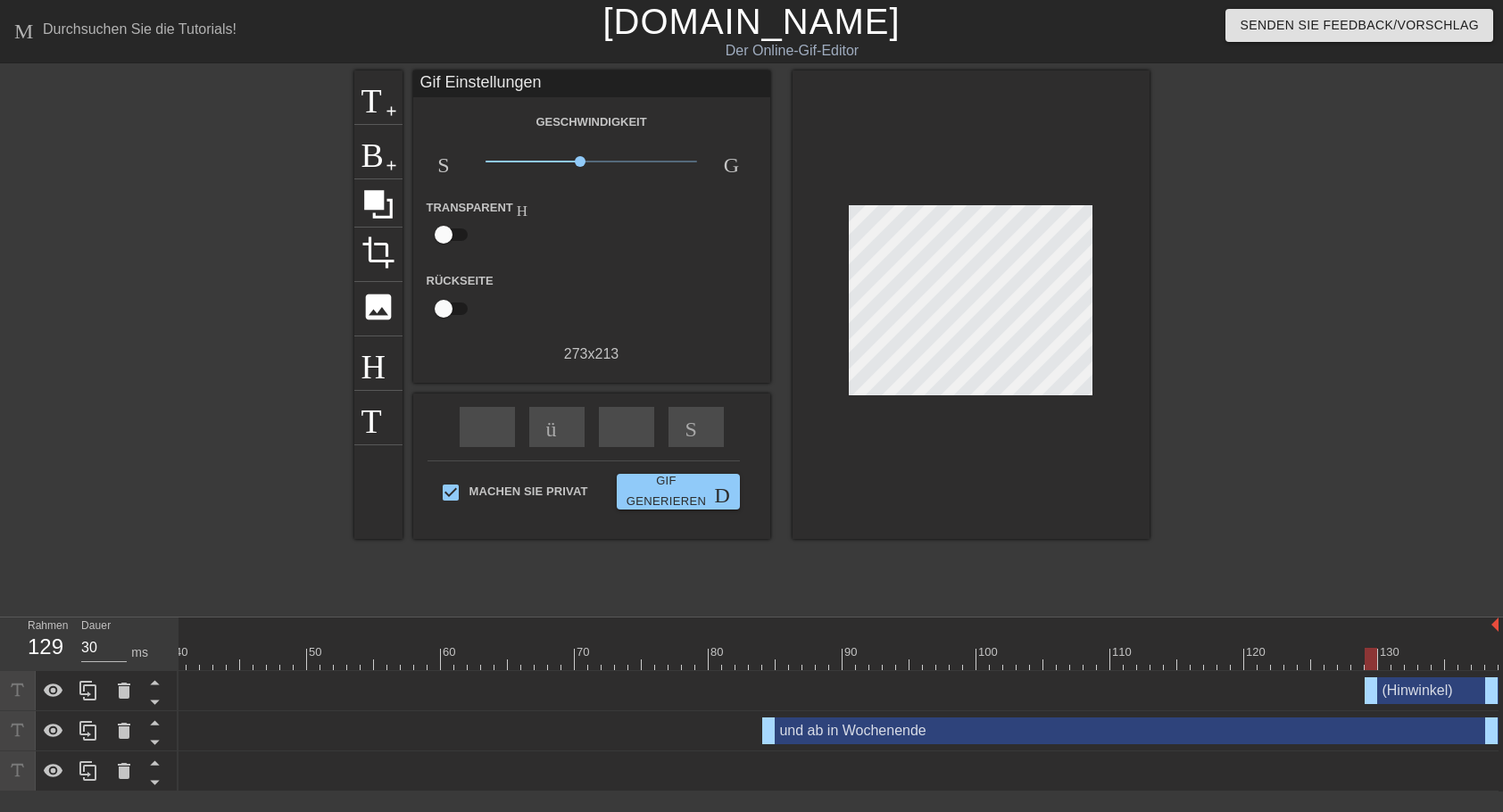
drag, startPoint x: 874, startPoint y: 691, endPoint x: 1376, endPoint y: 710, distance: 502.4
click at [1376, 710] on div "(Hinwinkel) drag-handle drag-handle" at bounding box center [575, 690] width 1847 height 41
drag, startPoint x: 1367, startPoint y: 692, endPoint x: 1236, endPoint y: 705, distance: 131.6
click at [1236, 705] on div "(Hinwinkel) drag-handle drag-handle" at bounding box center [575, 690] width 1847 height 41
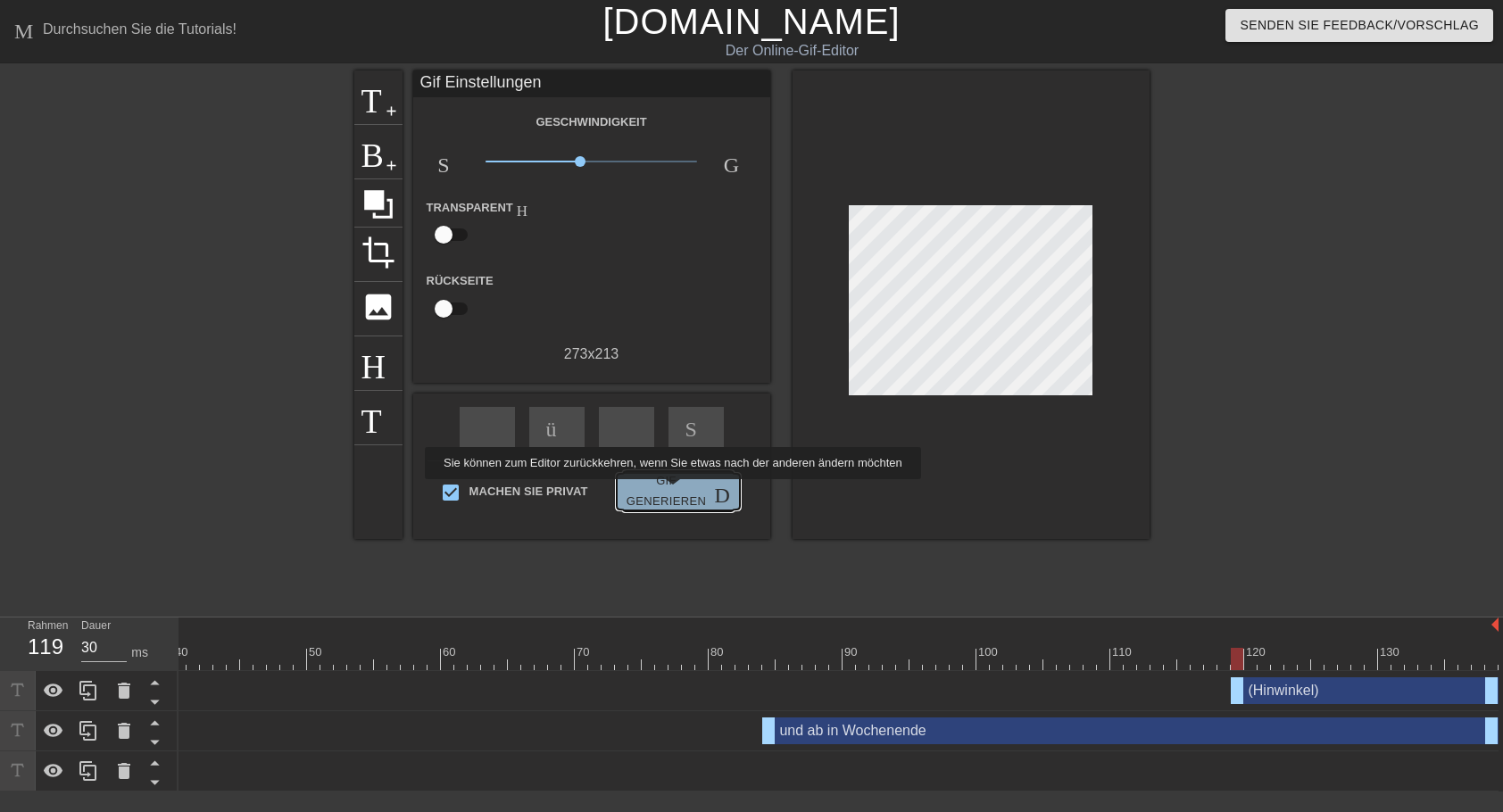
click at [669, 492] on span "Gif generieren Doppelpfeil" at bounding box center [678, 492] width 109 height 41
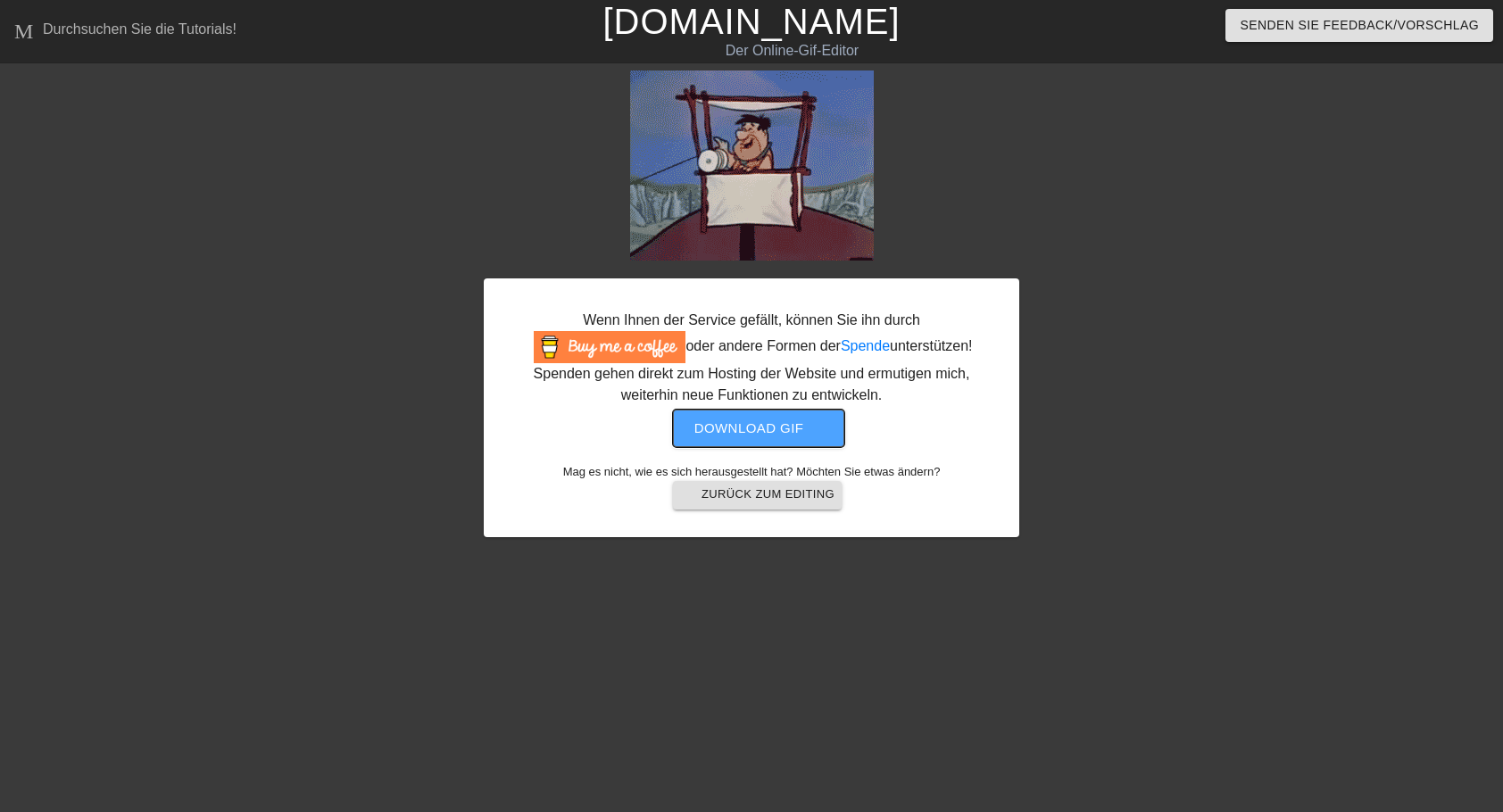
click at [753, 422] on span "Download gif get-app" at bounding box center [759, 429] width 130 height 23
